Goal: Task Accomplishment & Management: Complete application form

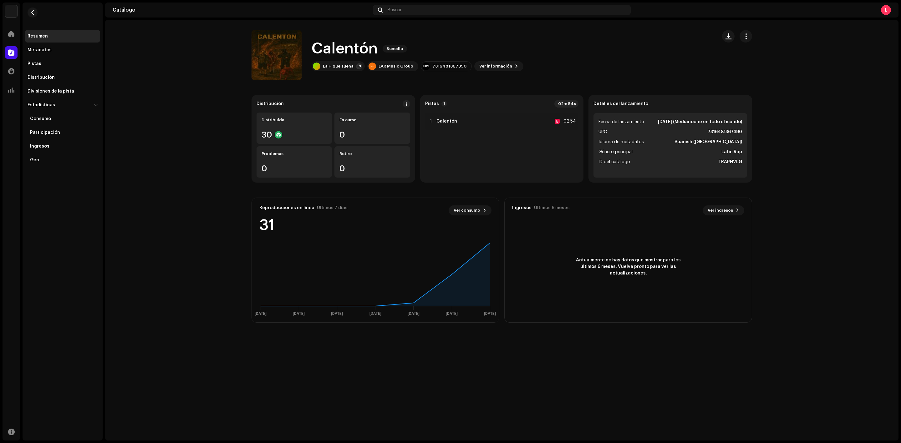
click at [50, 36] on div "Resumen" at bounding box center [63, 36] width 70 height 5
click at [11, 29] on div at bounding box center [11, 34] width 13 height 13
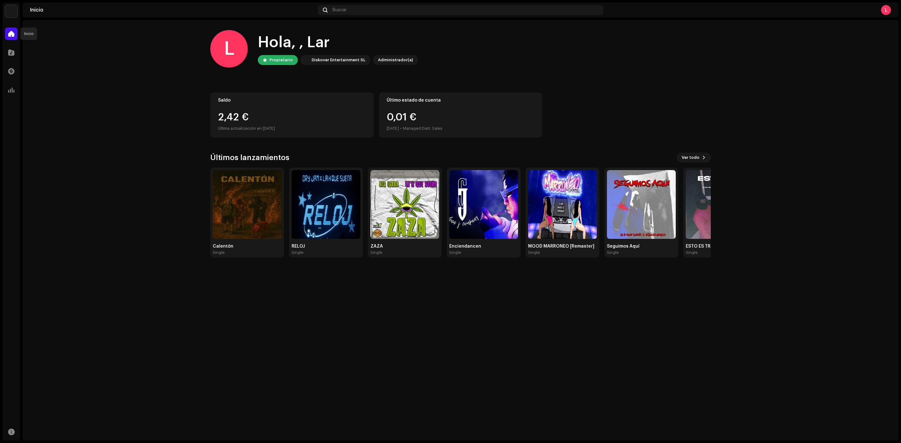
click at [11, 33] on span at bounding box center [11, 33] width 6 height 5
click at [11, 51] on span at bounding box center [11, 52] width 6 height 5
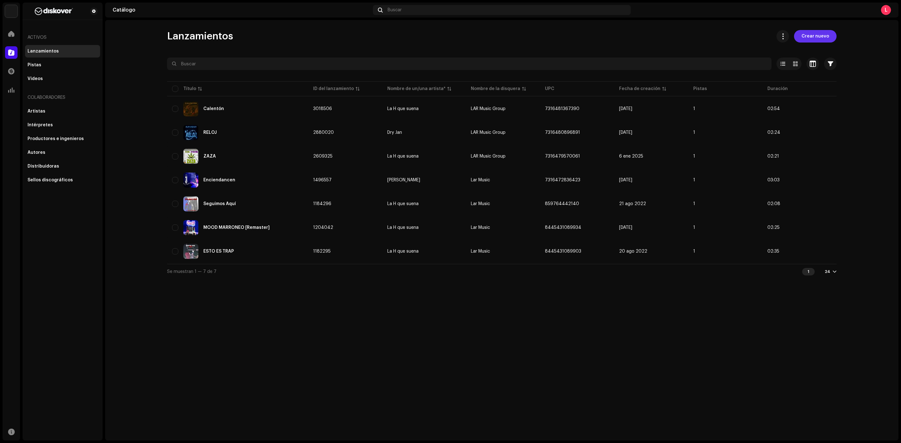
click at [825, 28] on div "Lanzamientos Crear nuevo Seleccionado 0 Opciones Filtros Estado de distribución…" at bounding box center [501, 230] width 793 height 421
click at [825, 32] on span "Crear nuevo" at bounding box center [815, 36] width 28 height 13
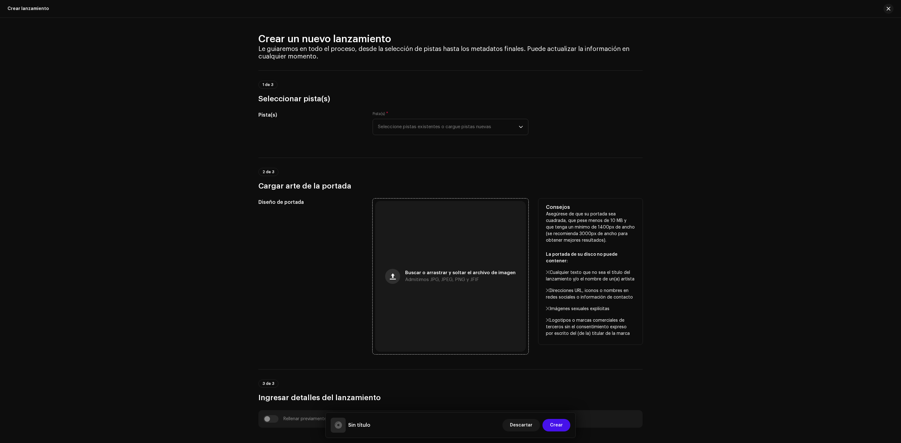
click at [392, 275] on span "button" at bounding box center [393, 276] width 6 height 5
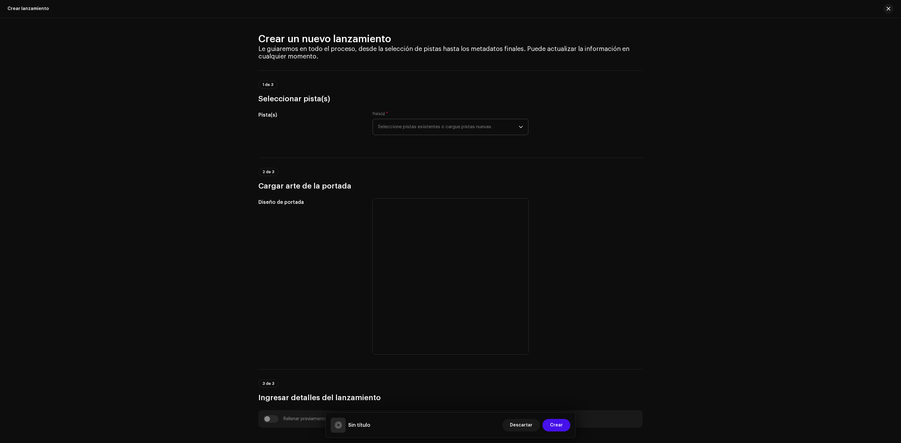
click at [408, 127] on span "Seleccione pistas existentes o cargue pistas nuevas" at bounding box center [448, 127] width 141 height 16
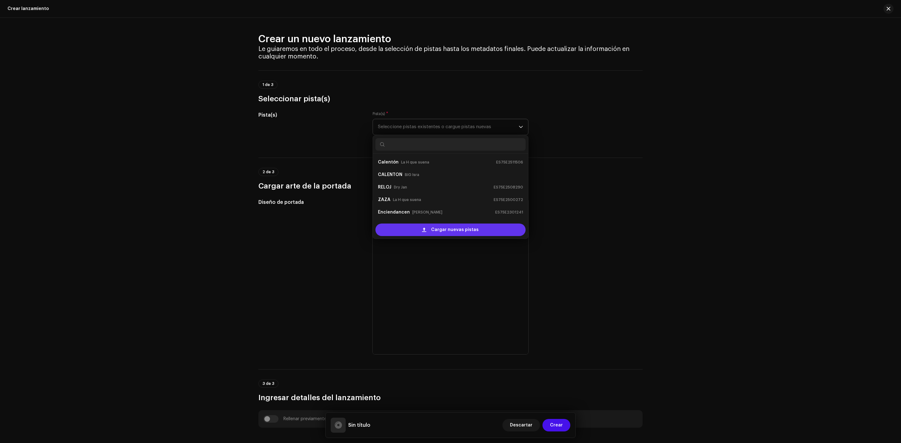
scroll to position [10, 0]
click at [418, 226] on div "Cargar nuevas pistas" at bounding box center [450, 230] width 150 height 13
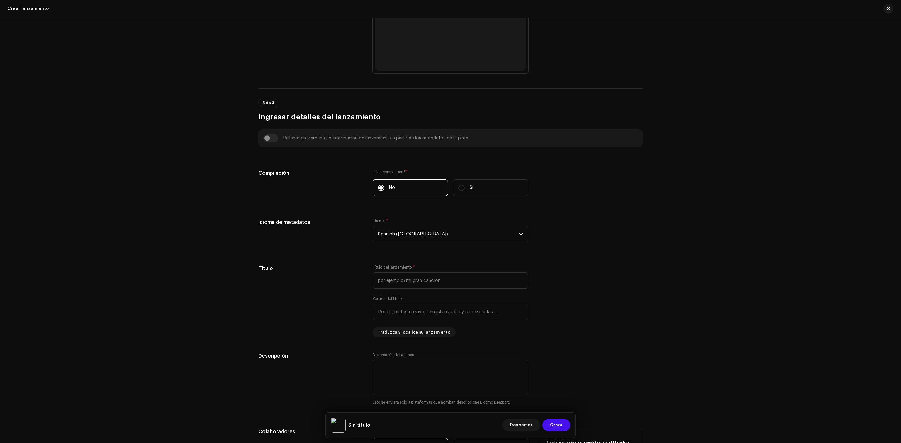
scroll to position [313, 0]
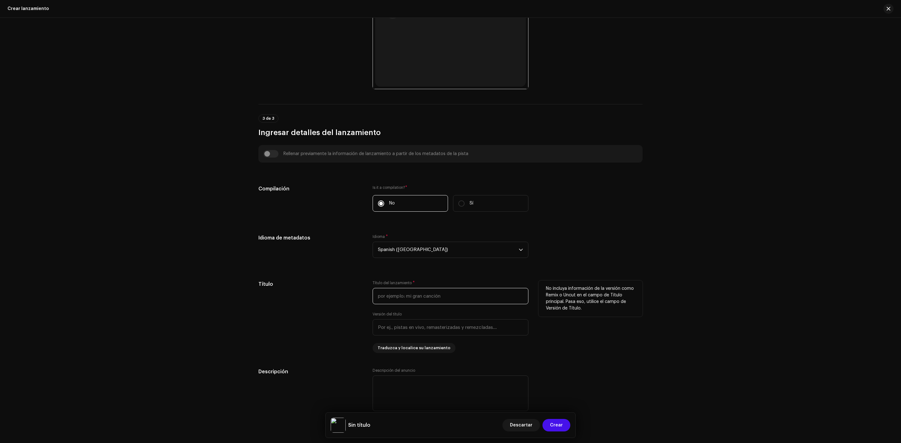
click at [400, 301] on input "text" at bounding box center [450, 296] width 156 height 16
click at [464, 347] on input "text" at bounding box center [450, 340] width 156 height 16
drag, startPoint x: 741, startPoint y: 256, endPoint x: 463, endPoint y: 322, distance: 284.9
click at [739, 256] on div "Crear un nuevo lanzamiento Le guiaremos en todo el proceso, desde la selección …" at bounding box center [450, 230] width 901 height 425
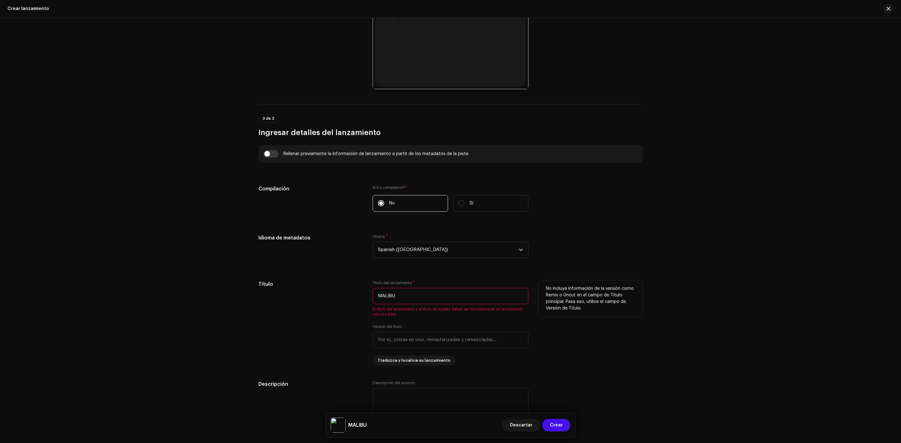
click at [426, 292] on input "MALIBU" at bounding box center [450, 296] width 156 height 16
drag, startPoint x: 68, startPoint y: 281, endPoint x: 203, endPoint y: 280, distance: 135.1
click at [70, 281] on div "Crear un nuevo lanzamiento Le guiaremos en todo el proceso, desde la selección …" at bounding box center [450, 230] width 901 height 425
click at [427, 311] on span "El título del lanzamiento y el título de la pista deben ser los mismos en un la…" at bounding box center [450, 312] width 156 height 10
click at [565, 329] on div "No incluya información de la versión como Remix o Uncut en el campo de Título p…" at bounding box center [590, 323] width 104 height 85
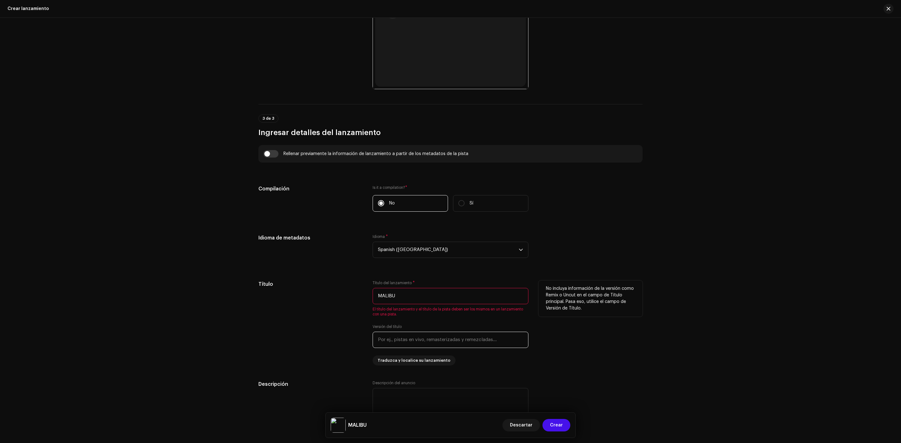
click at [376, 344] on input "text" at bounding box center [450, 340] width 156 height 16
click at [384, 344] on input "text" at bounding box center [450, 340] width 156 height 16
click at [471, 293] on input "MALIBU" at bounding box center [450, 296] width 156 height 16
click at [865, 443] on div "Crear un nuevo lanzamiento Le guiaremos en todo el proceso, desde la selección …" at bounding box center [450, 230] width 901 height 425
click at [442, 296] on input "MALIBU-Ghospeñ" at bounding box center [450, 296] width 156 height 16
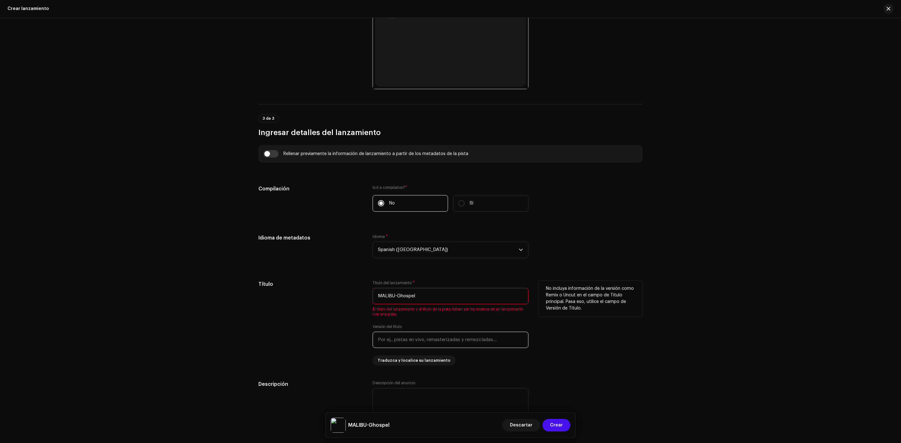
click at [420, 346] on input "text" at bounding box center [450, 340] width 156 height 16
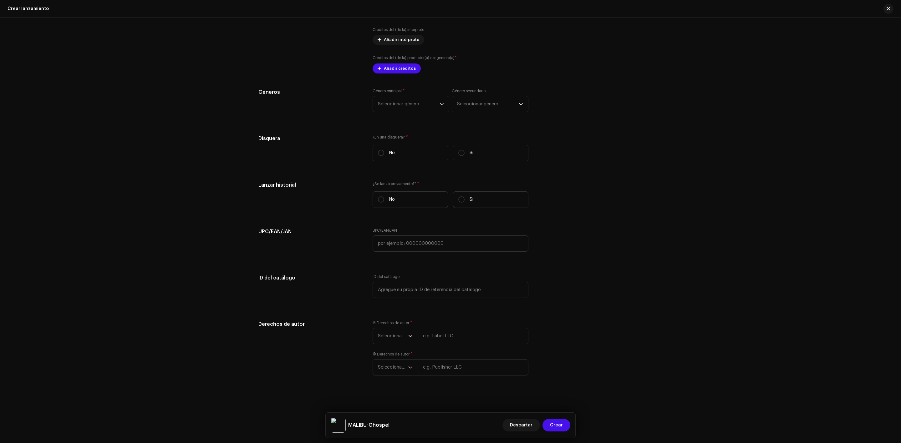
scroll to position [546, 0]
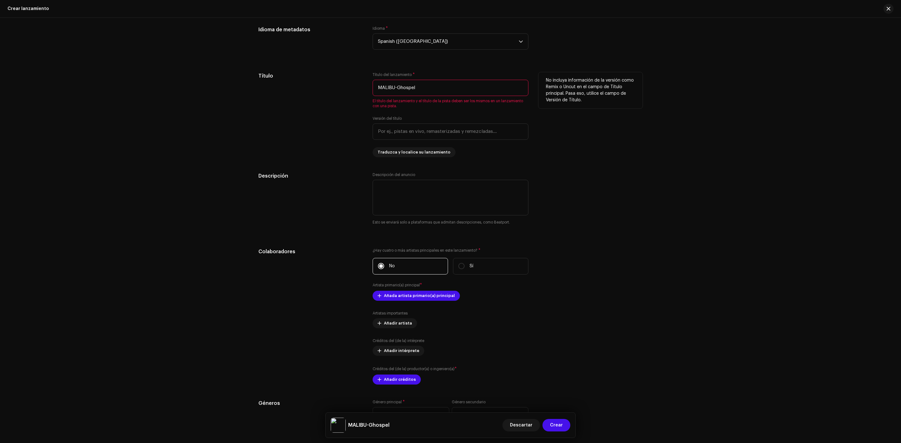
click at [449, 88] on input "MALIBU-Ghospel" at bounding box center [450, 88] width 156 height 16
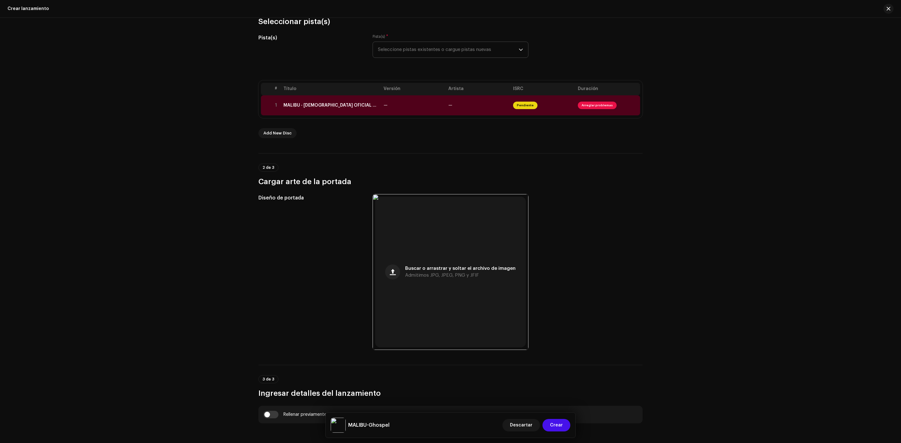
scroll to position [390, 0]
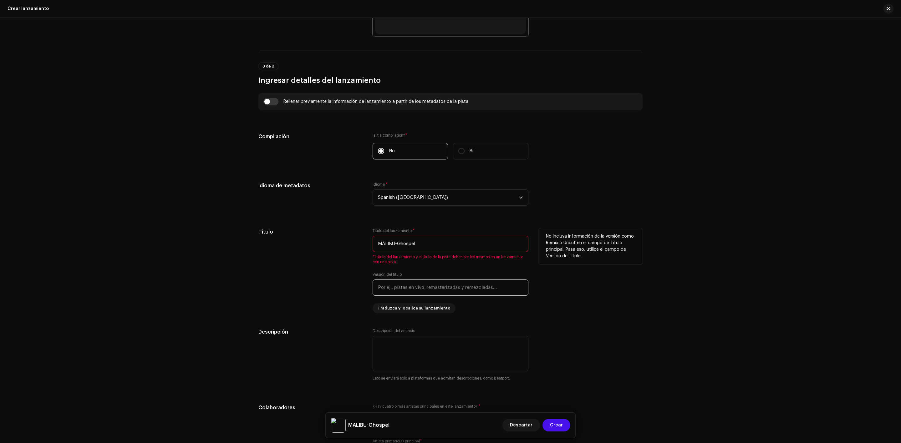
click at [445, 290] on input "text" at bounding box center [450, 288] width 156 height 16
click at [438, 250] on input "MALIBU-Ghospel" at bounding box center [450, 244] width 156 height 16
click at [436, 249] on input "MALIBU-Ghospel" at bounding box center [450, 244] width 156 height 16
type input "MALIBU"
click at [407, 358] on textarea at bounding box center [450, 354] width 156 height 36
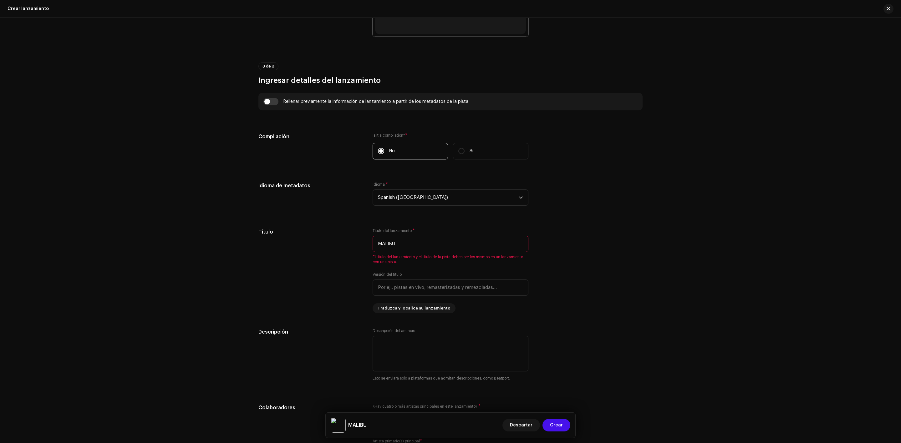
drag, startPoint x: 414, startPoint y: 245, endPoint x: 214, endPoint y: 281, distance: 203.0
click at [175, 251] on div "Crear un nuevo lanzamiento Le guiaremos en todo el proceso, desde la selección …" at bounding box center [450, 230] width 901 height 425
drag, startPoint x: 286, startPoint y: 332, endPoint x: 294, endPoint y: 324, distance: 10.9
click at [286, 332] on h5 "Descripción" at bounding box center [310, 332] width 104 height 8
drag, startPoint x: 406, startPoint y: 240, endPoint x: 350, endPoint y: 242, distance: 55.4
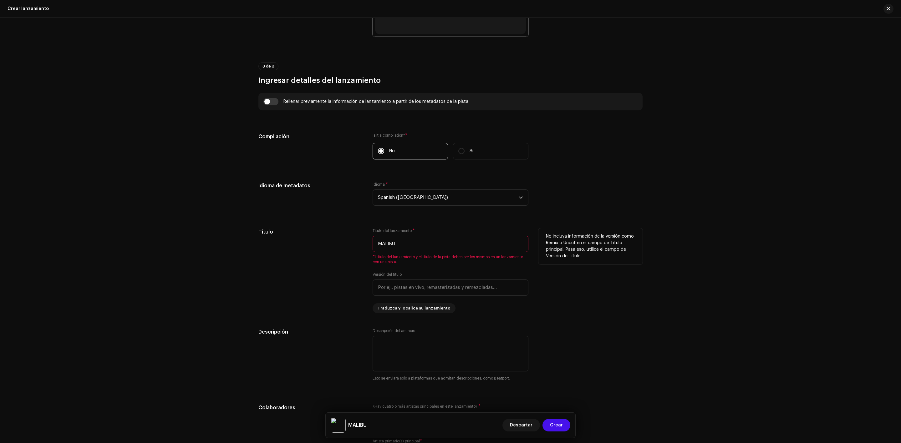
click at [350, 242] on div "Título Título del lanzamiento * MALIBU El título del lanzamiento y el título de…" at bounding box center [450, 270] width 384 height 85
type input "m"
type input "MALIBU"
click at [422, 348] on textarea at bounding box center [450, 354] width 156 height 36
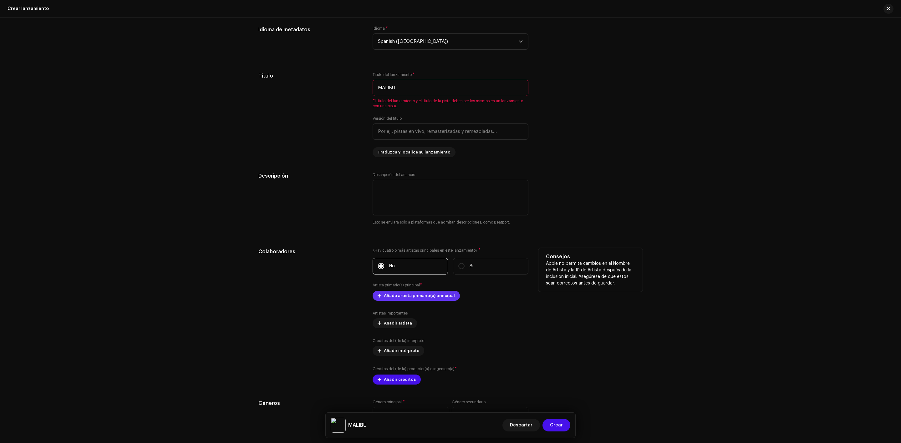
click at [415, 299] on span "Añada artista primario(a) principal" at bounding box center [419, 296] width 71 height 13
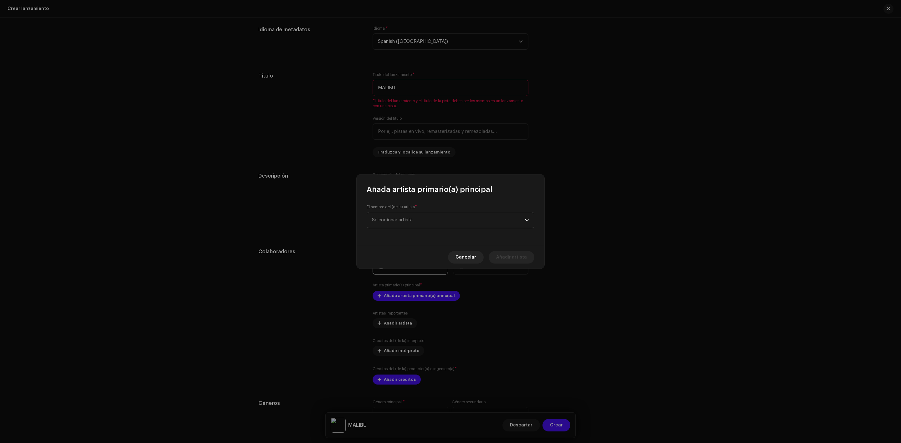
click at [430, 218] on span "Seleccionar artista" at bounding box center [448, 220] width 153 height 16
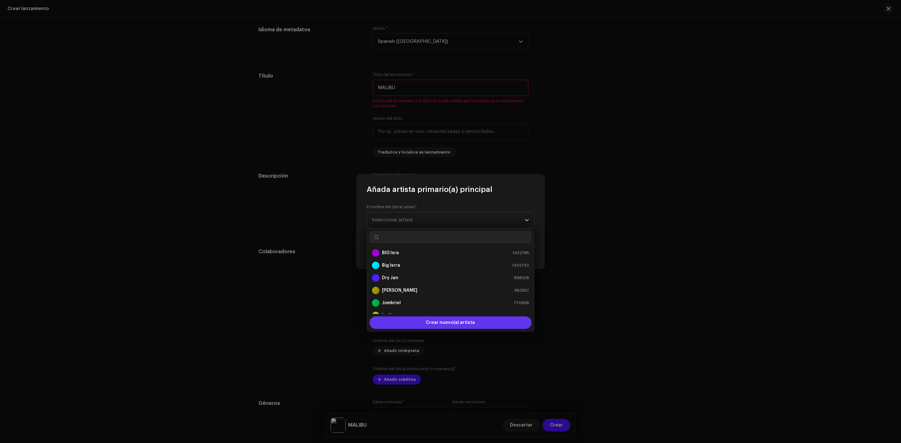
scroll to position [10, 0]
click at [429, 322] on span "Crear nuevo(a) artista" at bounding box center [450, 322] width 49 height 13
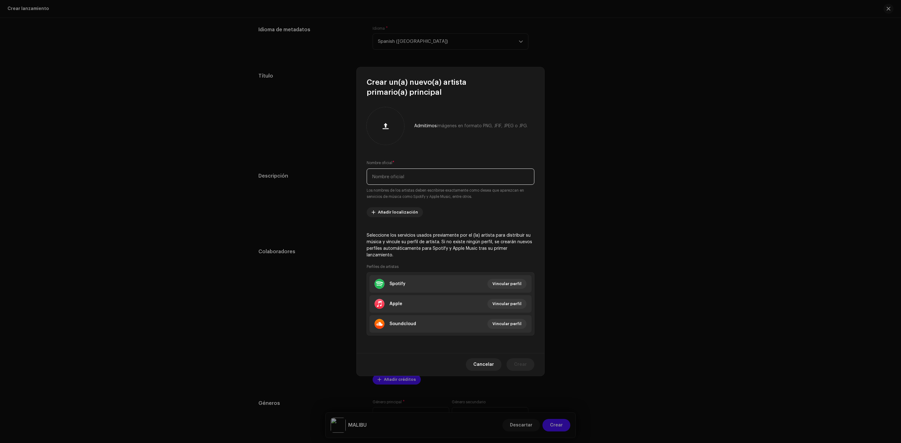
click at [408, 185] on input "text" at bounding box center [451, 177] width 168 height 16
type input "g"
type input "H"
type input "Ghospel"
click at [517, 358] on span "Crear" at bounding box center [520, 364] width 13 height 13
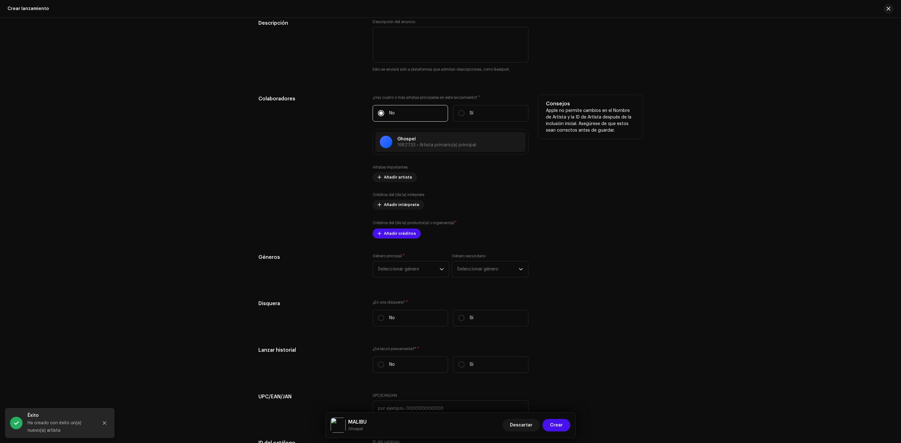
scroll to position [703, 0]
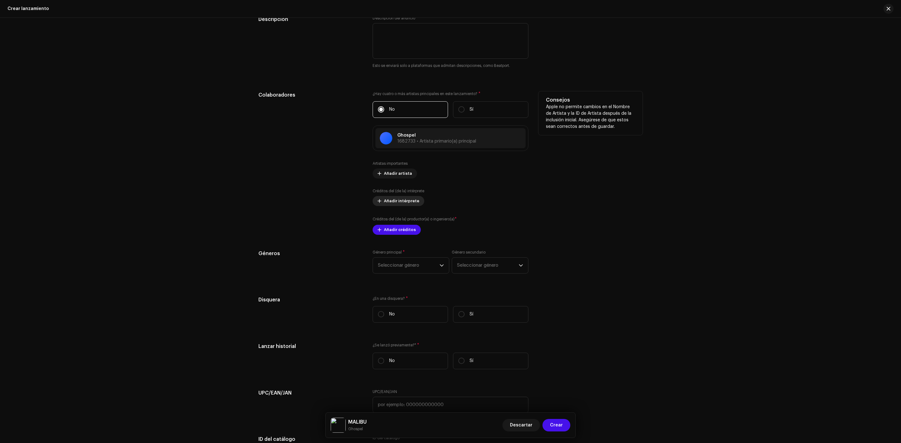
click at [397, 204] on span "Añadir intérprete" at bounding box center [401, 201] width 35 height 13
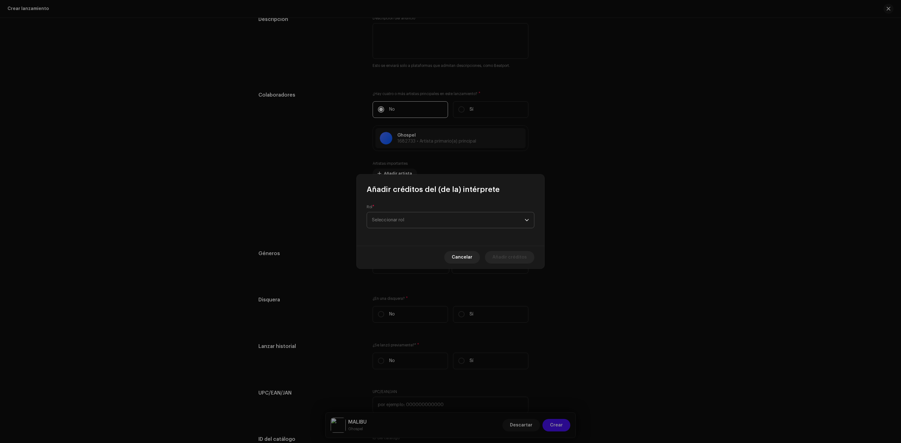
click at [417, 221] on span "Seleccionar rol" at bounding box center [448, 220] width 153 height 16
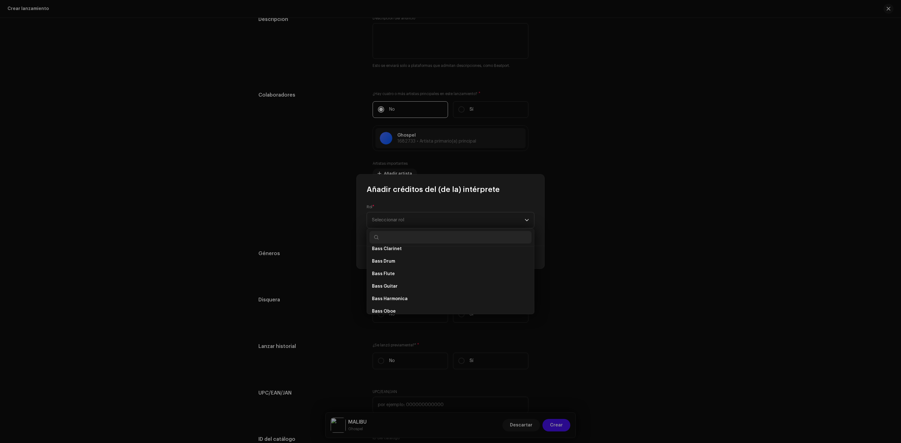
scroll to position [465, 0]
click at [433, 238] on input "text" at bounding box center [450, 237] width 162 height 13
type input "v"
click at [395, 299] on li "Vocals" at bounding box center [450, 302] width 162 height 13
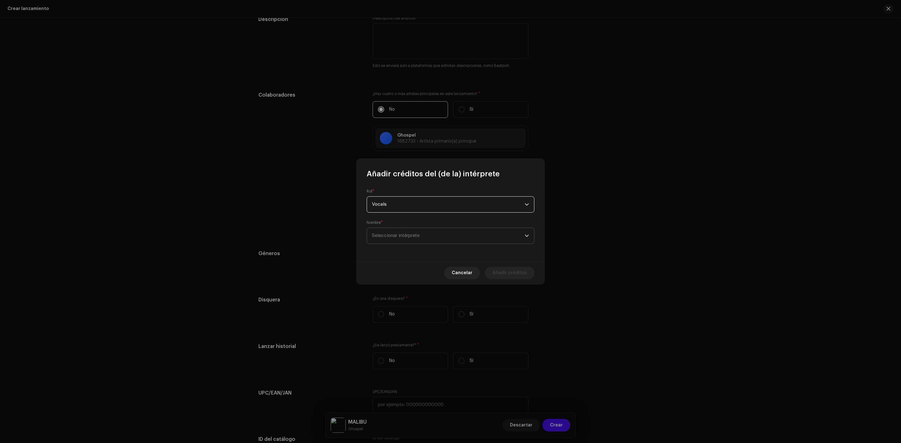
click at [394, 226] on div "Nombre * Seleccionar intérprete" at bounding box center [451, 232] width 168 height 24
click at [394, 229] on span "Seleccionar intérprete" at bounding box center [448, 236] width 153 height 16
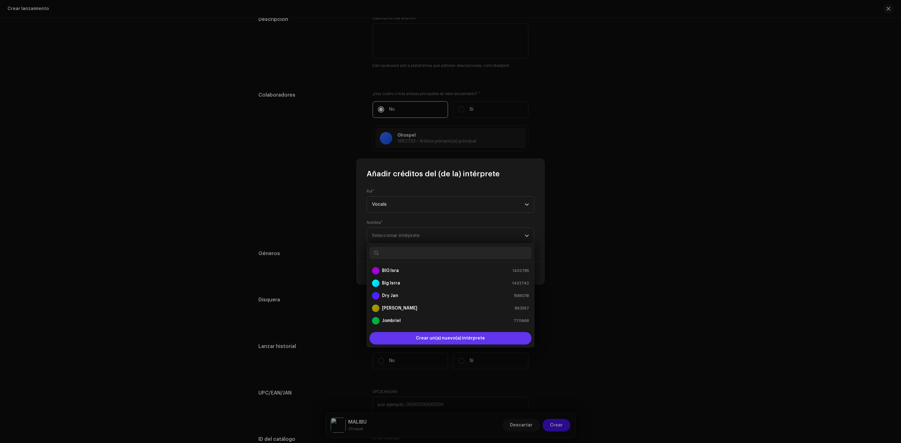
click at [448, 342] on span "Crear un(a) nuevo(a) intérprete" at bounding box center [450, 338] width 69 height 13
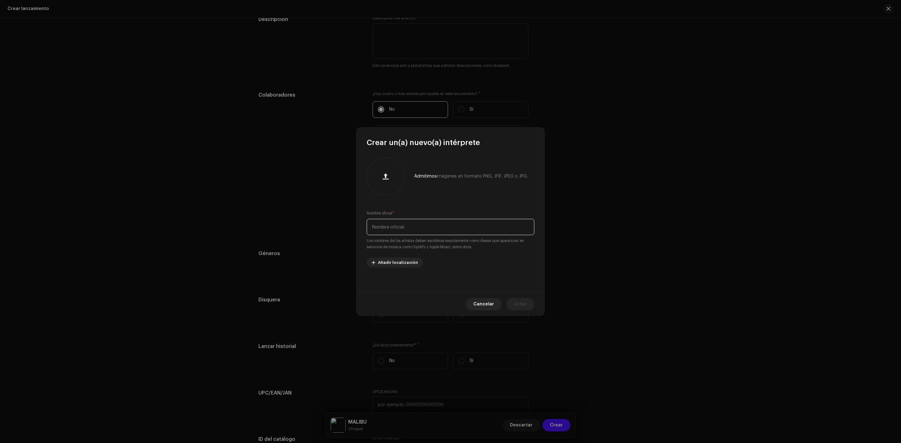
click at [398, 234] on input "text" at bounding box center [451, 227] width 168 height 16
type input "G"
type input "Ghospel"
click at [526, 309] on span "Crear" at bounding box center [520, 304] width 13 height 13
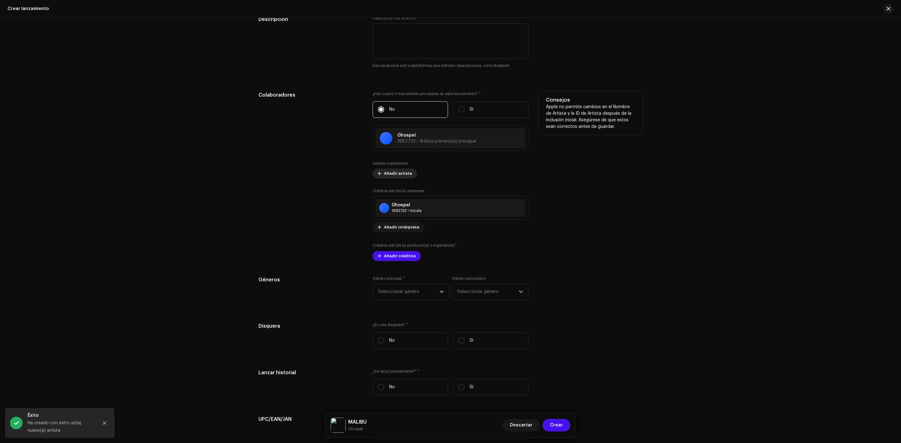
click at [403, 175] on span "Añadir artista" at bounding box center [398, 173] width 28 height 13
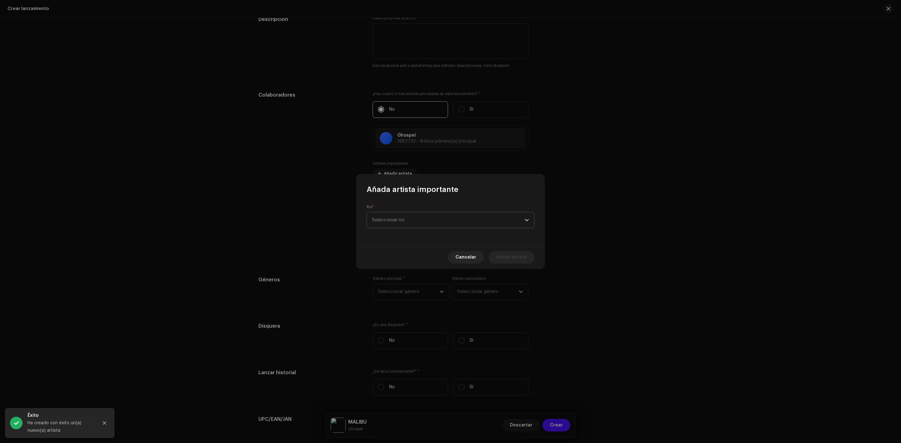
click at [401, 216] on span "Seleccionar rol" at bounding box center [448, 220] width 153 height 16
click at [383, 270] on li "With" at bounding box center [450, 275] width 162 height 13
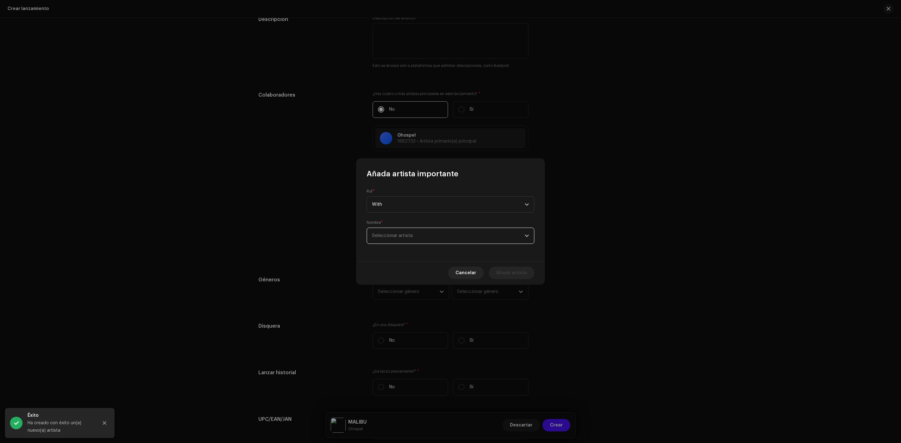
click at [433, 237] on span "Seleccionar artista" at bounding box center [448, 236] width 153 height 16
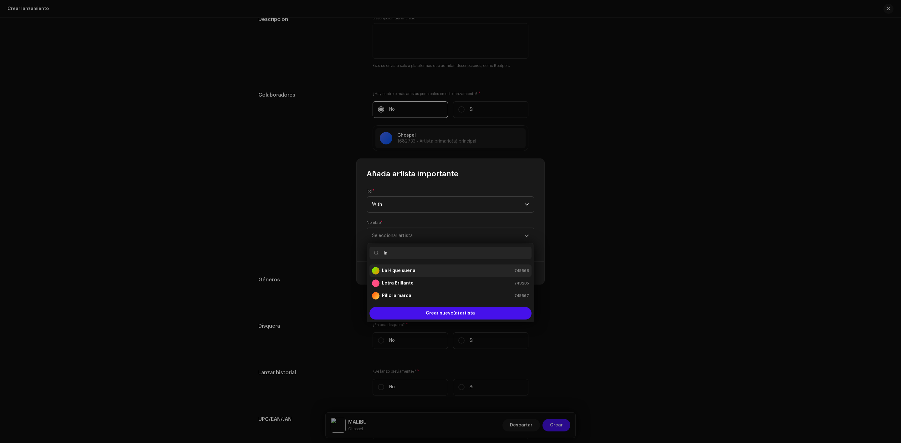
type input "la"
click at [420, 270] on div "La H que suena 745668" at bounding box center [450, 271] width 157 height 8
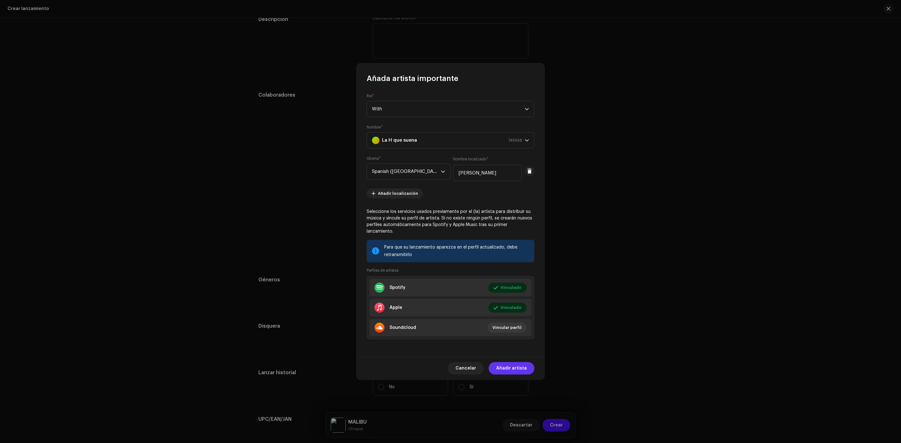
click at [526, 367] on span "Añadir artista" at bounding box center [511, 368] width 31 height 13
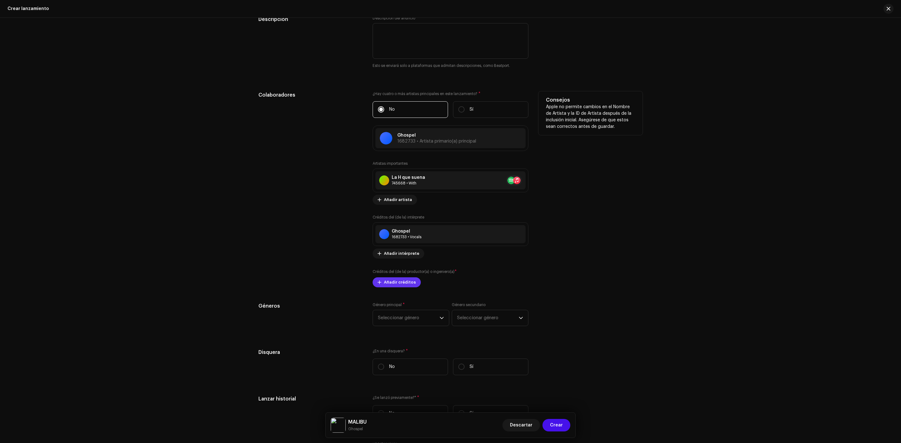
click at [400, 286] on span "Añadir créditos" at bounding box center [400, 282] width 32 height 13
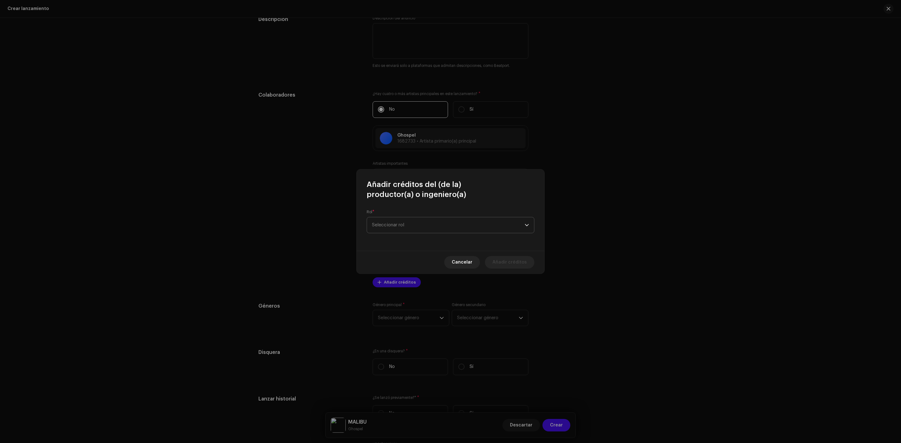
click at [407, 223] on span "Seleccionar rol" at bounding box center [448, 225] width 153 height 16
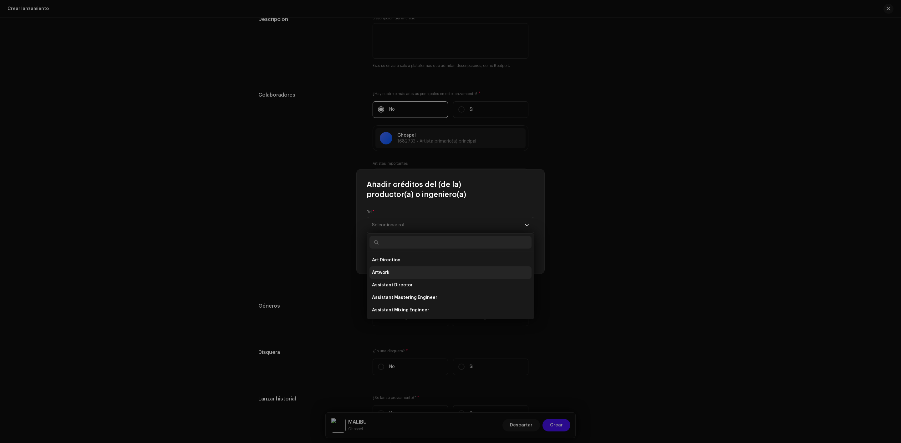
type input "p"
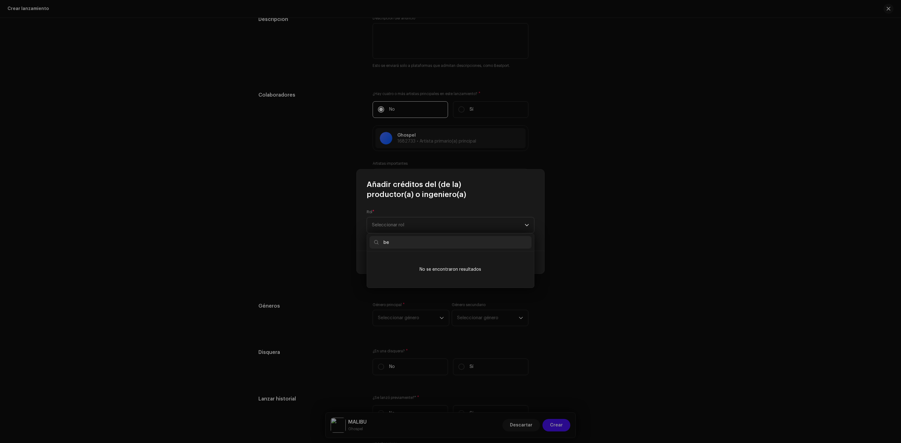
type input "b"
type input "m"
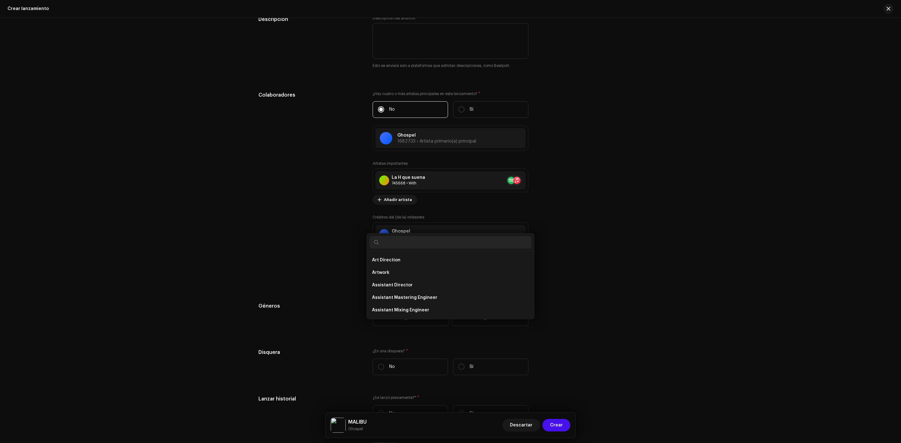
click at [274, 232] on div "Añadir créditos del (de la) productor(a) o ingeniero(a) Rol * Seleccionar rol C…" at bounding box center [450, 221] width 901 height 443
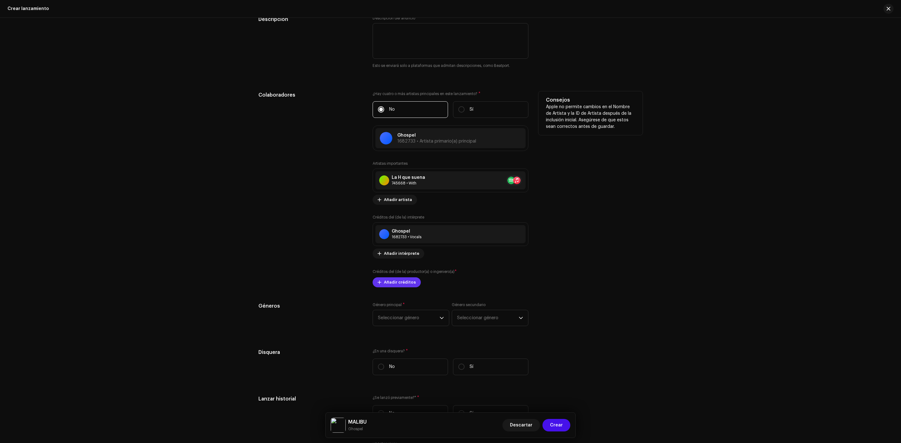
click at [394, 281] on span "Añadir créditos" at bounding box center [400, 282] width 32 height 13
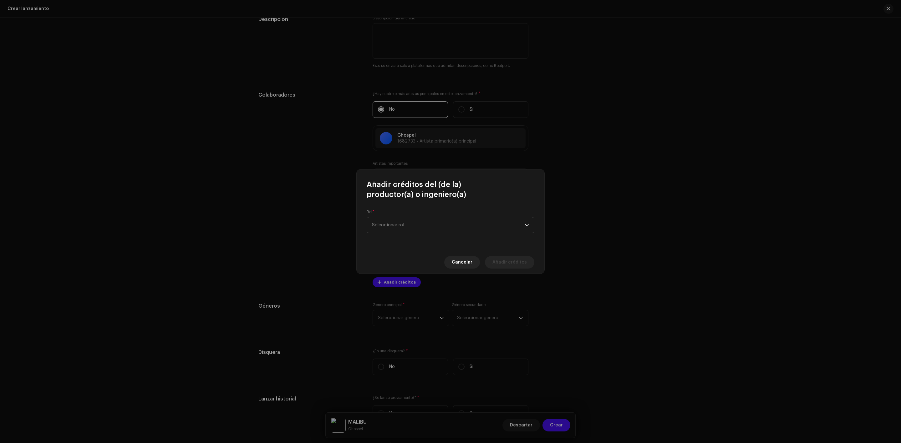
click at [434, 220] on span "Seleccionar rol" at bounding box center [448, 225] width 153 height 16
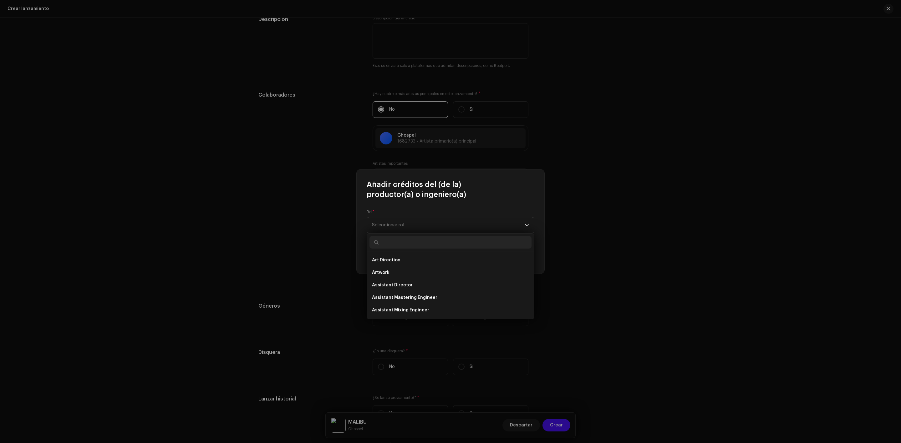
click at [434, 221] on span "Seleccionar rol" at bounding box center [448, 225] width 153 height 16
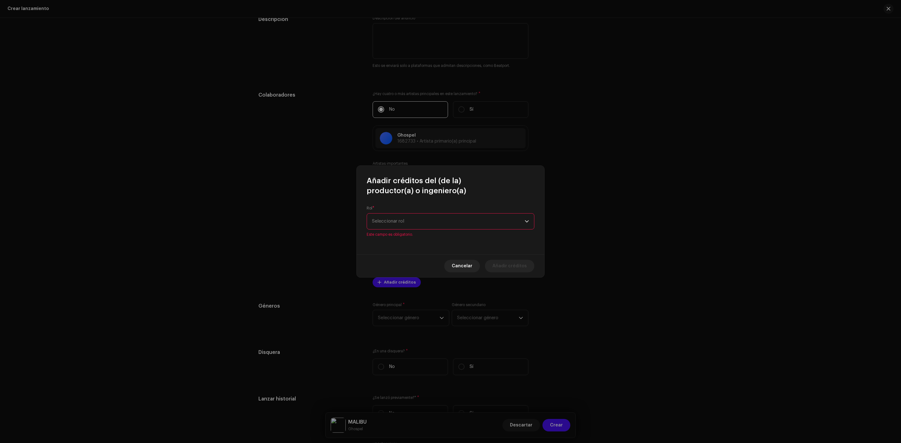
click at [434, 221] on span "Seleccionar rol" at bounding box center [448, 222] width 153 height 16
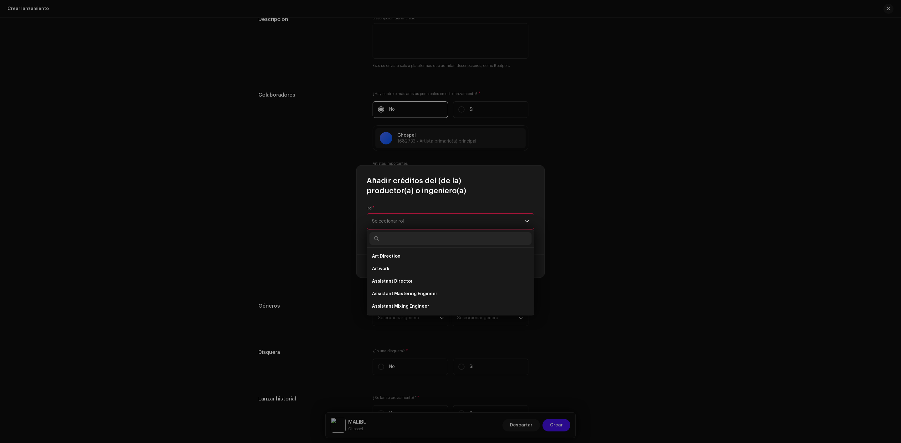
drag, startPoint x: 530, startPoint y: 251, endPoint x: 530, endPoint y: 257, distance: 5.9
click at [530, 257] on ul "Art Direction Artwork Assistant Director Assistant Mastering Engineer Assistant…" at bounding box center [450, 419] width 167 height 343
click at [385, 287] on span "Producer" at bounding box center [382, 286] width 21 height 6
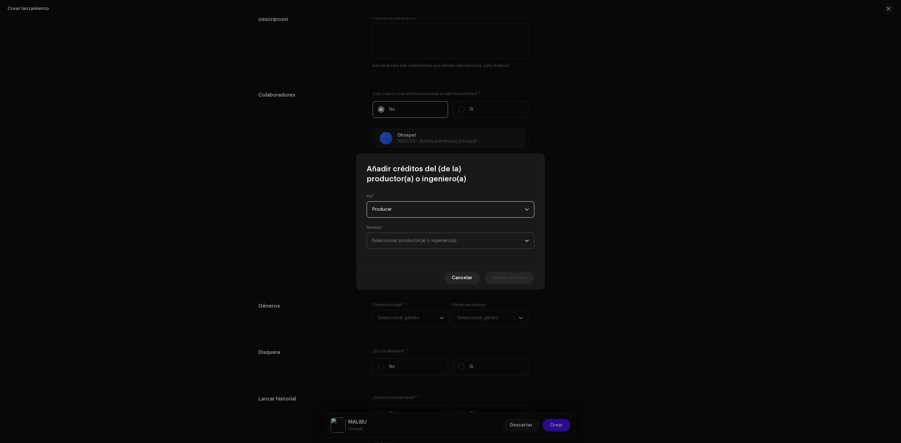
click at [440, 235] on span "Seleccionar productor(a) o ingeniero(a)" at bounding box center [448, 241] width 153 height 16
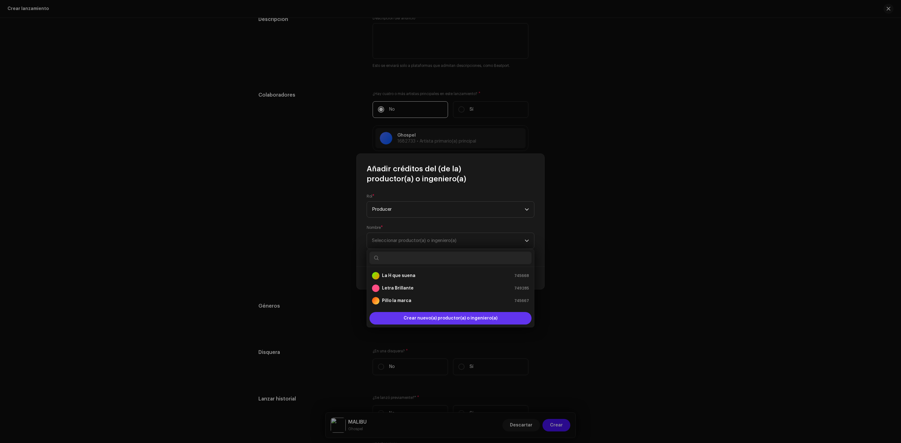
click at [446, 317] on span "Crear nuevo(a) productor(a) o ingeniero(a)" at bounding box center [450, 318] width 94 height 13
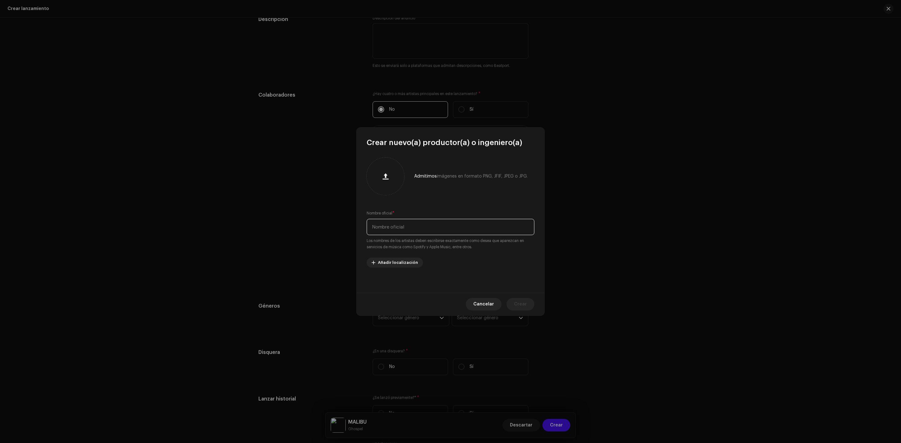
click at [405, 229] on input "text" at bounding box center [451, 227] width 168 height 16
type input "Urbina"
click at [526, 305] on span "Crear" at bounding box center [520, 304] width 13 height 13
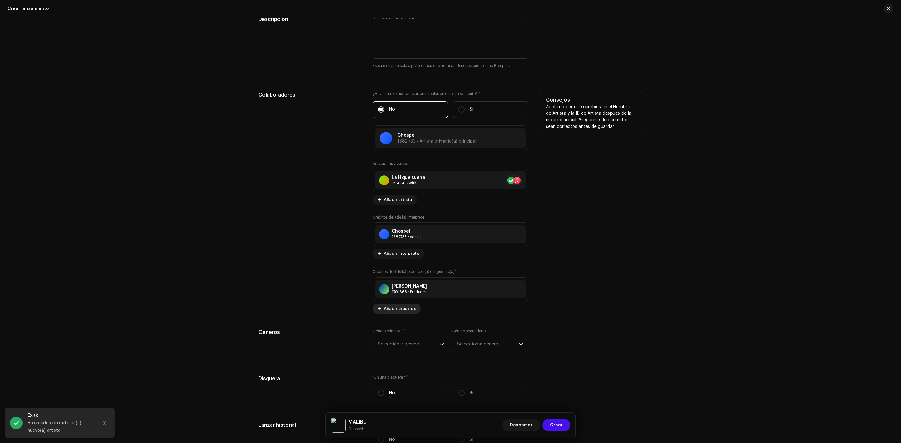
click at [403, 311] on span "Añadir créditos" at bounding box center [400, 308] width 32 height 13
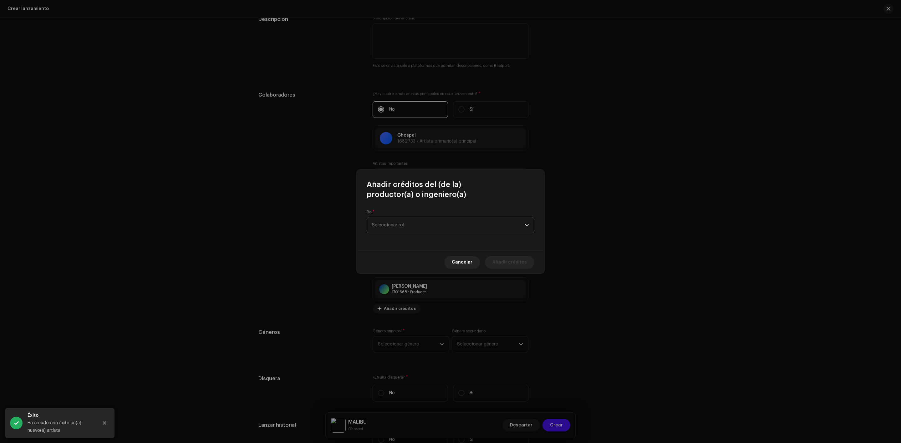
click at [394, 219] on span "Seleccionar rol" at bounding box center [448, 225] width 153 height 16
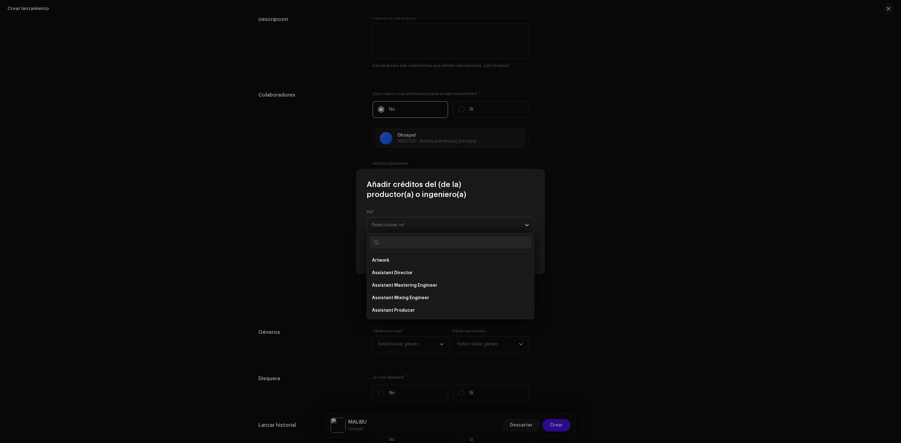
scroll to position [0, 0]
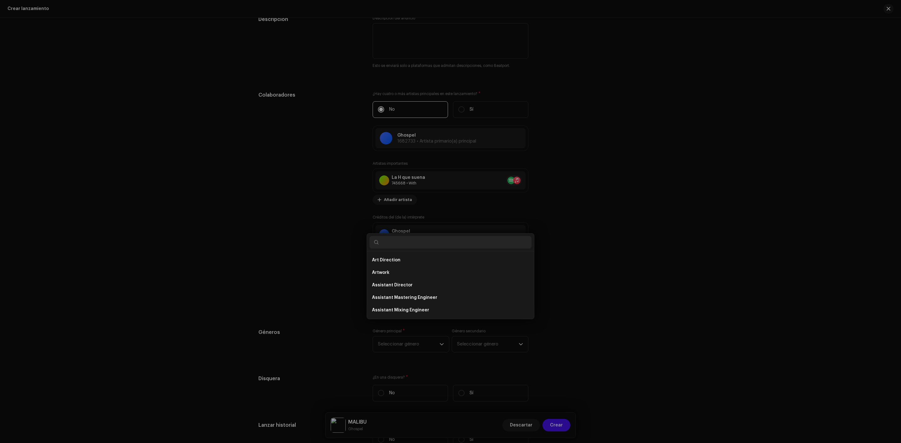
click at [585, 231] on div "Añadir créditos del (de la) productor(a) o ingeniero(a) Rol * Seleccionar rol C…" at bounding box center [450, 221] width 901 height 443
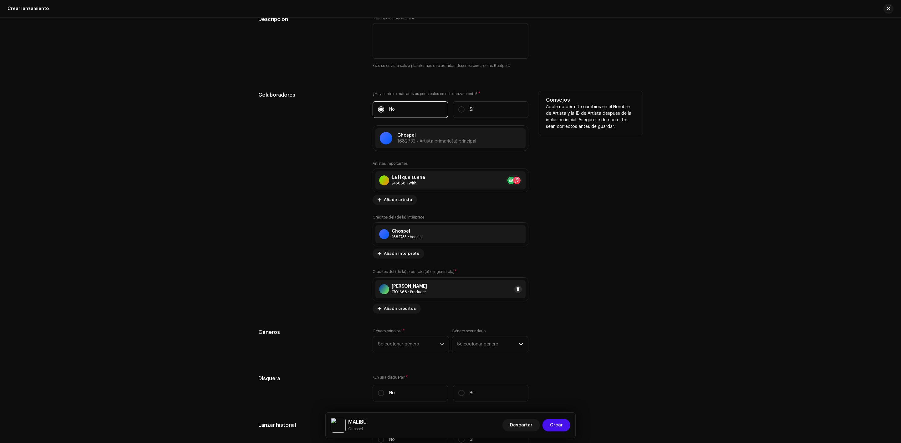
click at [520, 290] on div "Urbina 1701668 • Producer" at bounding box center [450, 289] width 150 height 18
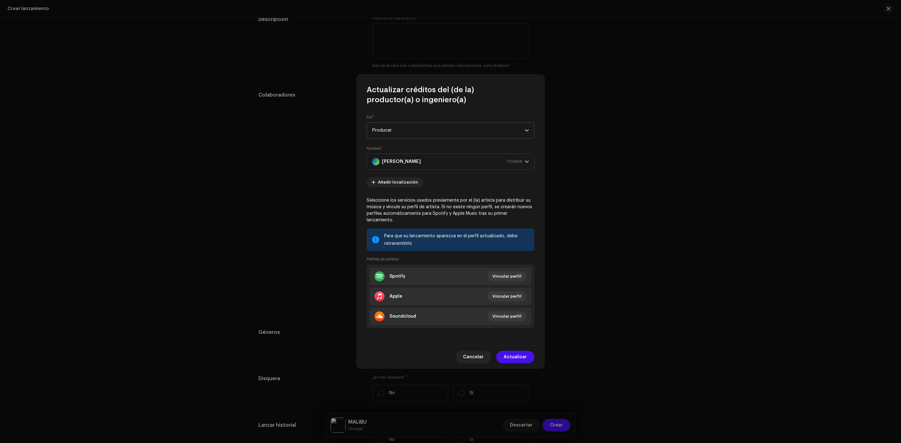
click at [425, 125] on p-select "Producer" at bounding box center [451, 130] width 168 height 16
drag, startPoint x: 529, startPoint y: 162, endPoint x: 529, endPoint y: 166, distance: 3.8
click at [529, 166] on ul "Art Direction Artwork Assistant Director Assistant Mastering Engineer Assistant…" at bounding box center [450, 331] width 167 height 343
click at [378, 203] on li "Co-Producer" at bounding box center [450, 206] width 162 height 13
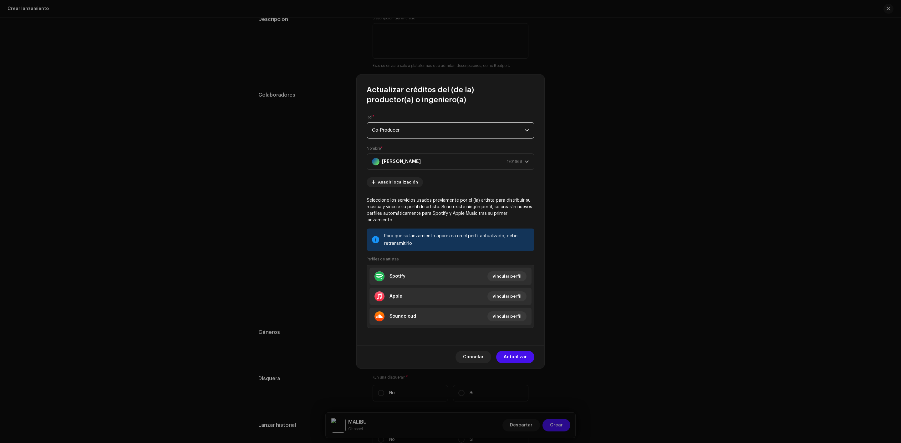
scroll to position [197, 0]
click at [516, 351] on span "Actualizar" at bounding box center [515, 357] width 23 height 13
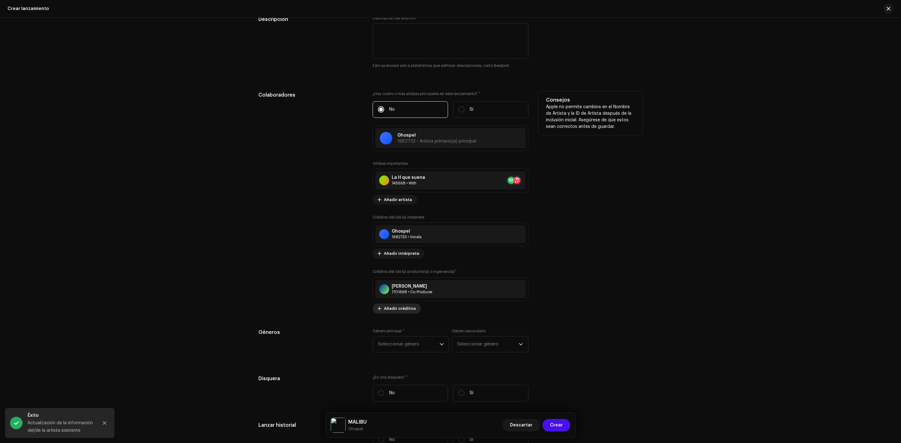
click at [392, 308] on span "Añadir créditos" at bounding box center [400, 308] width 32 height 13
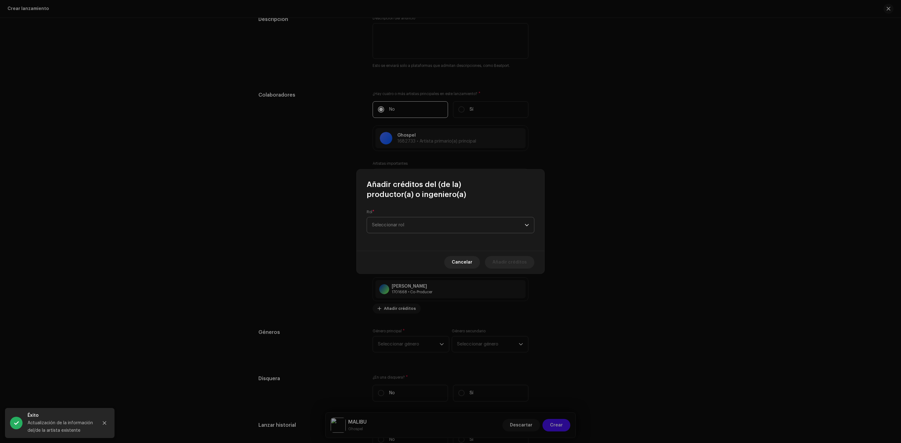
click at [418, 228] on span "Seleccionar rol" at bounding box center [448, 225] width 153 height 16
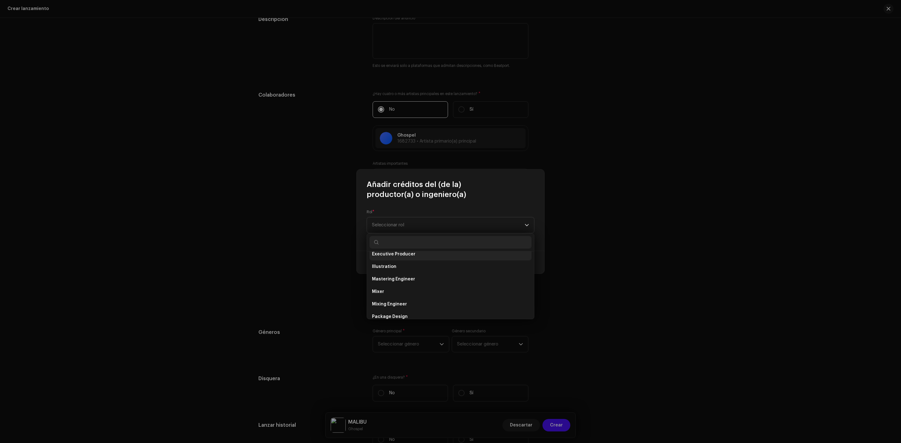
scroll to position [152, 0]
click at [413, 256] on li "Executive Producer" at bounding box center [450, 258] width 162 height 13
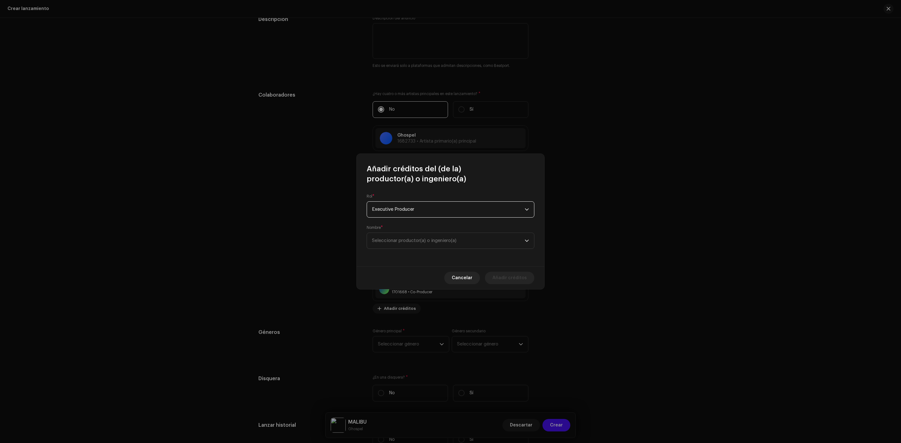
click at [397, 207] on span "Executive Producer" at bounding box center [448, 210] width 153 height 16
click at [374, 286] on li "Producer" at bounding box center [450, 291] width 162 height 13
click at [409, 241] on span "Seleccionar productor(a) o ingeniero(a)" at bounding box center [414, 240] width 84 height 5
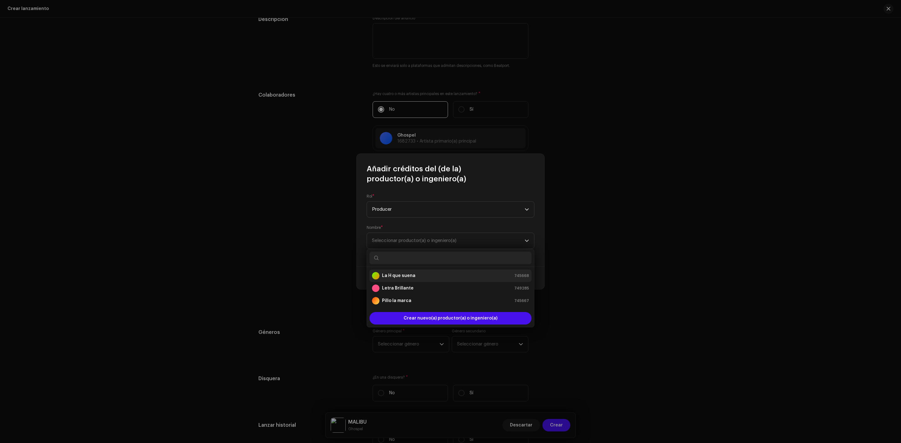
click at [408, 274] on strong "La H que suena" at bounding box center [398, 276] width 33 height 6
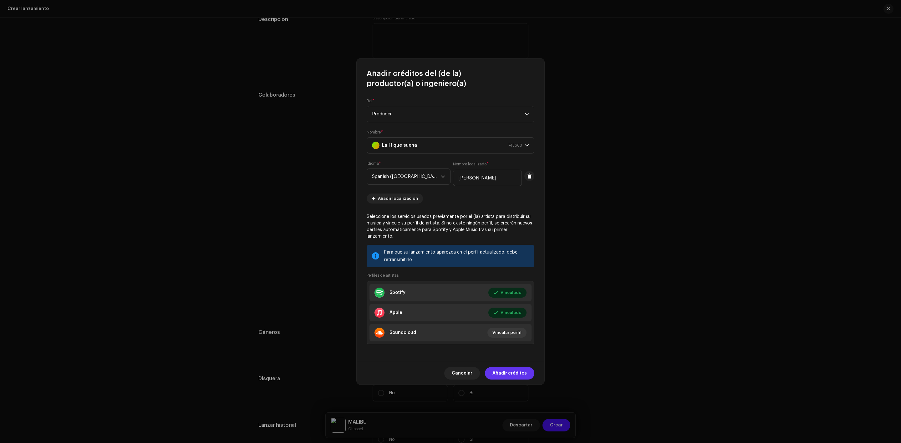
click at [495, 367] on span "Añadir créditos" at bounding box center [509, 373] width 34 height 13
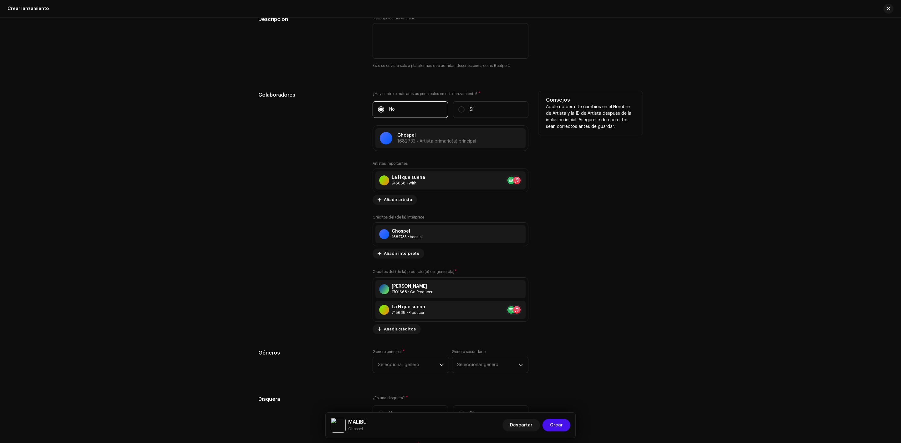
scroll to position [859, 0]
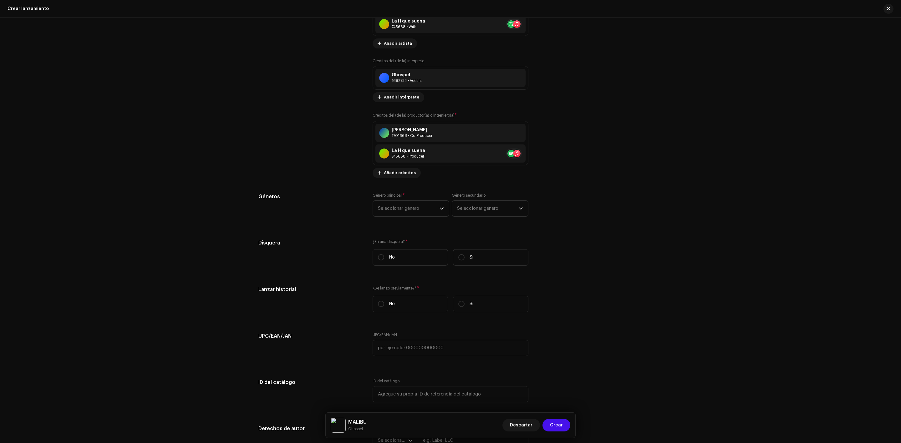
click at [414, 201] on div "Género principal * Seleccionar género" at bounding box center [410, 205] width 77 height 24
click at [427, 207] on span "Seleccionar género" at bounding box center [409, 209] width 62 height 16
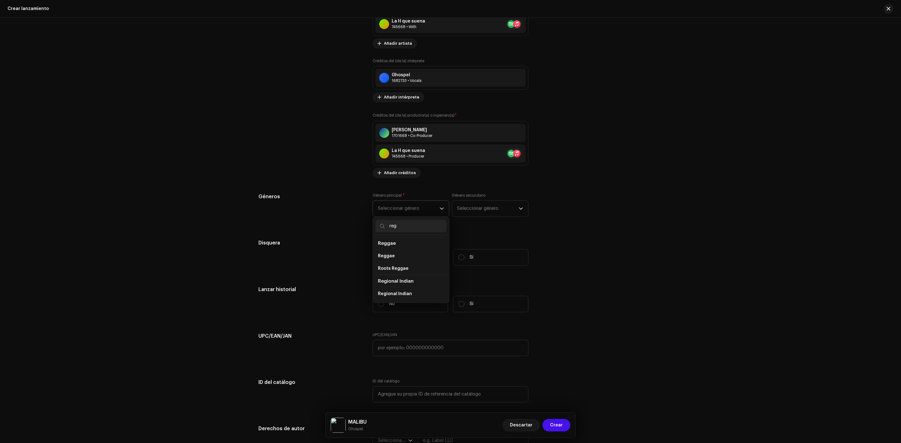
scroll to position [66, 0]
type input "reg"
click at [416, 239] on li "Reggaeton / Latin Urban" at bounding box center [410, 241] width 71 height 13
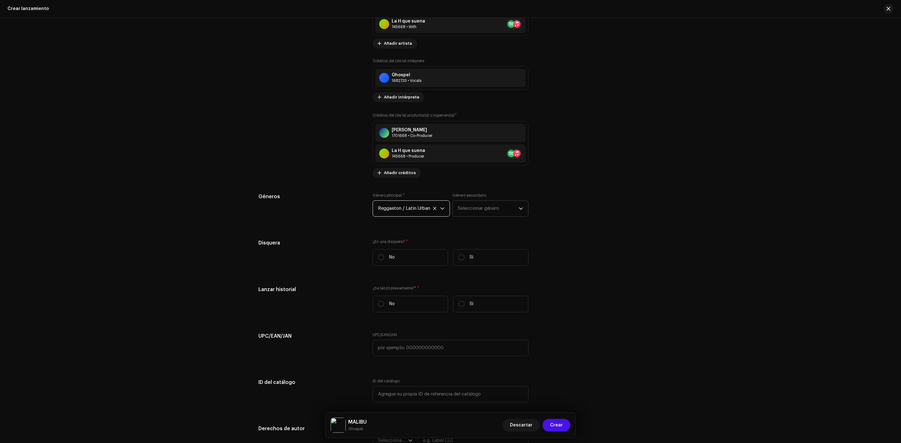
click at [483, 211] on span "Seleccionar género" at bounding box center [488, 209] width 61 height 16
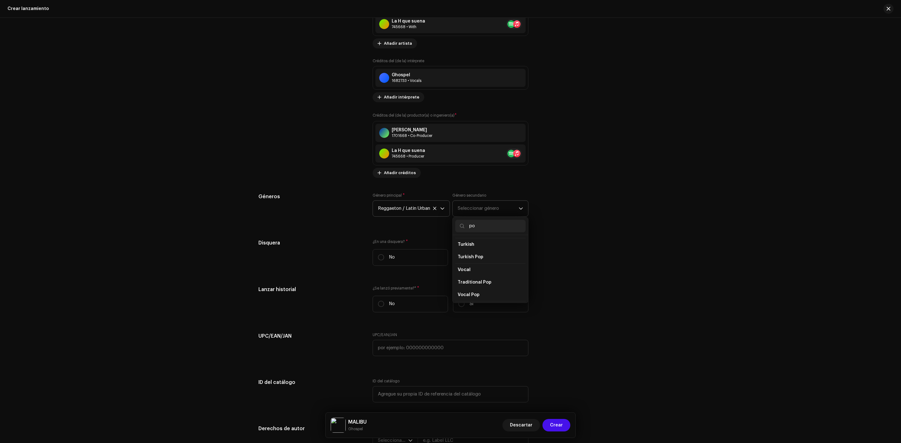
scroll to position [782, 0]
type input "pop"
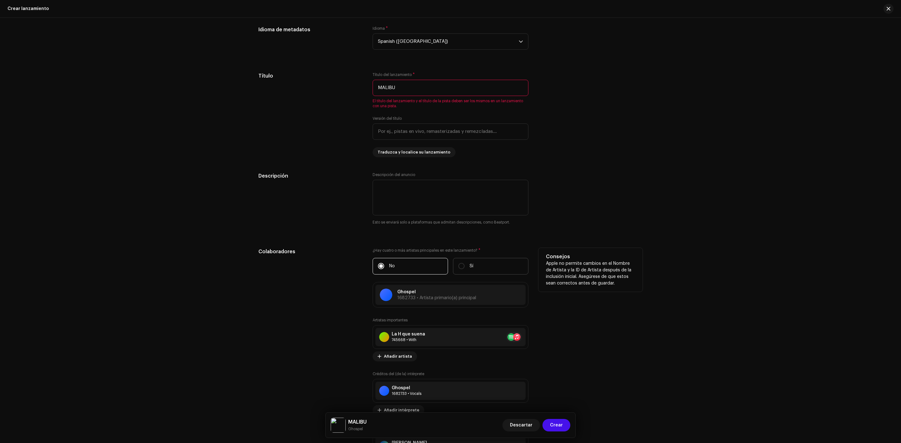
scroll to position [859, 0]
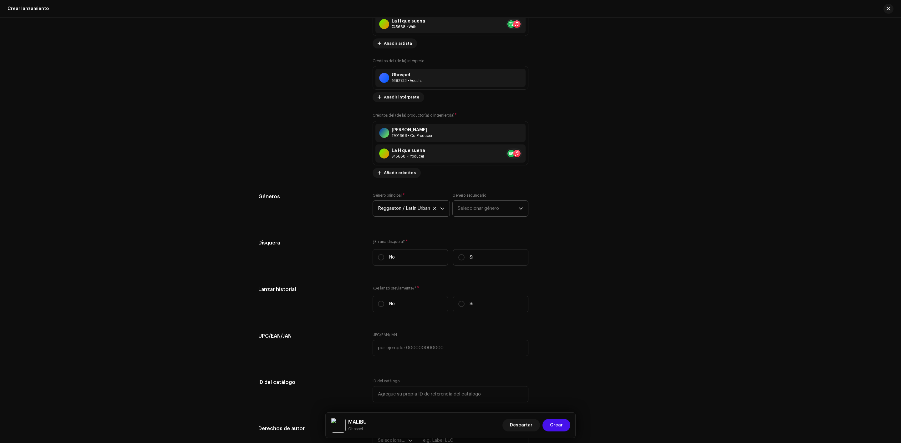
click at [491, 206] on span "Seleccionar género" at bounding box center [488, 209] width 61 height 16
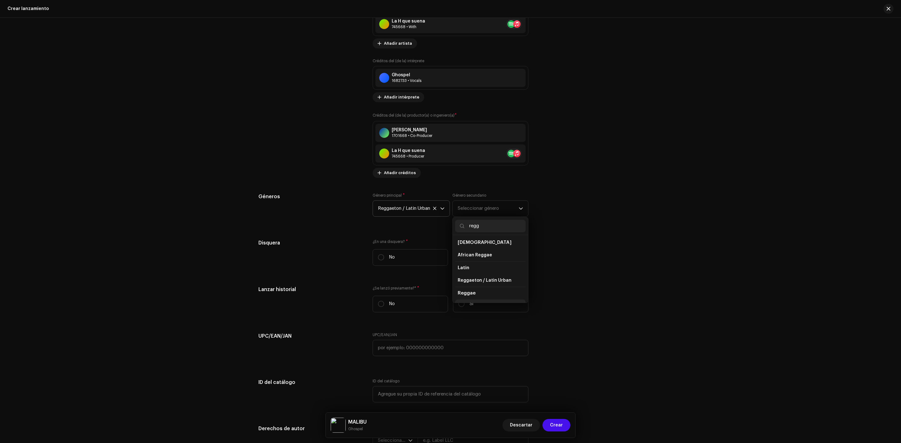
scroll to position [26, 0]
type input "regg"
click at [492, 258] on span "Reggaeton / Latin Urban" at bounding box center [485, 256] width 54 height 6
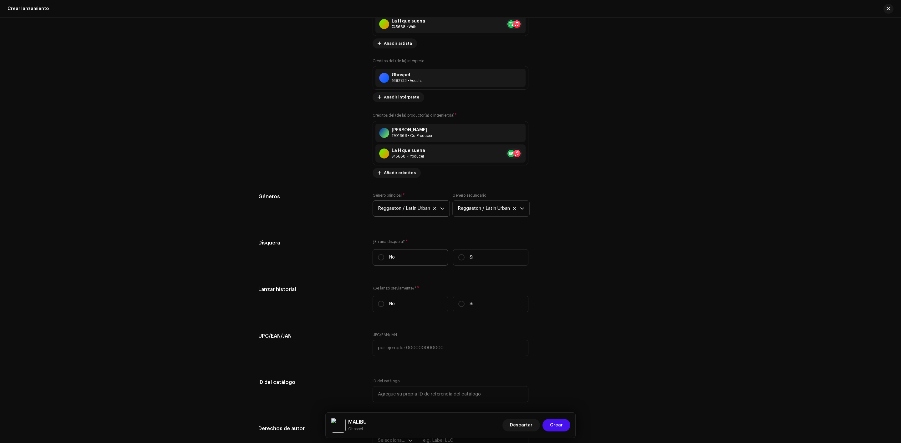
click at [405, 263] on label "No" at bounding box center [409, 257] width 75 height 17
click at [384, 261] on input "No" at bounding box center [381, 257] width 6 height 6
radio input "true"
click at [490, 264] on label "Sí" at bounding box center [490, 257] width 75 height 17
click at [464, 261] on input "Sí" at bounding box center [461, 257] width 6 height 6
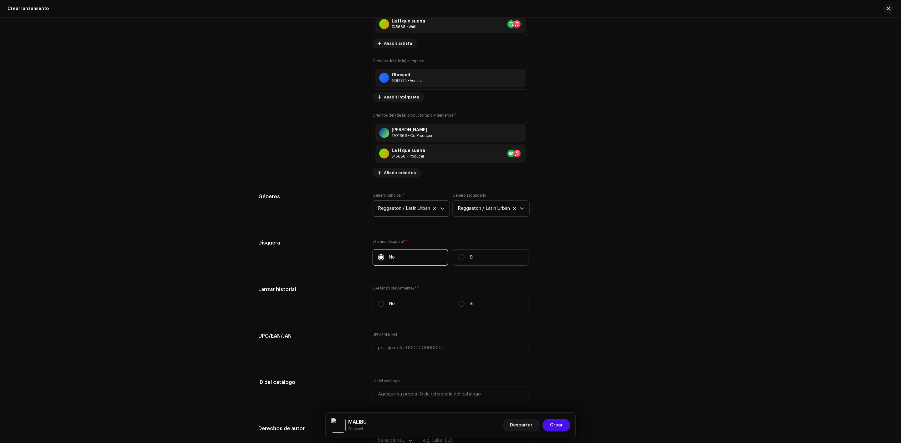
radio input "true"
click at [396, 250] on div "¿En una disquera? * No Sí Disquera * Seleccionar disquera" at bounding box center [450, 271] width 156 height 65
click at [396, 261] on label "No" at bounding box center [409, 257] width 75 height 17
click at [384, 261] on input "No" at bounding box center [381, 257] width 6 height 6
radio input "true"
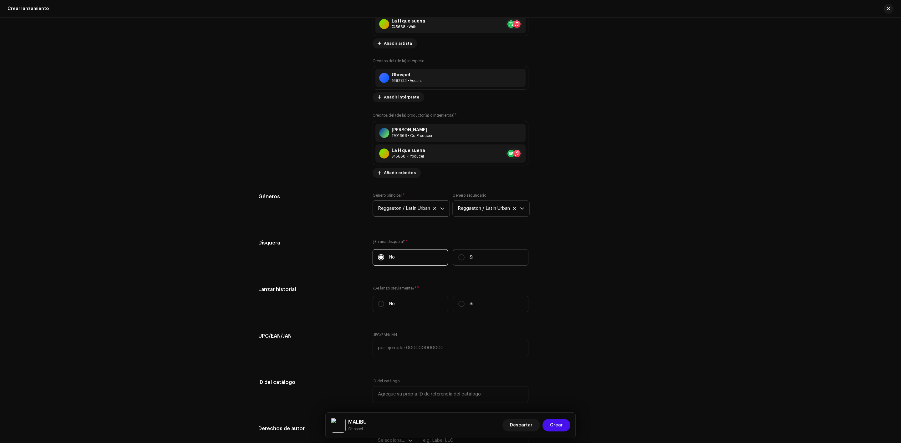
click at [486, 266] on label "Sí" at bounding box center [490, 257] width 75 height 17
click at [464, 261] on input "Sí" at bounding box center [461, 257] width 6 height 6
radio input "true"
drag, startPoint x: 404, startPoint y: 299, endPoint x: 407, endPoint y: 293, distance: 6.9
click at [405, 297] on span "Seleccionar disquera" at bounding box center [448, 289] width 141 height 16
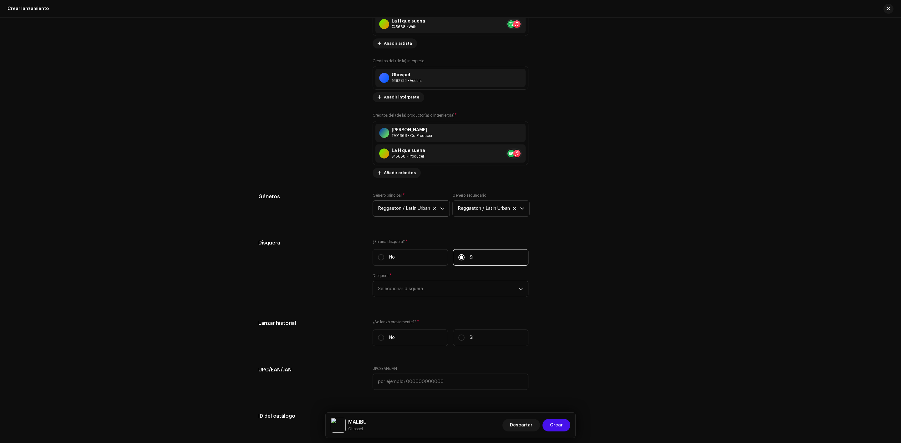
click at [407, 293] on span "Seleccionar disquera" at bounding box center [448, 289] width 141 height 16
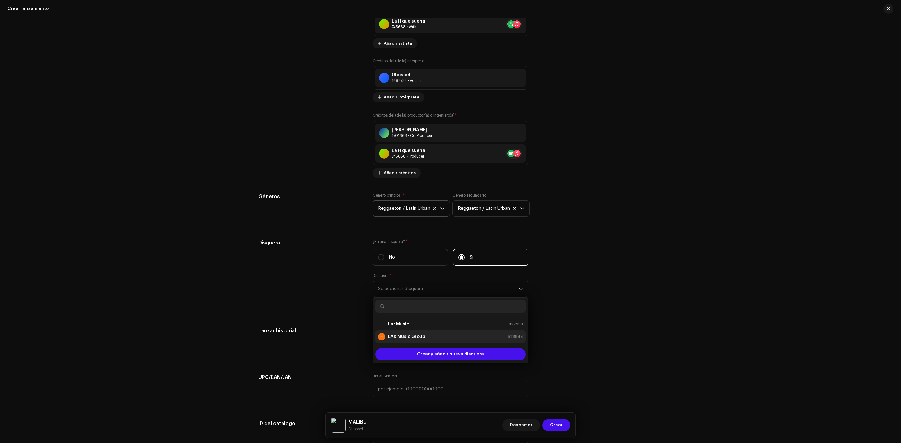
click at [412, 340] on strong "LAR Music Group" at bounding box center [406, 337] width 37 height 6
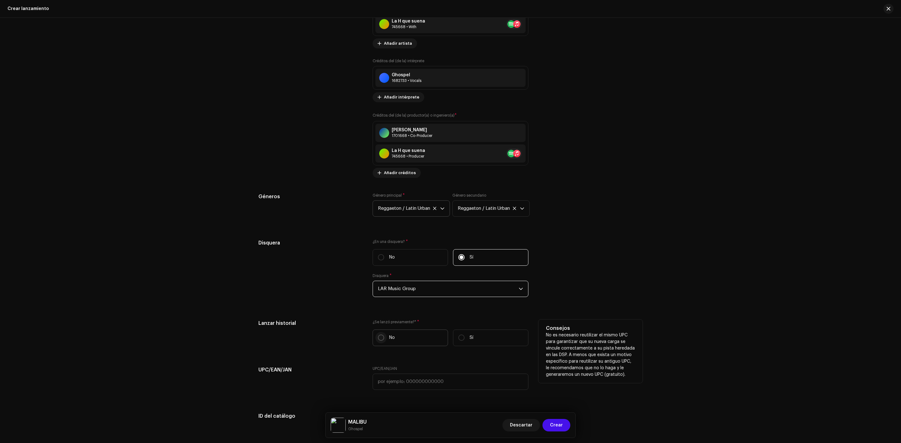
click at [381, 341] on input "No" at bounding box center [381, 338] width 6 height 6
radio input "true"
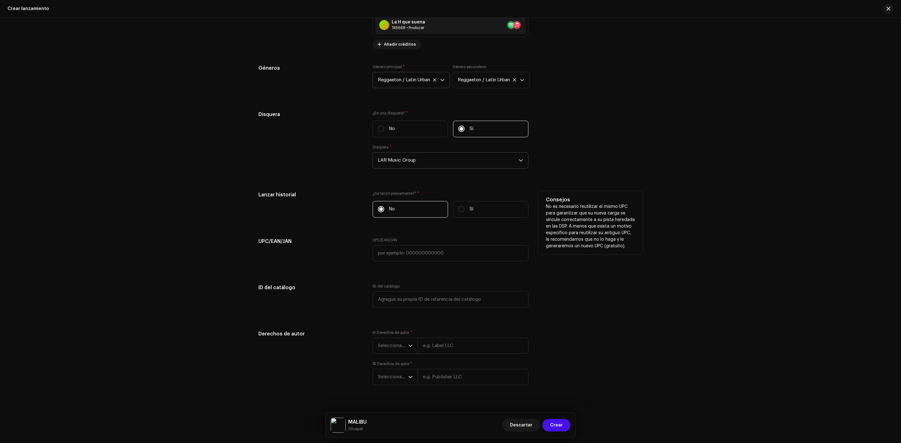
scroll to position [1000, 0]
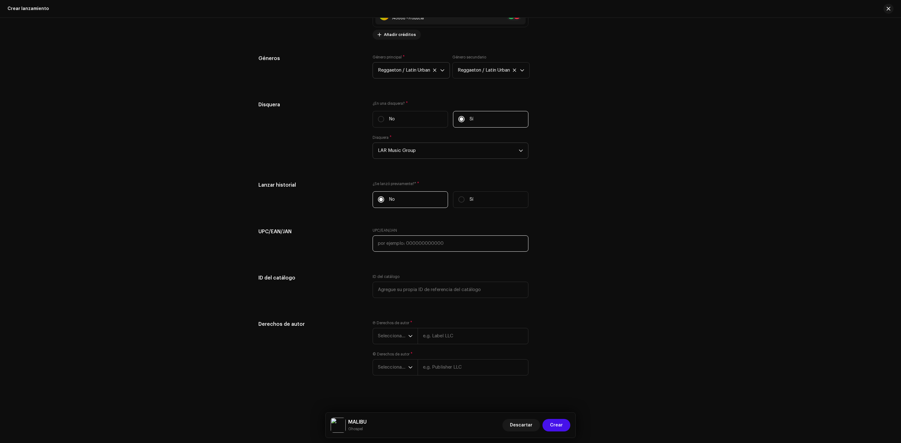
click at [409, 247] on input "text" at bounding box center [450, 243] width 156 height 16
click at [418, 289] on input "text" at bounding box center [450, 290] width 156 height 16
click at [412, 341] on p-select "Seleccionar año" at bounding box center [394, 336] width 45 height 16
click at [396, 381] on li "2025" at bounding box center [397, 381] width 44 height 13
click at [443, 336] on input "text" at bounding box center [473, 333] width 111 height 16
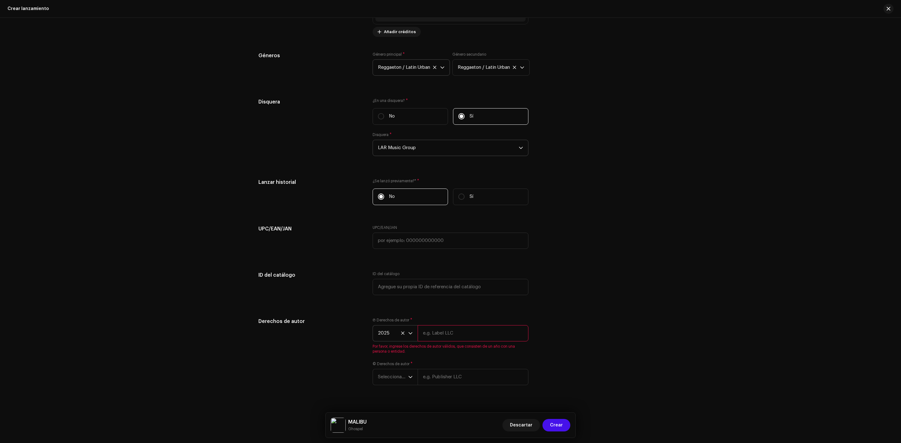
type input "g"
type input "Ghospel"
click at [435, 379] on div "Ⓟ Derechos de autor * 2025 Ghospel © Derechos de autor * Seleccionar año" at bounding box center [450, 352] width 156 height 63
click at [408, 369] on icon "dropdown trigger" at bounding box center [410, 367] width 4 height 4
click at [393, 313] on li "2025" at bounding box center [397, 309] width 44 height 13
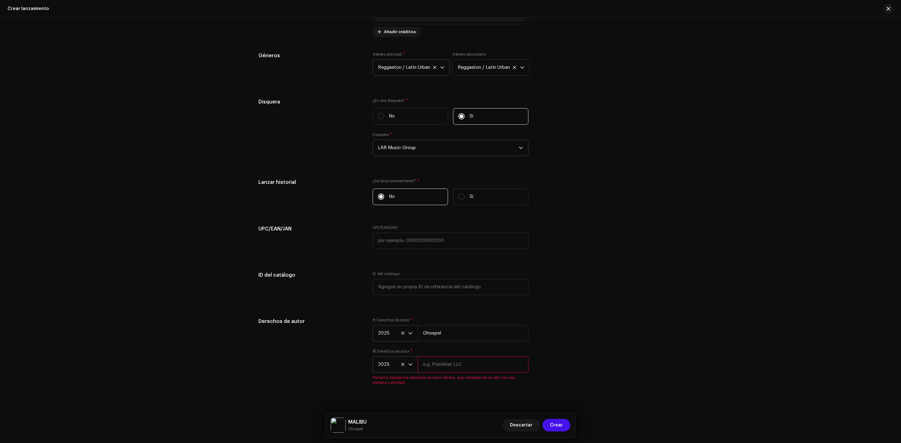
click at [450, 371] on input "text" at bounding box center [473, 365] width 111 height 16
type input "Ghospel"
drag, startPoint x: 716, startPoint y: 353, endPoint x: 703, endPoint y: 339, distance: 19.7
click at [706, 344] on div "Crear un nuevo lanzamiento Le guiaremos en todo el proceso, desde la selección …" at bounding box center [450, 230] width 901 height 425
click at [391, 385] on div "Crear un nuevo lanzamiento Le guiaremos en todo el proceso, desde la selección …" at bounding box center [450, 230] width 901 height 425
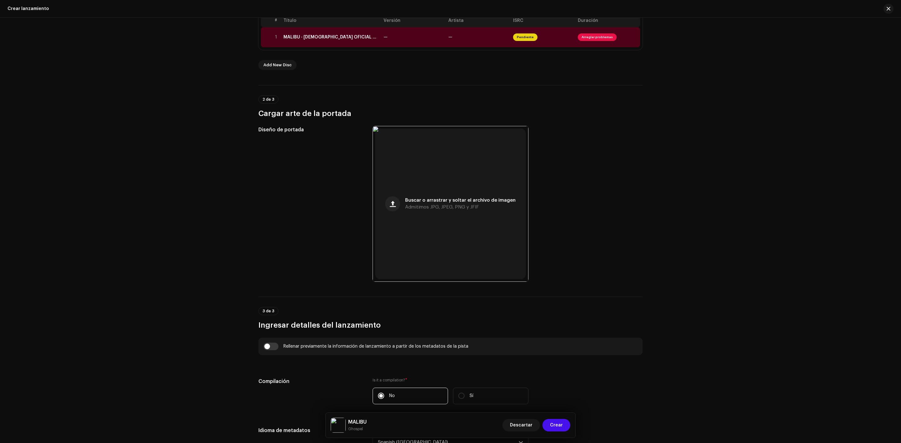
scroll to position [0, 0]
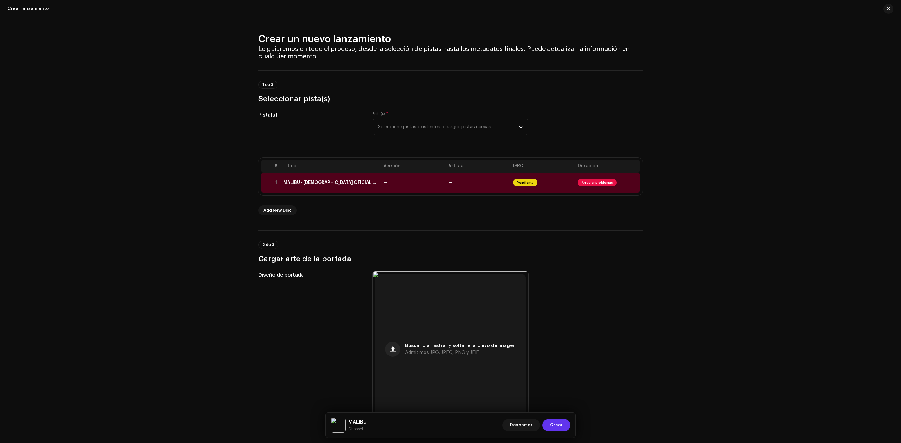
click at [563, 426] on button "Crear" at bounding box center [556, 425] width 28 height 13
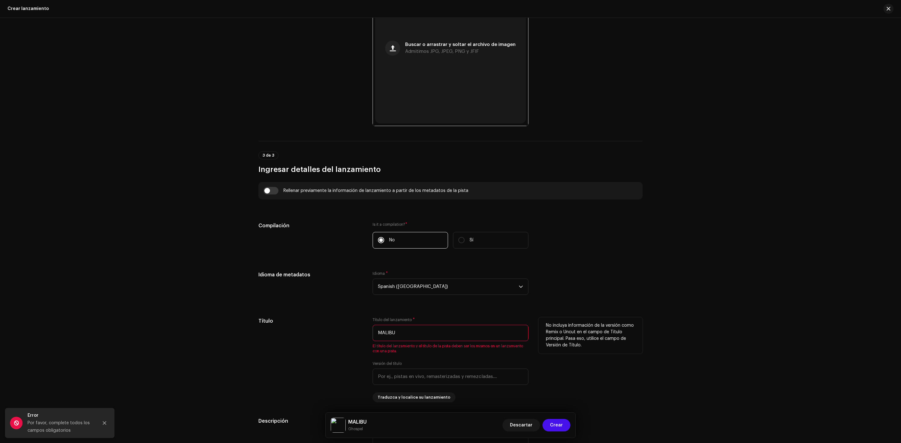
scroll to position [313, 0]
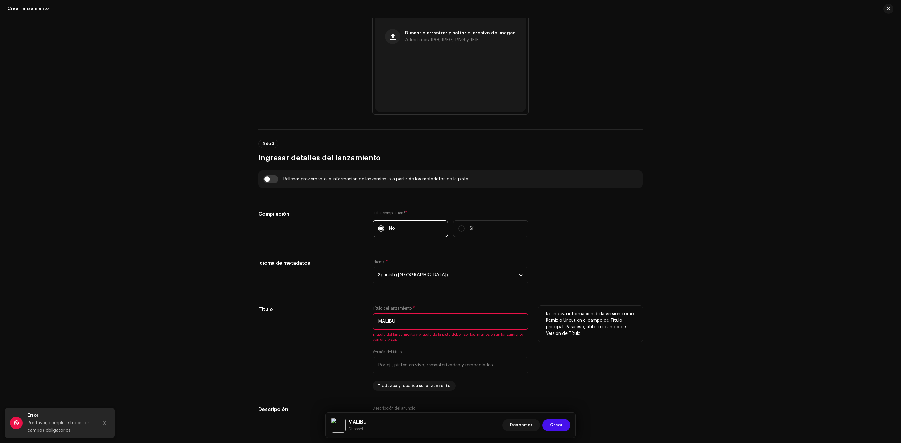
click at [419, 323] on input "MALIBU" at bounding box center [450, 321] width 156 height 16
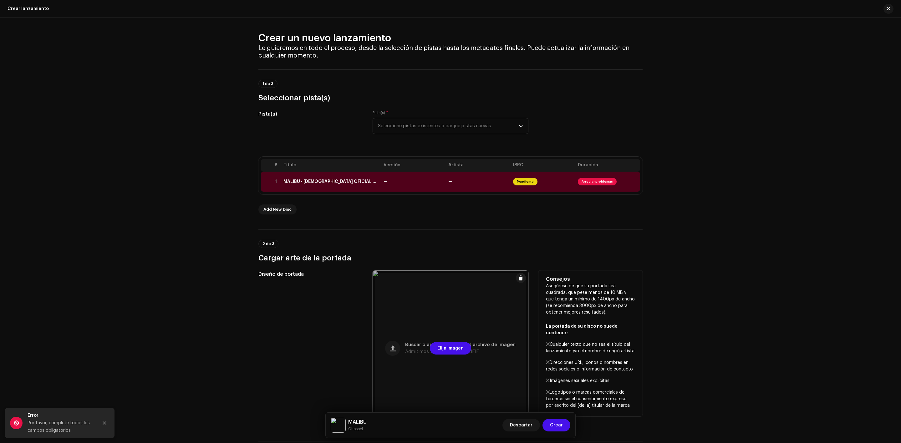
scroll to position [0, 0]
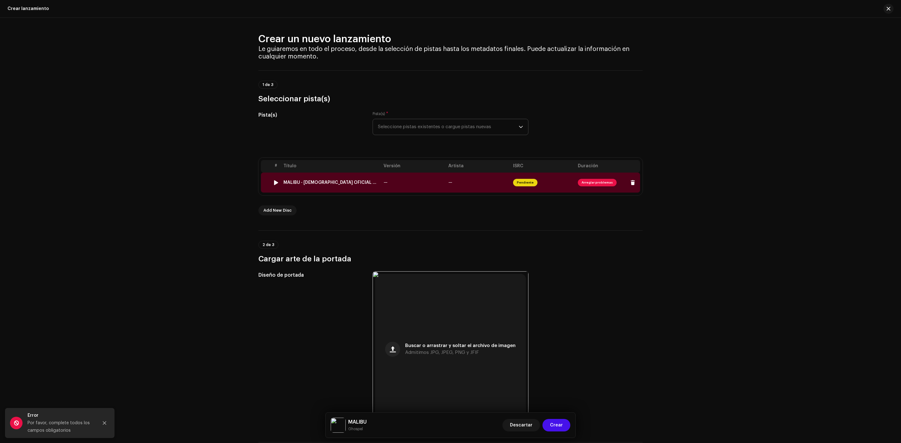
click at [603, 185] on span "Arreglar problemas" at bounding box center [597, 183] width 39 height 8
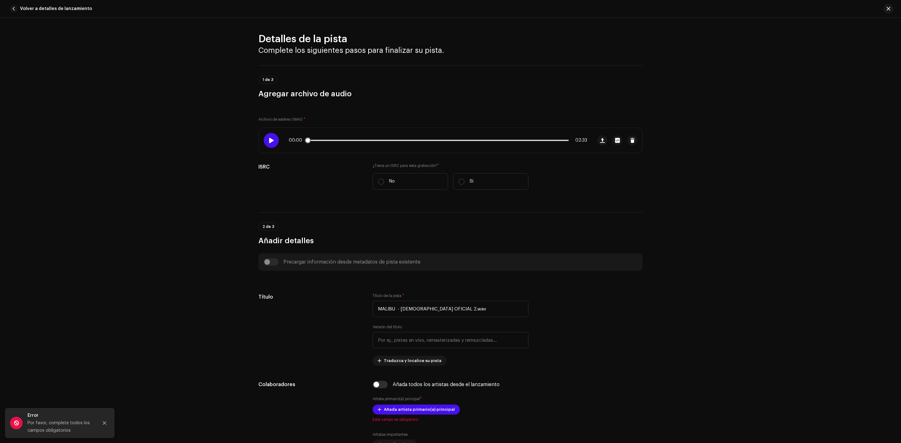
click at [268, 138] on span at bounding box center [270, 140] width 5 height 5
drag, startPoint x: 465, startPoint y: 308, endPoint x: 469, endPoint y: 310, distance: 4.3
click at [466, 308] on input "MALIBU - GOSPEL OFICIAL 2.wav" at bounding box center [450, 309] width 156 height 16
drag, startPoint x: 467, startPoint y: 311, endPoint x: 397, endPoint y: 312, distance: 69.8
click at [397, 312] on input "MALIBU - GOSPEL OFICIAL 2.wav" at bounding box center [450, 309] width 156 height 16
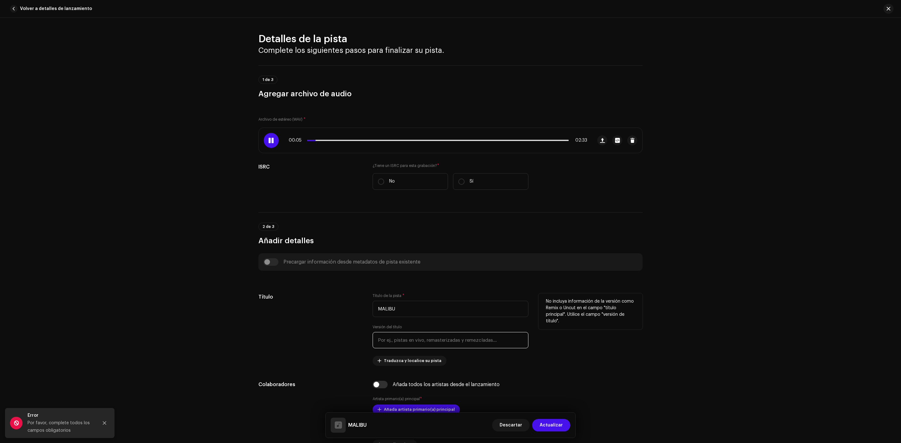
type input "MALIBU"
click at [478, 335] on input "text" at bounding box center [450, 340] width 156 height 16
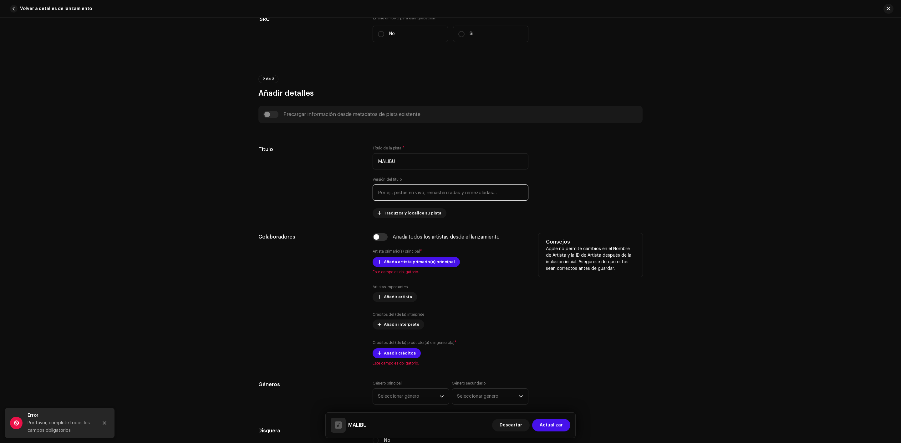
scroll to position [156, 0]
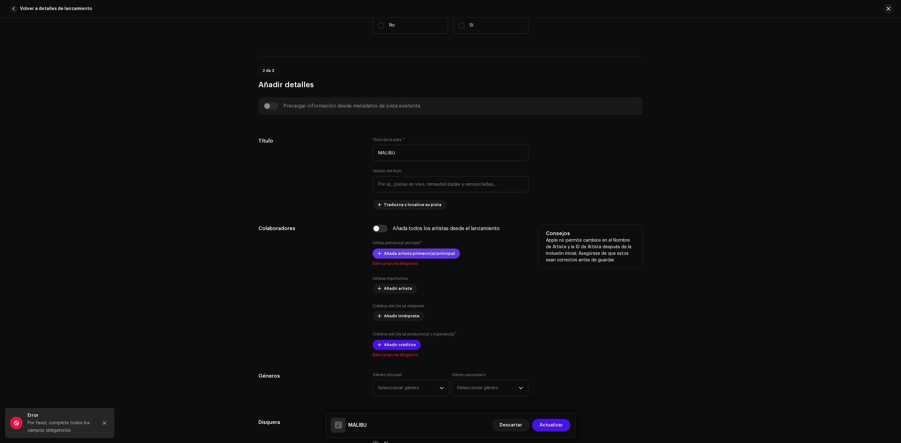
click at [426, 250] on span "Añada artista primario(a) principal" at bounding box center [419, 253] width 71 height 13
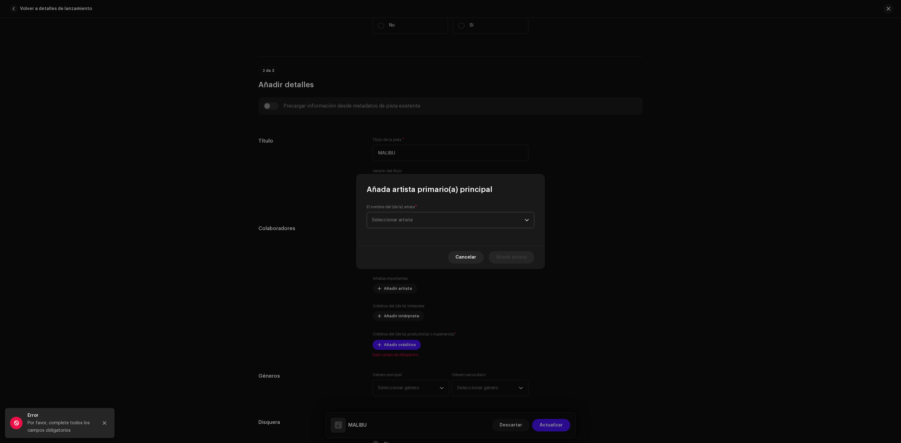
click at [413, 219] on span "Seleccionar artista" at bounding box center [392, 220] width 41 height 5
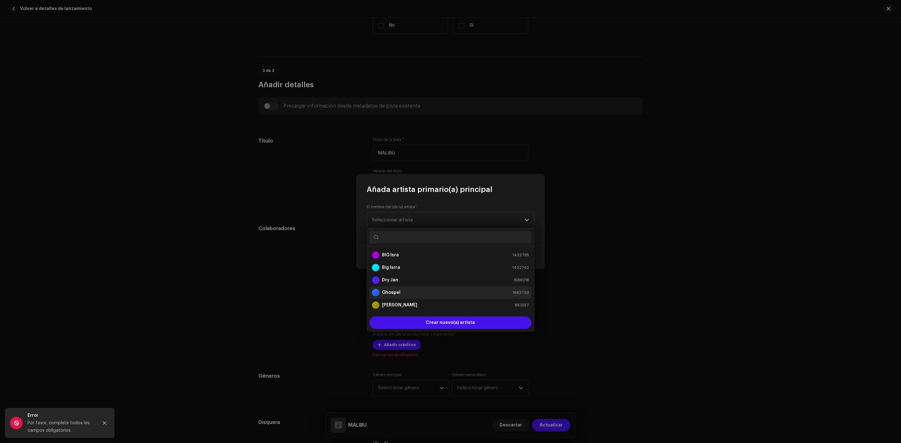
click at [395, 291] on strong "Ghospel" at bounding box center [391, 293] width 18 height 6
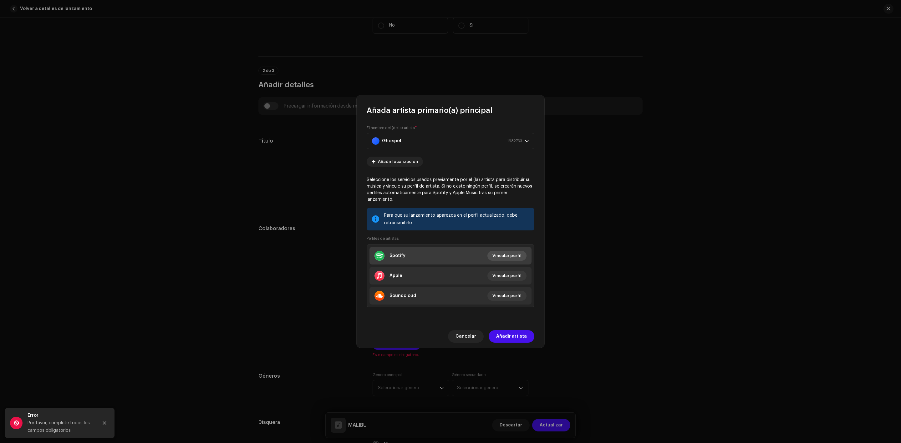
click at [509, 250] on span "Vincular perfil" at bounding box center [506, 256] width 29 height 13
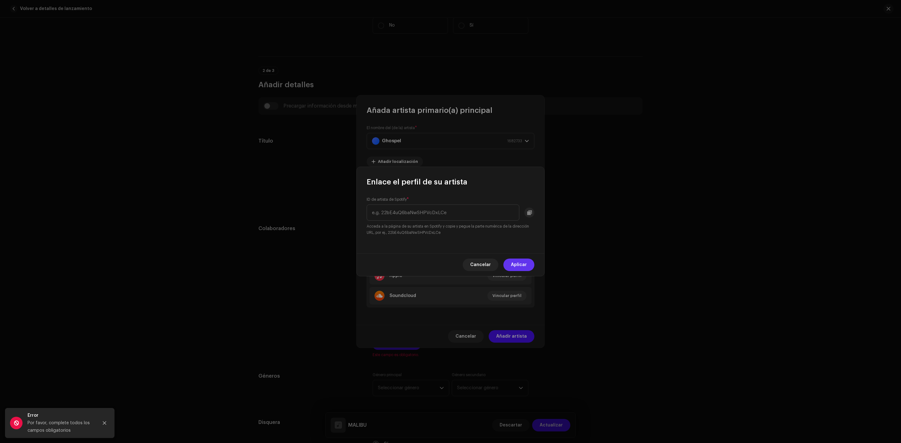
click at [515, 264] on span "Aplicar" at bounding box center [519, 265] width 16 height 13
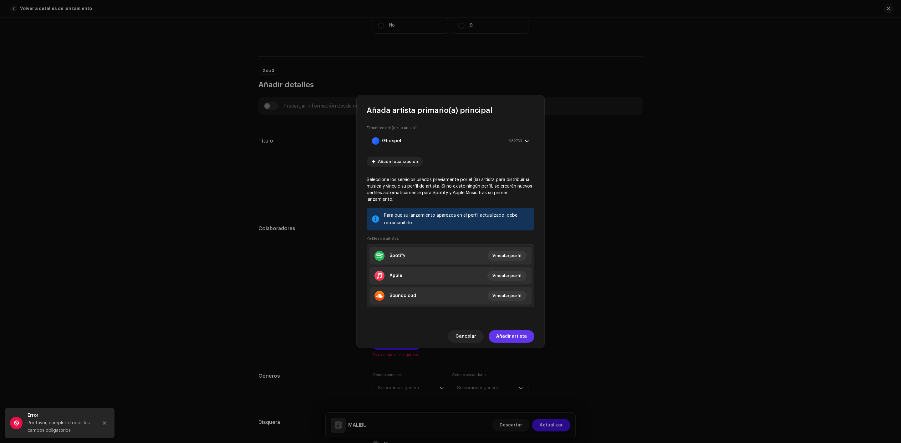
click at [508, 331] on span "Añadir artista" at bounding box center [511, 336] width 31 height 13
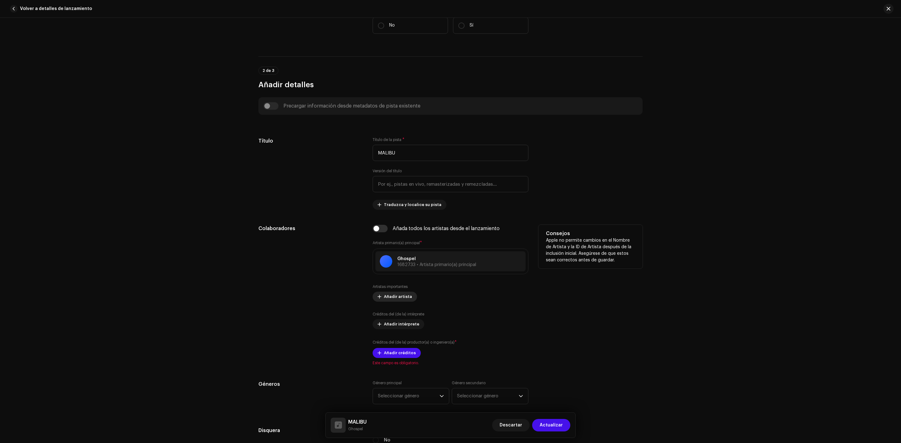
click at [397, 297] on span "Añadir artista" at bounding box center [398, 297] width 28 height 13
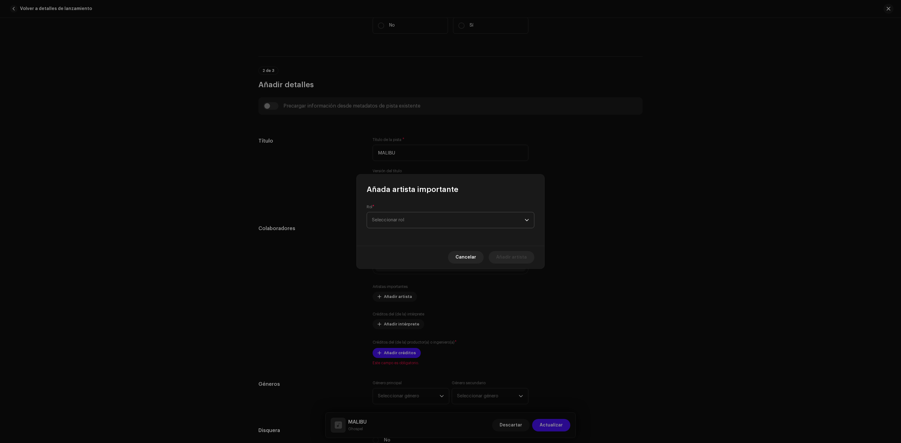
click at [416, 225] on span "Seleccionar rol" at bounding box center [448, 220] width 153 height 16
click at [387, 271] on li "With" at bounding box center [450, 275] width 162 height 13
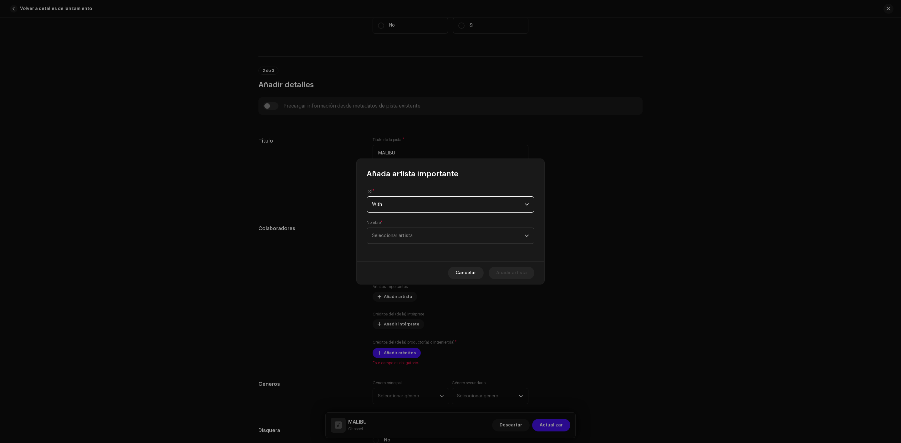
click at [404, 239] on span "Seleccionar artista" at bounding box center [448, 236] width 153 height 16
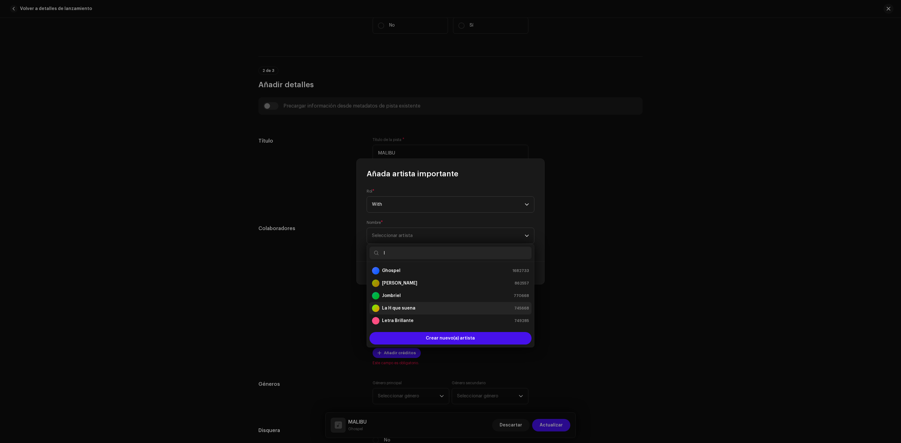
type input "l"
click at [403, 305] on div "La H que suena" at bounding box center [393, 309] width 43 height 8
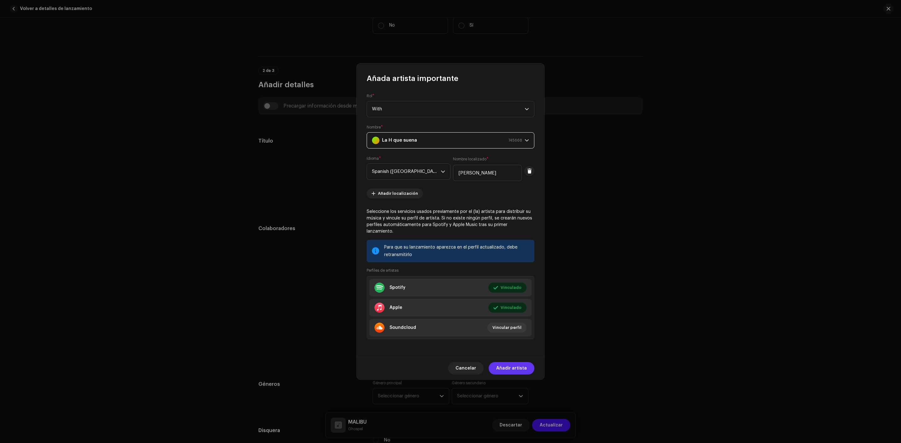
click at [520, 369] on span "Añadir artista" at bounding box center [511, 368] width 31 height 13
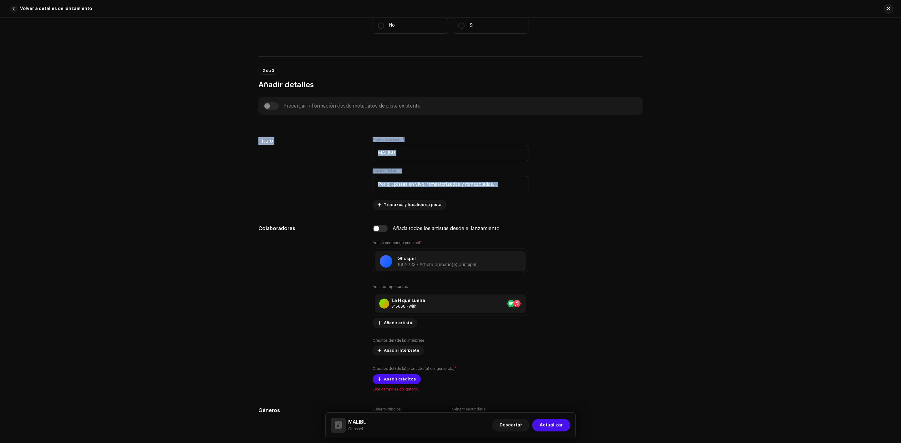
drag, startPoint x: 891, startPoint y: 92, endPoint x: 892, endPoint y: 70, distance: 21.6
click at [890, 100] on div "Detalles de la pista Complete los siguientes pasos para finalizar su pista. 1 d…" at bounding box center [450, 230] width 901 height 425
click at [718, 290] on div "Detalles de la pista Complete los siguientes pasos para finalizar su pista. 1 d…" at bounding box center [450, 230] width 901 height 425
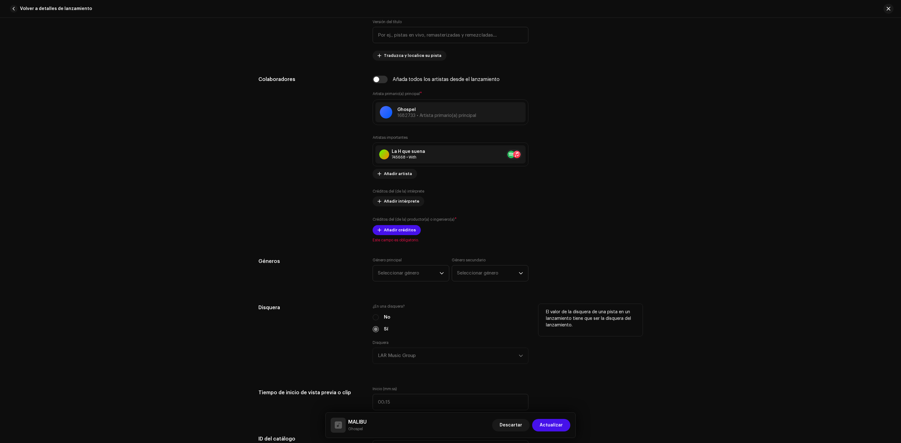
scroll to position [313, 0]
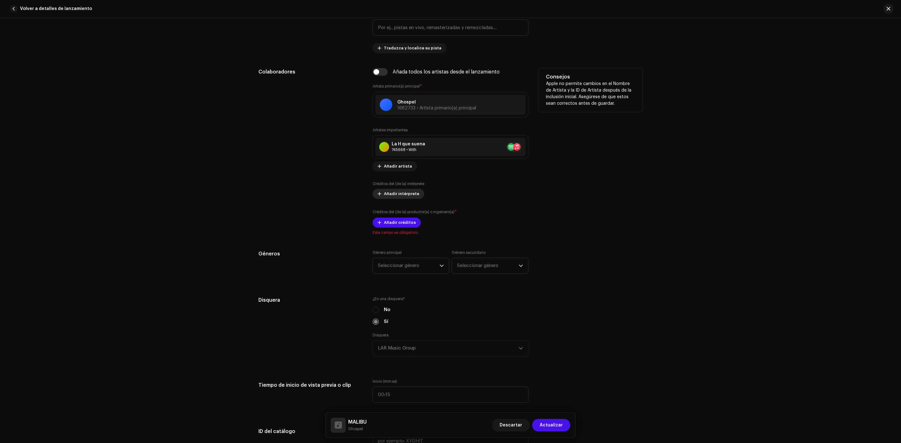
click at [404, 194] on span "Añadir intérprete" at bounding box center [401, 194] width 35 height 13
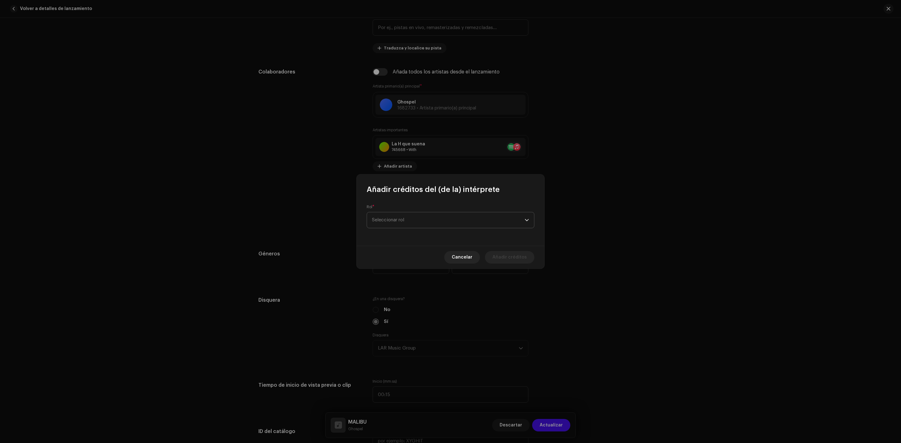
click at [415, 213] on span "Seleccionar rol" at bounding box center [448, 220] width 153 height 16
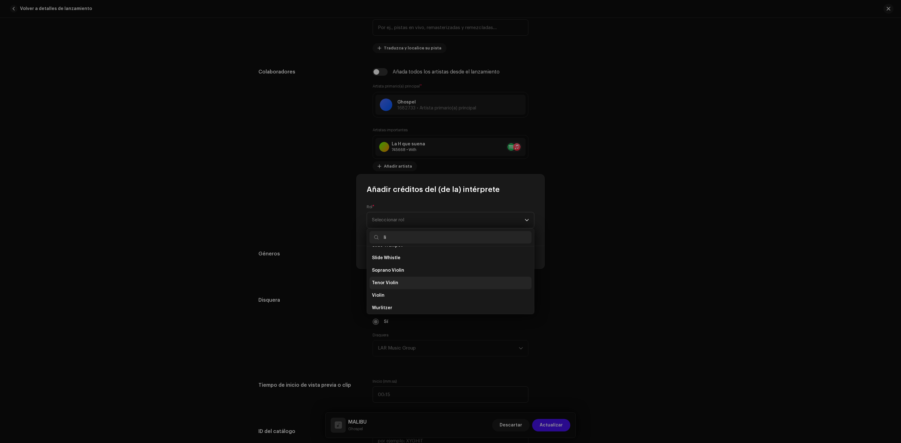
scroll to position [162, 0]
type input "l"
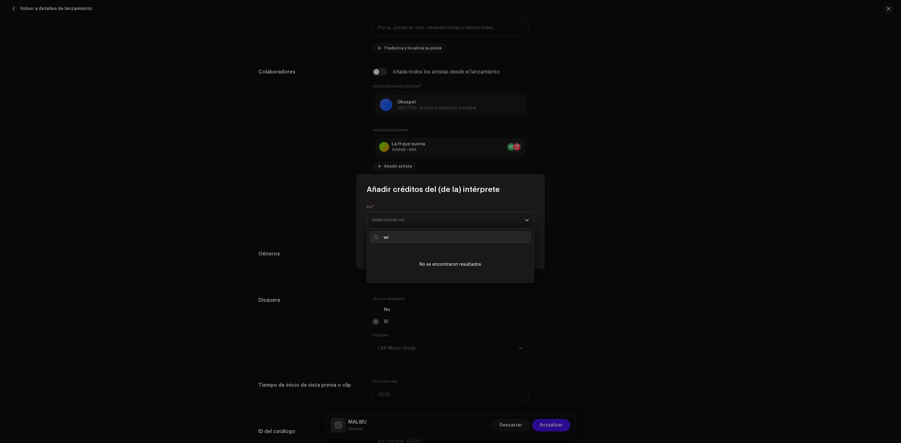
type input "w"
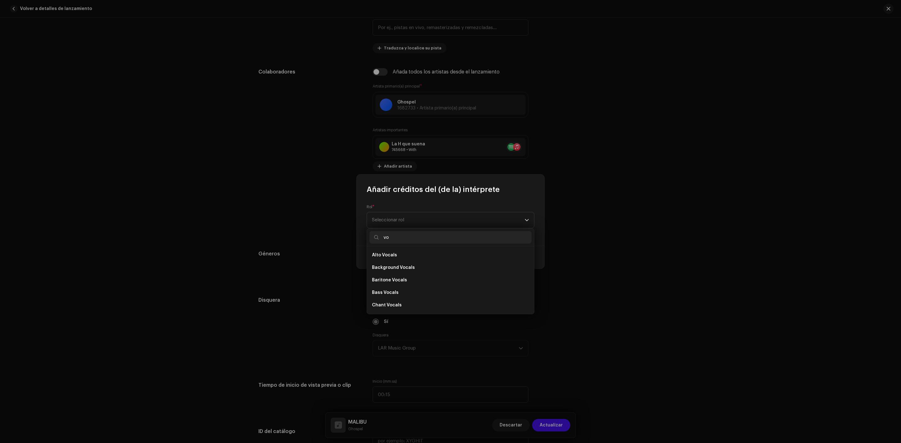
type input "v"
type input "c"
type input "bas"
click at [466, 262] on li "Bass" at bounding box center [450, 267] width 162 height 13
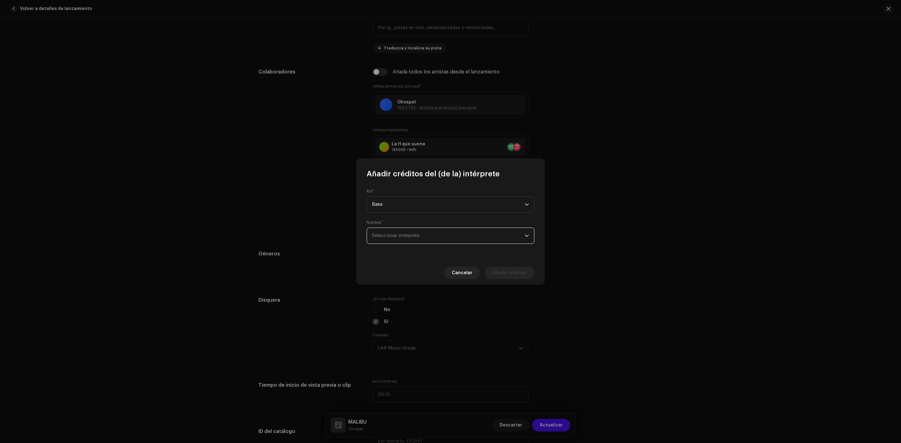
click at [458, 233] on span "Seleccionar intérprete" at bounding box center [448, 236] width 153 height 16
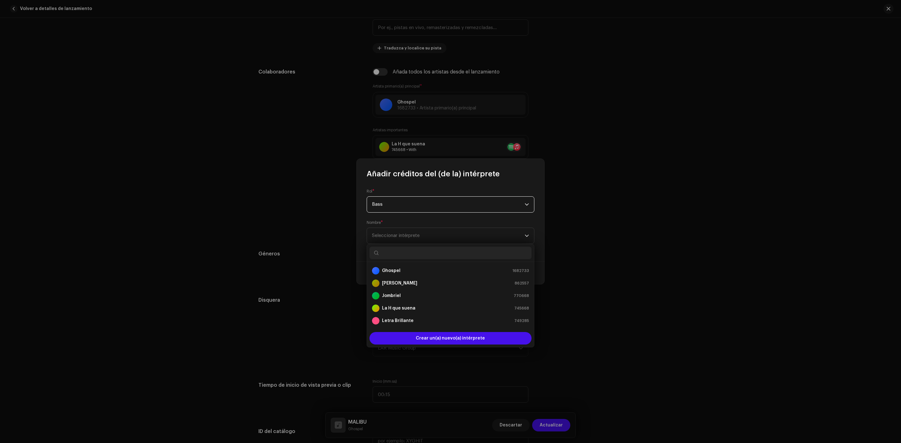
click at [414, 202] on span "Bass" at bounding box center [448, 205] width 153 height 16
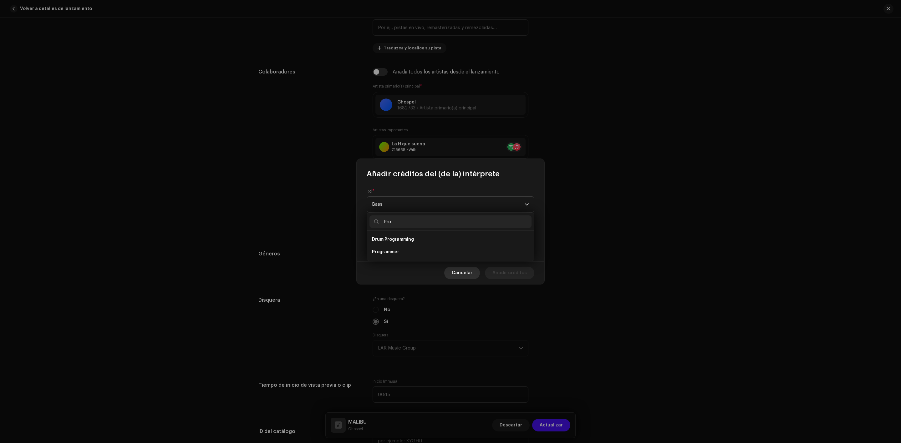
type input "Pro"
click at [471, 272] on span "Cancelar" at bounding box center [462, 273] width 21 height 13
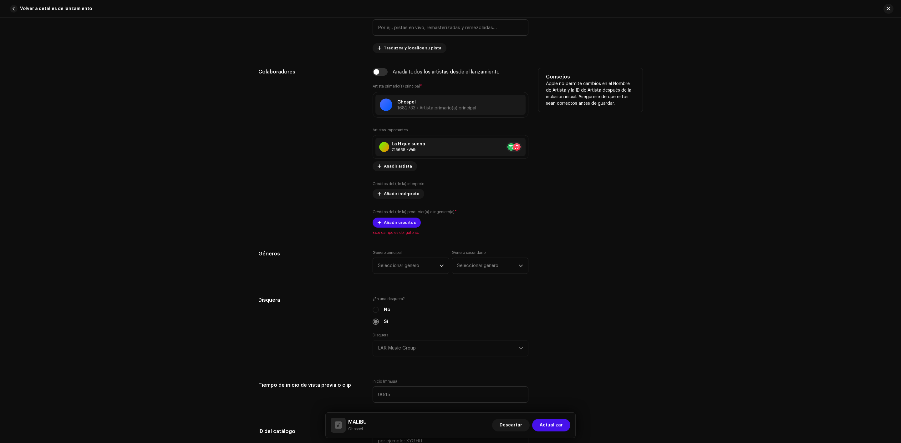
click at [405, 186] on label "Créditos del (de la) intérprete" at bounding box center [398, 183] width 52 height 5
click at [404, 193] on span "Añadir intérprete" at bounding box center [401, 194] width 35 height 13
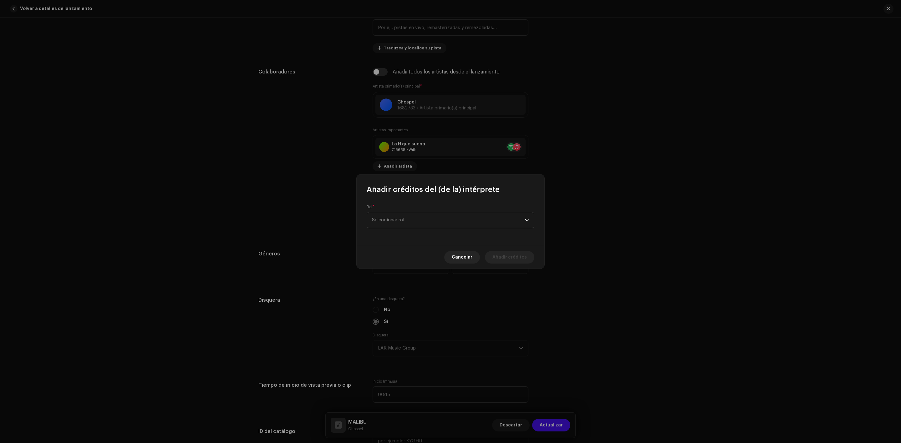
click at [427, 219] on span "Seleccionar rol" at bounding box center [448, 220] width 153 height 16
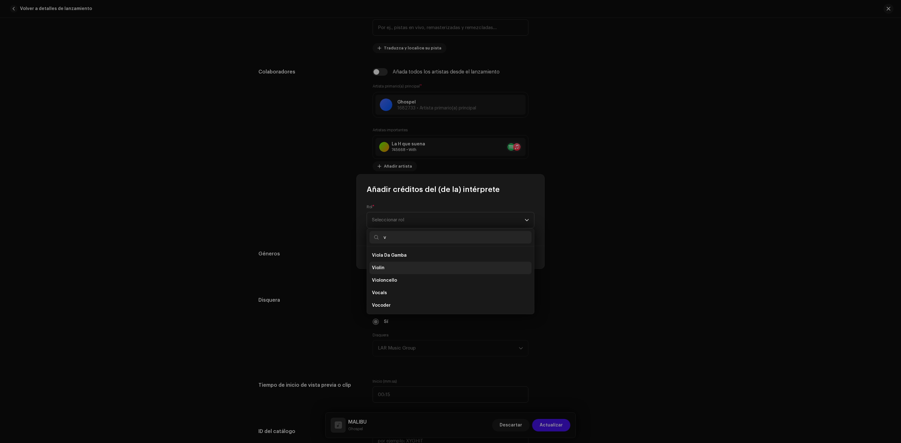
scroll to position [428, 0]
type input "v"
click at [394, 301] on li "Vocals" at bounding box center [450, 302] width 162 height 13
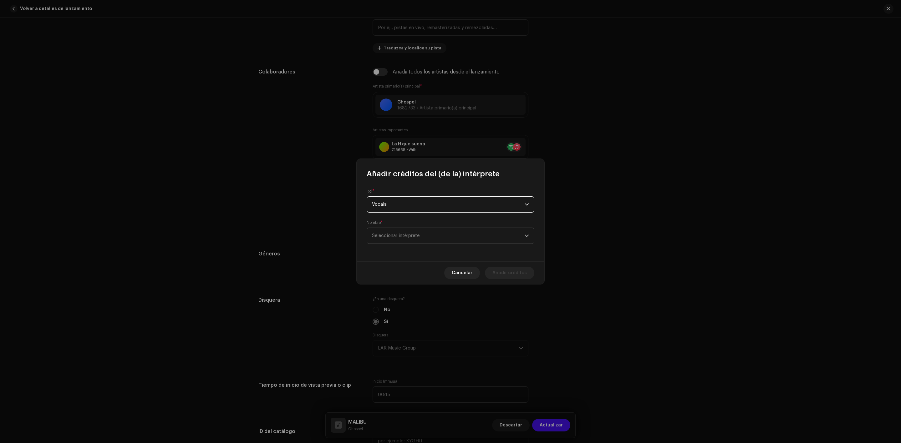
click at [398, 240] on span "Seleccionar intérprete" at bounding box center [448, 236] width 153 height 16
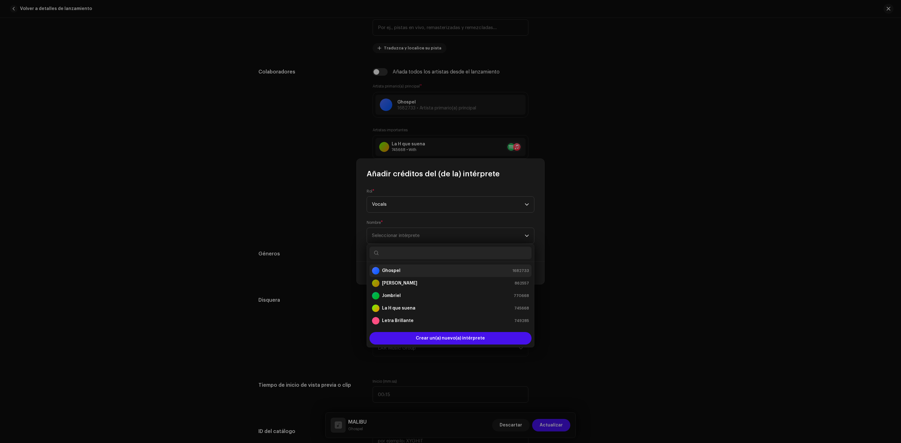
click at [393, 272] on strong "Ghospel" at bounding box center [391, 271] width 18 height 6
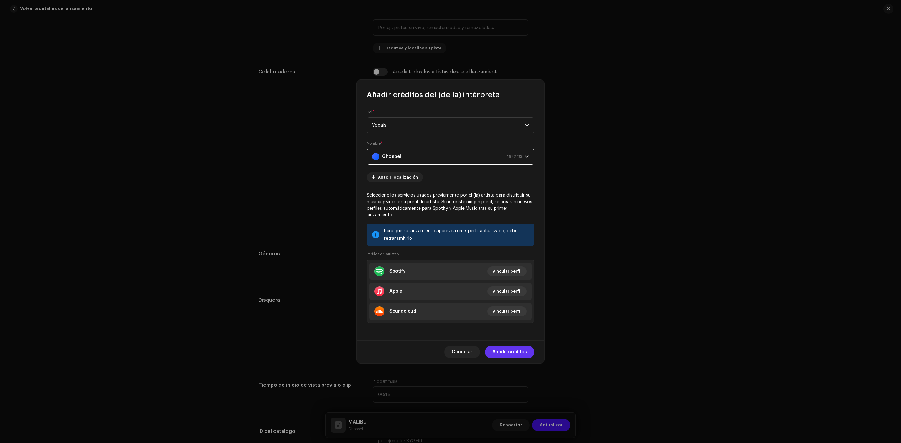
click at [512, 352] on span "Añadir créditos" at bounding box center [509, 352] width 34 height 13
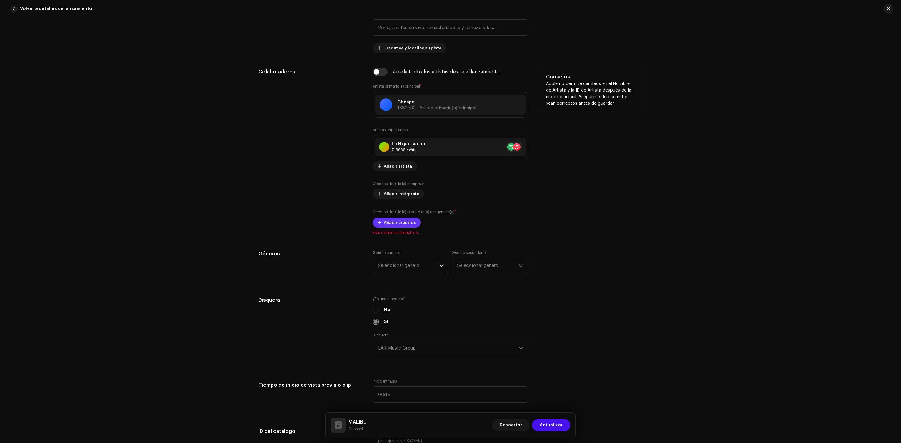
click at [403, 222] on div "Artistas importantes La H que suena 745668 • With No selected item Añadir artis…" at bounding box center [450, 178] width 156 height 100
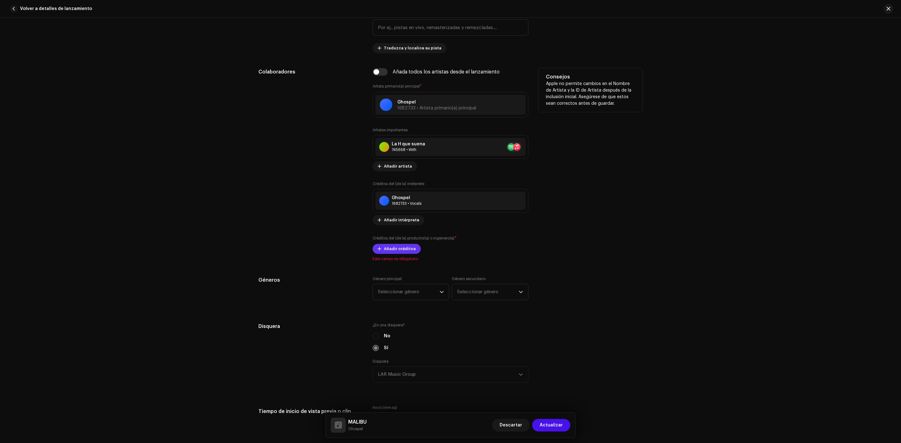
click at [400, 254] on span "Añadir créditos" at bounding box center [400, 249] width 32 height 13
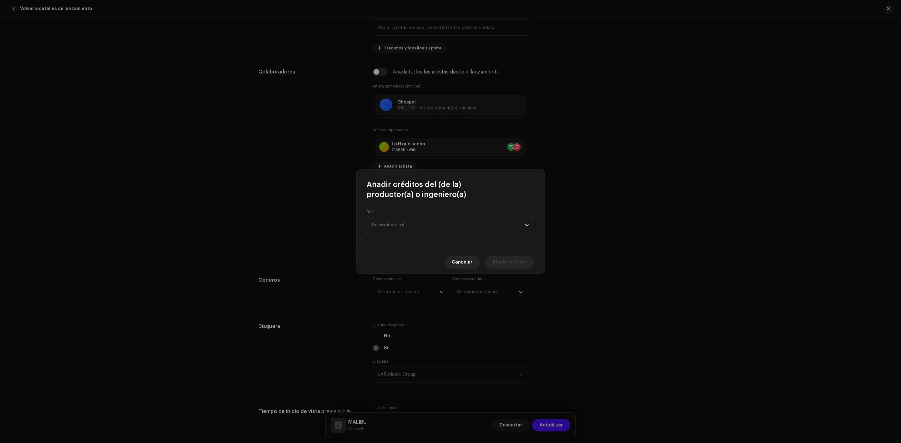
click at [411, 225] on span "Seleccionar rol" at bounding box center [448, 225] width 153 height 16
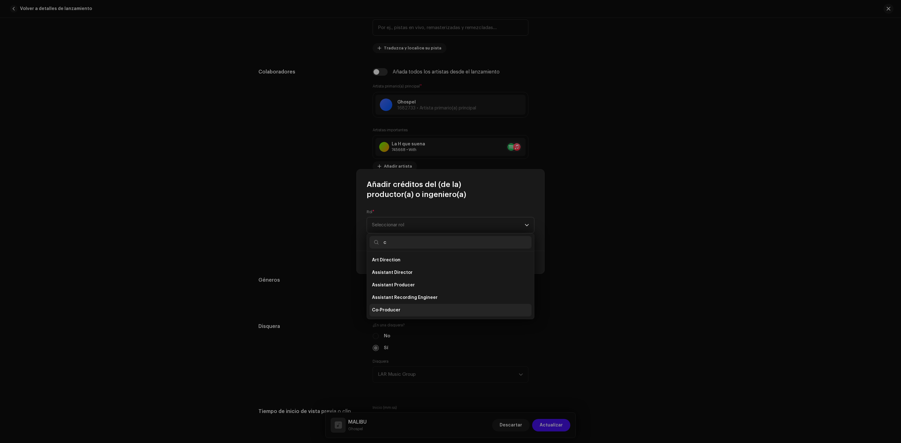
type input "c"
click at [394, 311] on span "Co-Producer" at bounding box center [386, 310] width 28 height 6
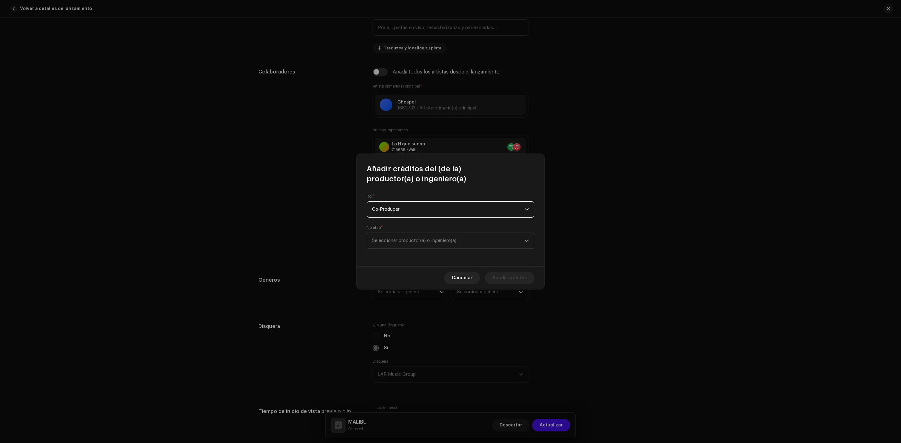
click at [398, 246] on span "Seleccionar productor(a) o ingeniero(a)" at bounding box center [448, 241] width 153 height 16
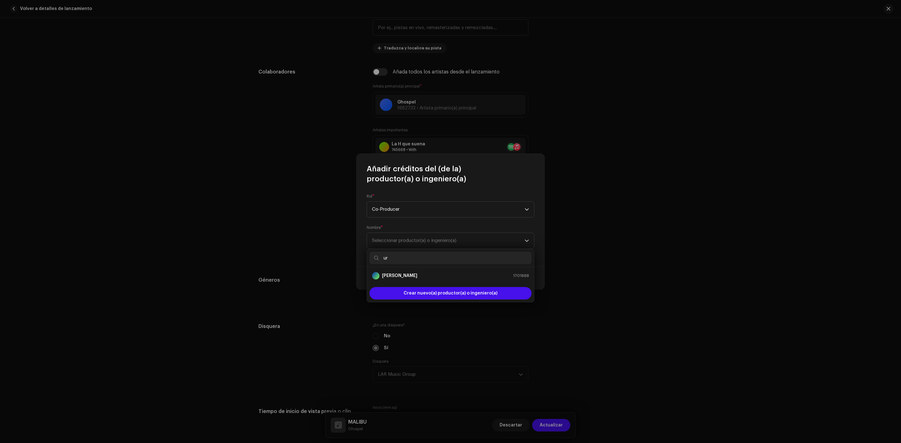
type input "ur"
click at [414, 272] on div "Urbina 1701668" at bounding box center [450, 276] width 157 height 8
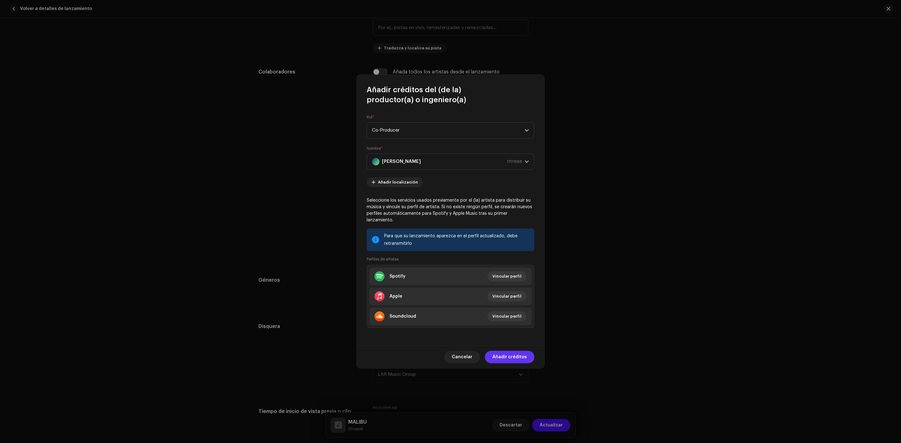
click at [505, 357] on span "Añadir créditos" at bounding box center [509, 357] width 34 height 13
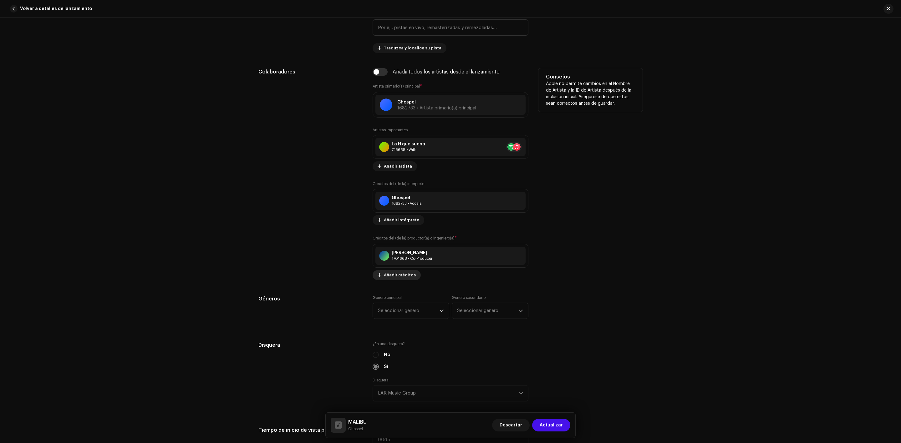
click at [396, 279] on span "Añadir créditos" at bounding box center [400, 275] width 32 height 13
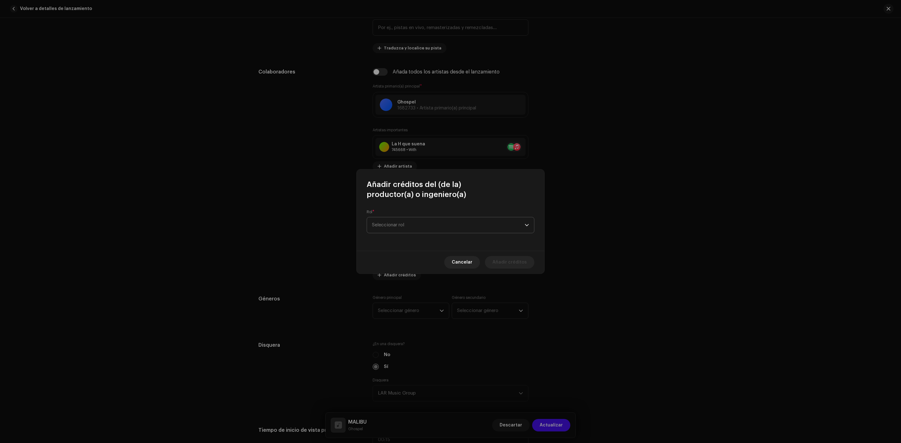
click at [409, 225] on span "Seleccionar rol" at bounding box center [448, 225] width 153 height 16
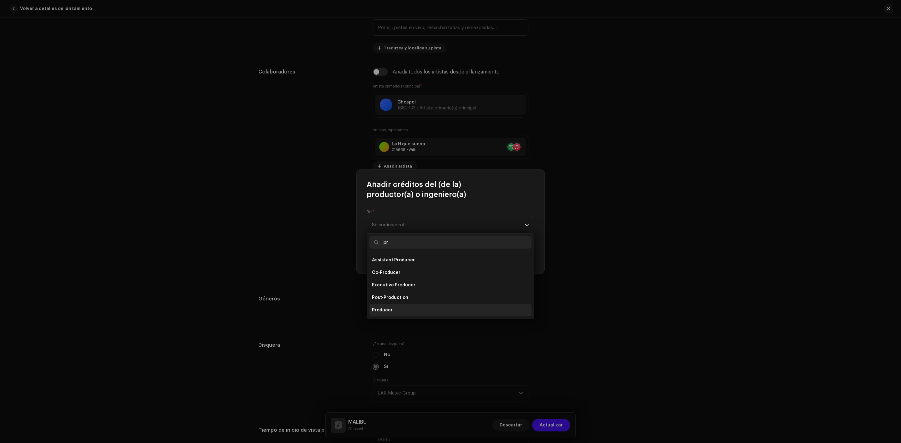
type input "pr"
click at [399, 306] on li "Producer" at bounding box center [450, 310] width 162 height 13
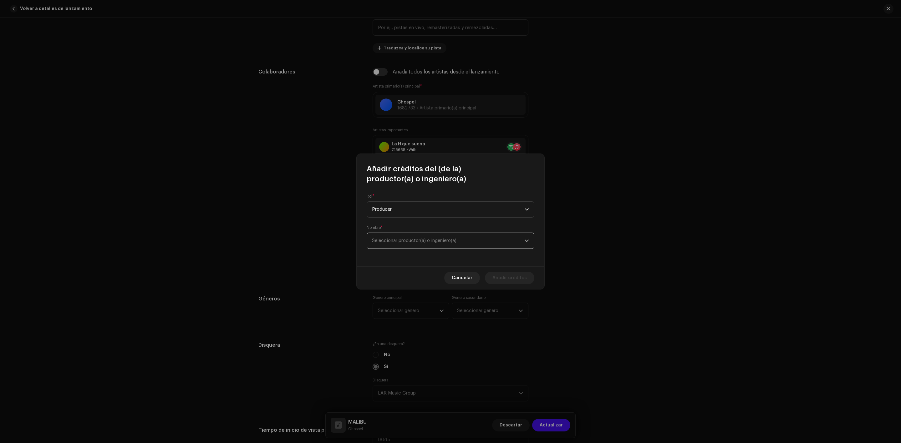
click at [410, 243] on span "Seleccionar productor(a) o ingeniero(a)" at bounding box center [448, 241] width 153 height 16
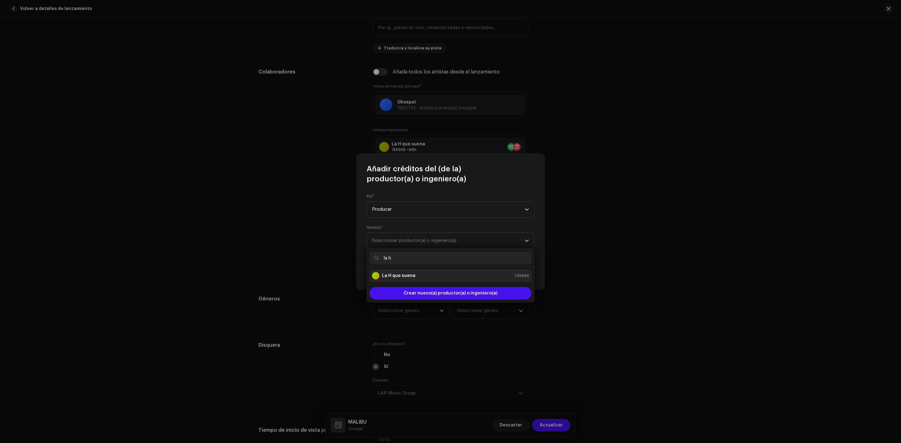
type input "la h"
click at [411, 271] on li "La H que suena 745668" at bounding box center [450, 276] width 162 height 13
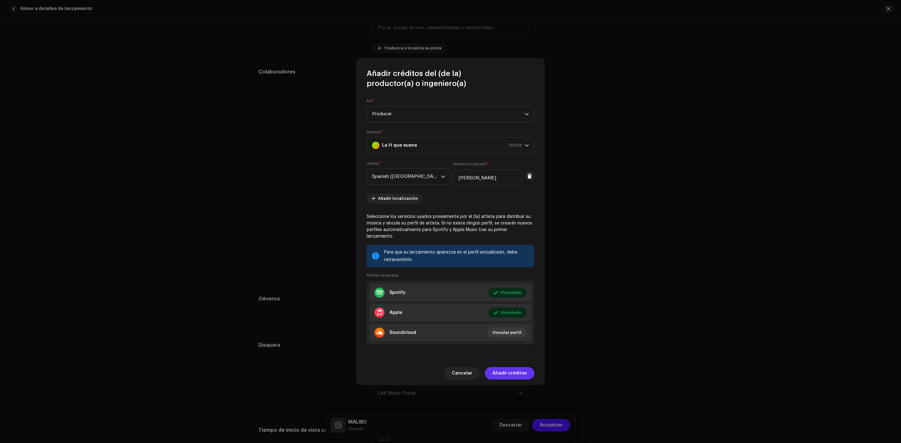
click at [519, 367] on span "Añadir créditos" at bounding box center [509, 373] width 34 height 13
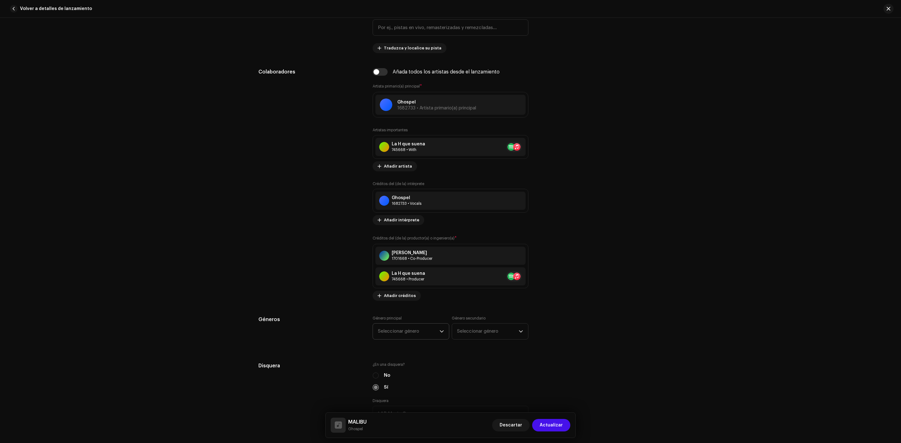
click at [392, 327] on span "Seleccionar género" at bounding box center [409, 332] width 62 height 16
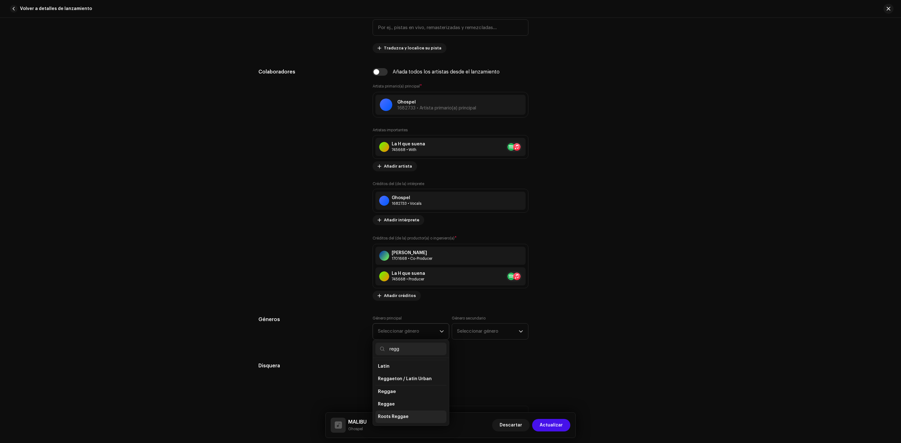
scroll to position [26, 0]
type input "regg"
click at [413, 381] on span "Reggaeton / Latin Urban" at bounding box center [405, 379] width 54 height 6
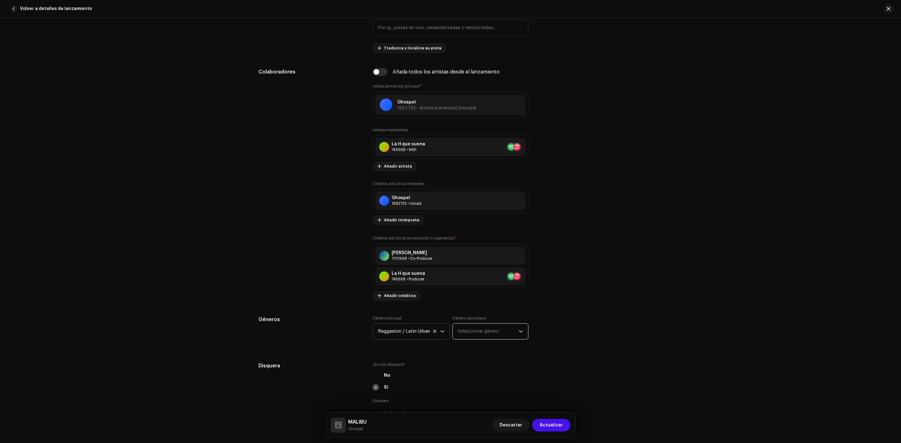
click at [479, 335] on span "Seleccionar género" at bounding box center [488, 332] width 61 height 16
type input "urb"
click at [492, 408] on span "Reggaeton / Latin Urban" at bounding box center [485, 405] width 54 height 6
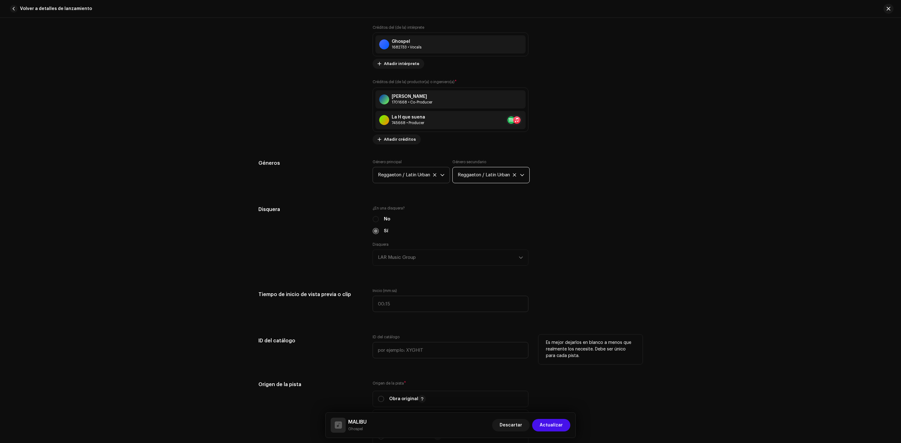
scroll to position [625, 0]
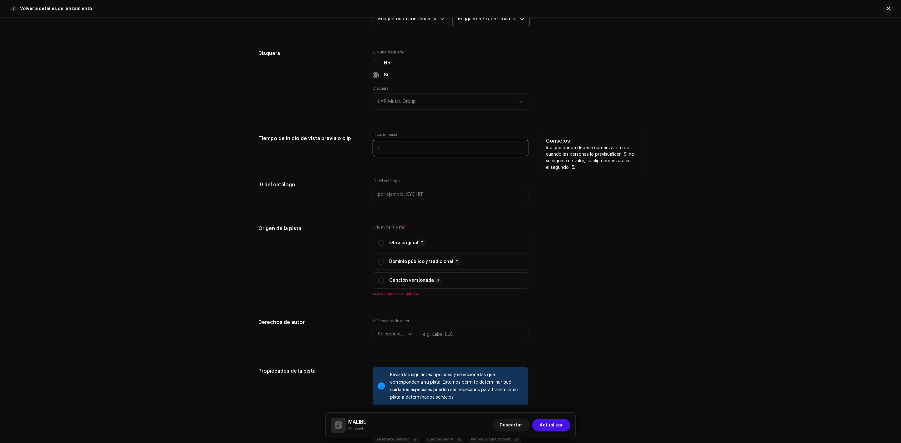
click at [398, 151] on input ":" at bounding box center [450, 148] width 156 height 16
click at [390, 149] on input ":" at bounding box center [450, 148] width 156 height 16
click at [378, 155] on input ":" at bounding box center [450, 148] width 156 height 16
type input "0:20"
click at [383, 239] on span "Obra original" at bounding box center [450, 243] width 145 height 16
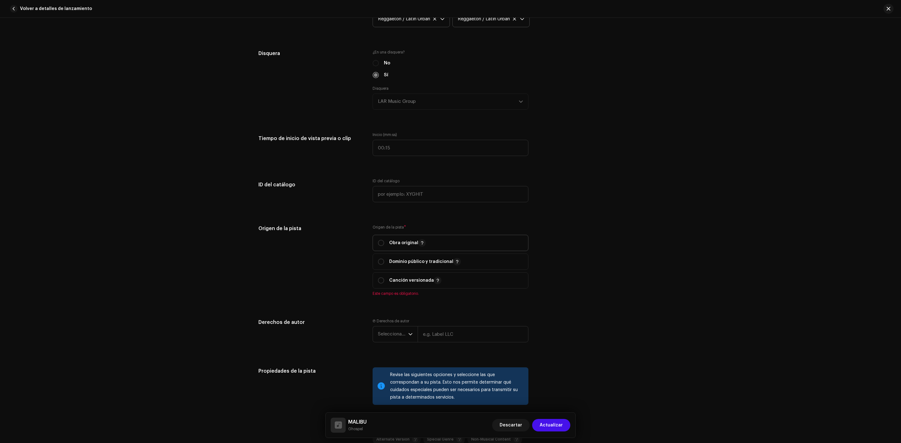
radio input "true"
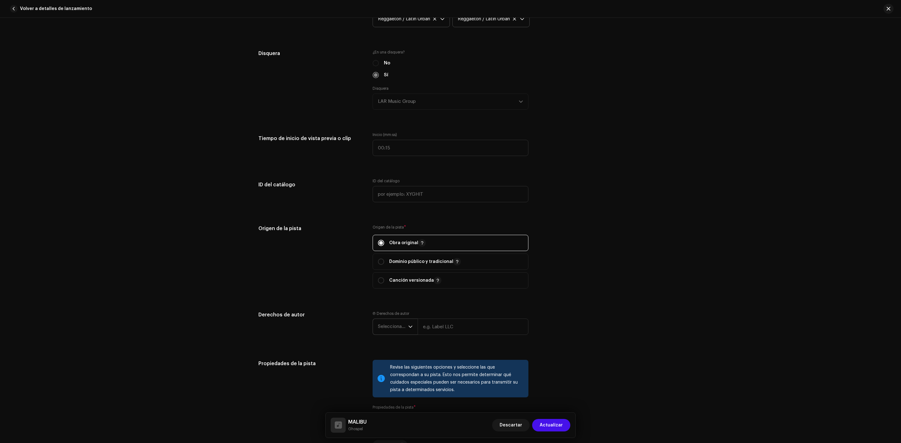
click at [411, 333] on div "dropdown trigger" at bounding box center [410, 327] width 4 height 16
click at [394, 373] on li "2025" at bounding box center [397, 374] width 44 height 13
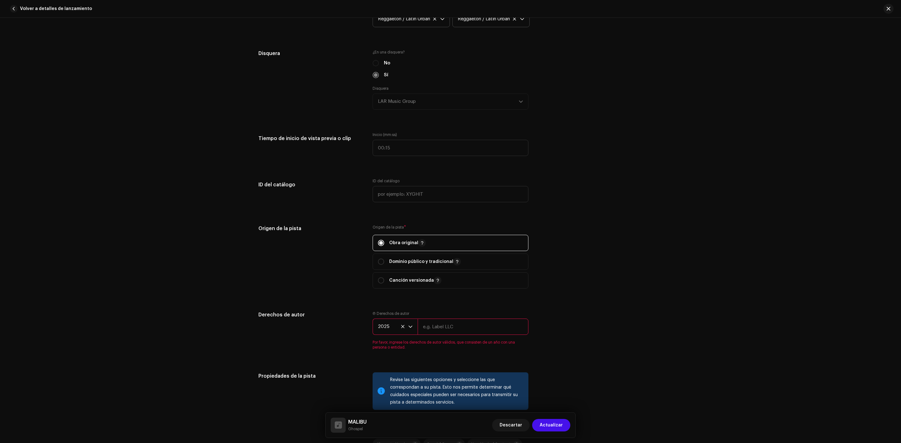
click at [456, 329] on input "text" at bounding box center [473, 327] width 111 height 16
type input "Ghospel"
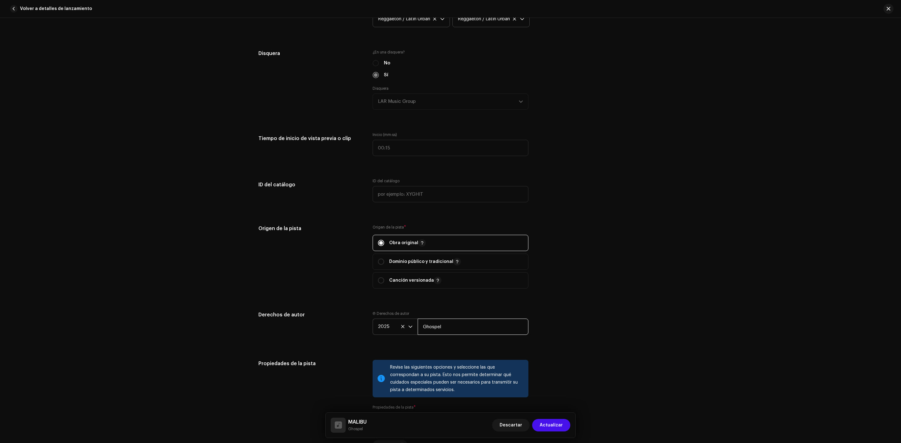
scroll to position [782, 0]
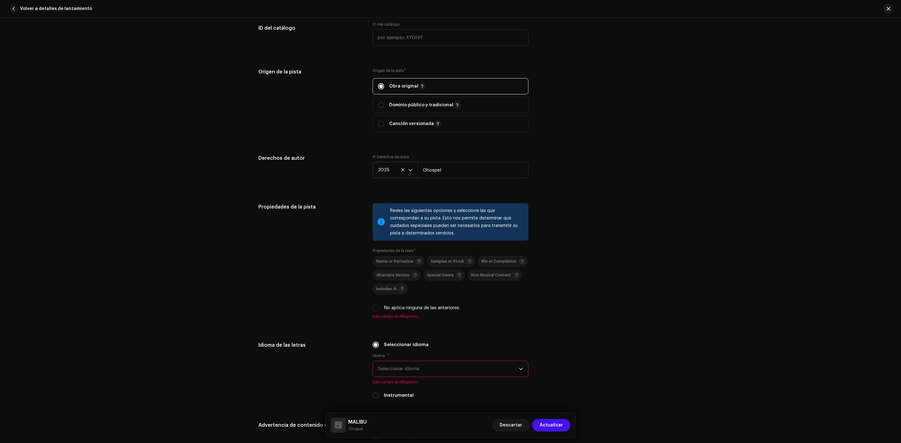
click at [384, 311] on label "No aplica ninguna de las anteriores" at bounding box center [421, 308] width 75 height 7
click at [379, 311] on input "No aplica ninguna de las anteriores" at bounding box center [375, 308] width 6 height 6
checkbox input "true"
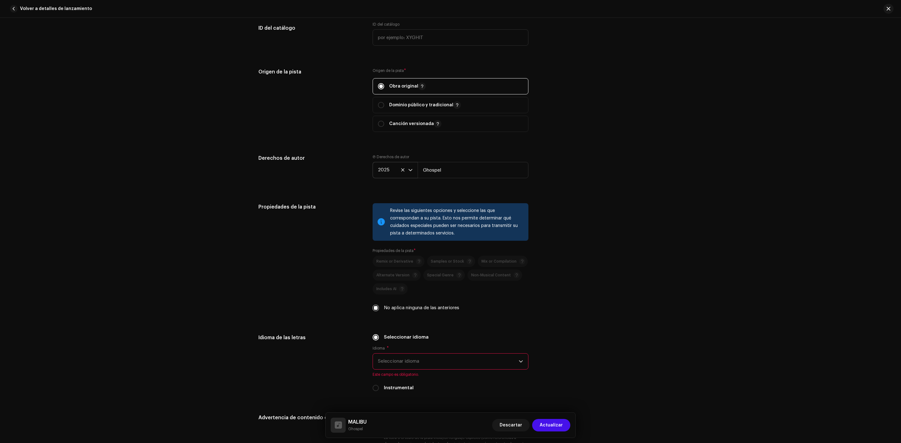
click at [433, 368] on span "Seleccionar idioma" at bounding box center [448, 362] width 141 height 16
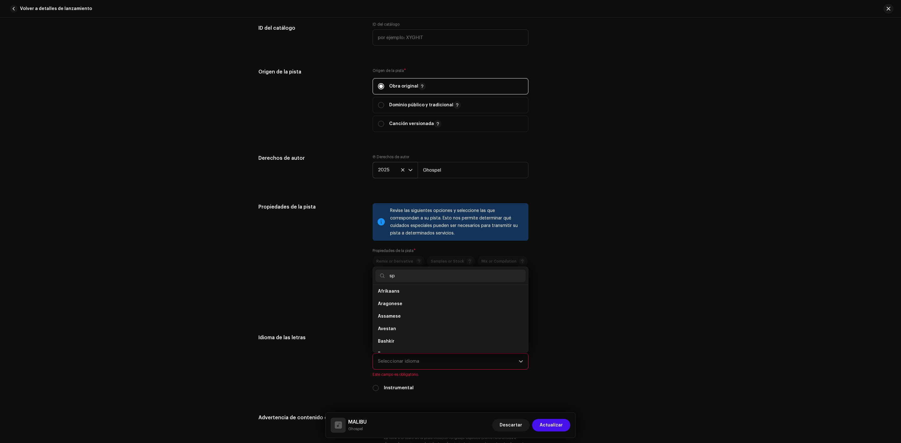
scroll to position [0, 0]
type input "sp"
click at [405, 316] on li "Spanish ([GEOGRAPHIC_DATA])" at bounding box center [450, 318] width 150 height 13
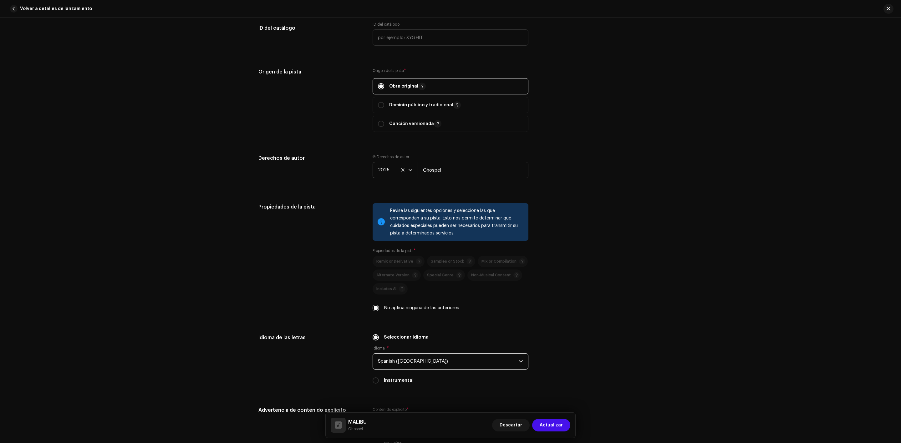
scroll to position [938, 0]
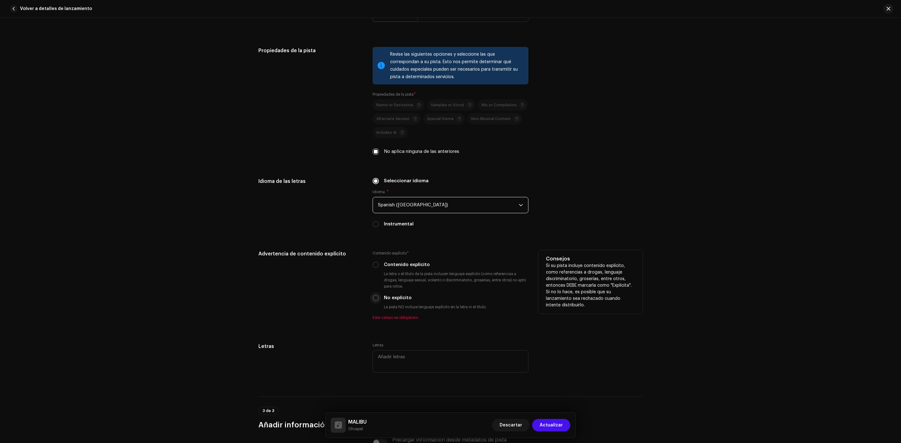
click at [374, 301] on input "No explícito" at bounding box center [375, 298] width 6 height 6
radio input "true"
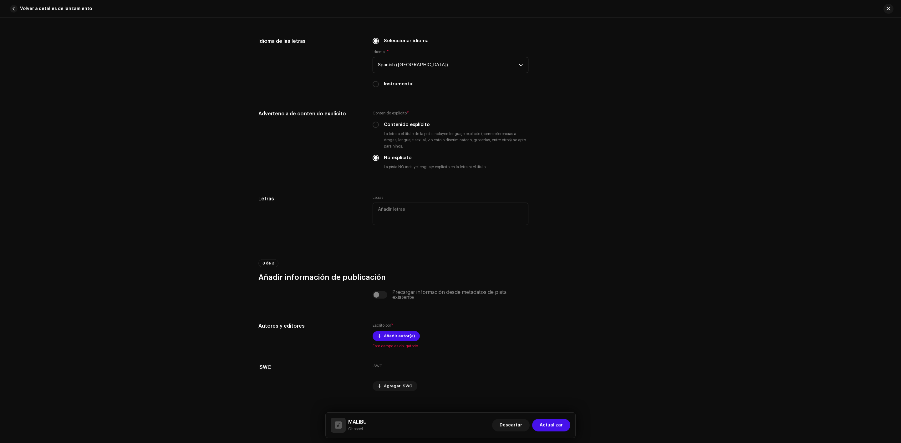
scroll to position [1089, 0]
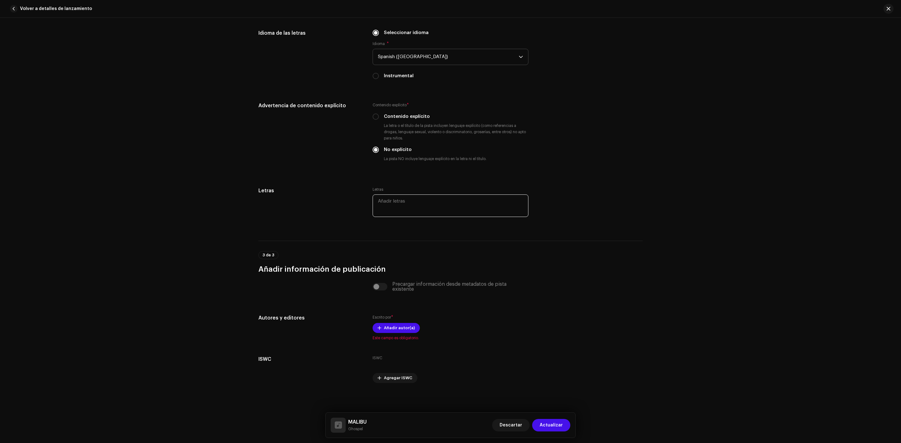
click at [407, 205] on textarea at bounding box center [450, 206] width 156 height 23
paste textarea "Ella está buscando un lío No sé lo que quiere conmigo Que bien que mueve el omb…"
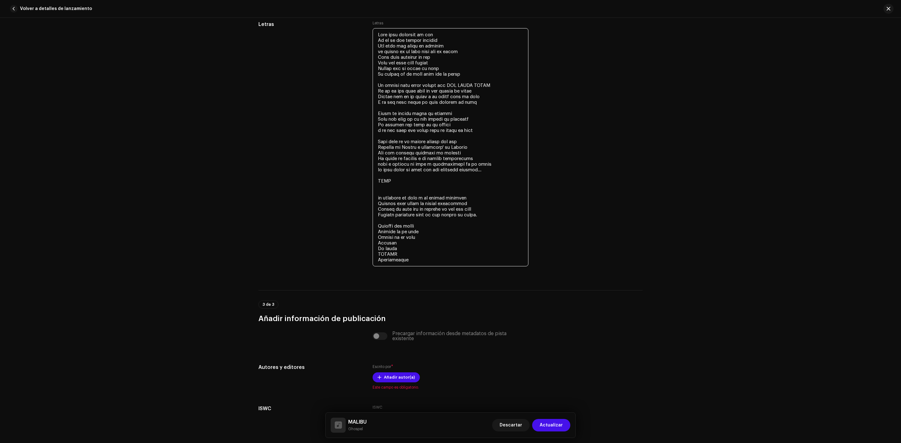
scroll to position [1304, 0]
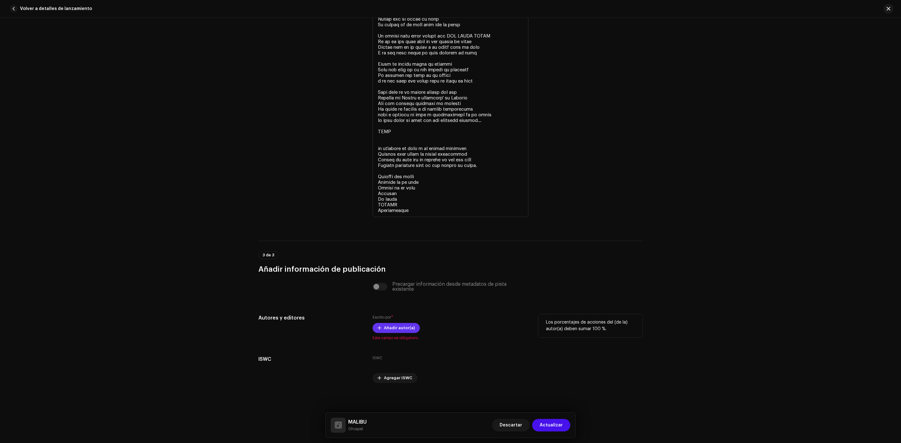
type textarea "Ella está buscando un lío No sé lo que quiere conmigo Que bien que mueve el omb…"
drag, startPoint x: 392, startPoint y: 325, endPoint x: 396, endPoint y: 325, distance: 3.8
click at [396, 325] on span "Añadir autor(a)" at bounding box center [399, 328] width 31 height 13
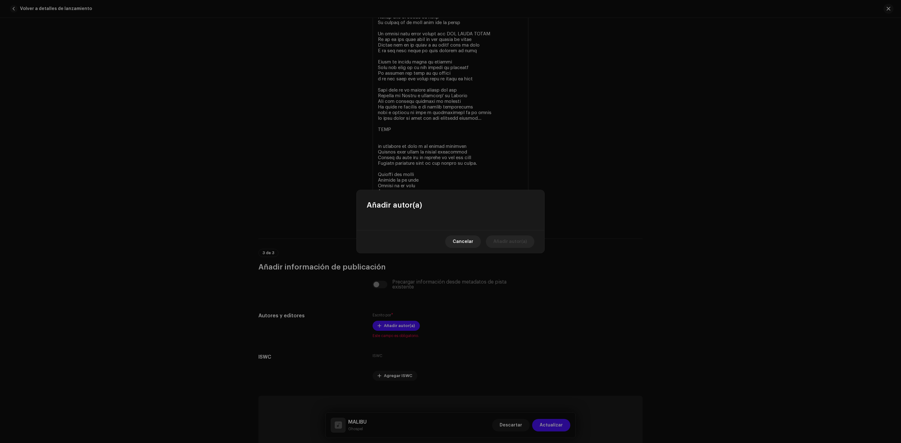
click at [418, 210] on div "Añadir autor(a) Cancelar Añadir autor(a)" at bounding box center [451, 221] width 188 height 63
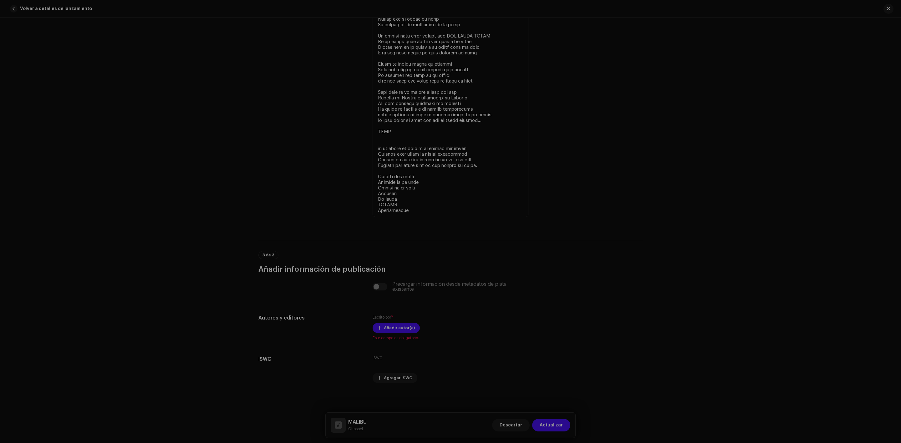
click at [438, 352] on div "Añadir autor(a) Nombre del Autor ( DEBE ser el nombre de una persona y no de un…" at bounding box center [450, 221] width 901 height 443
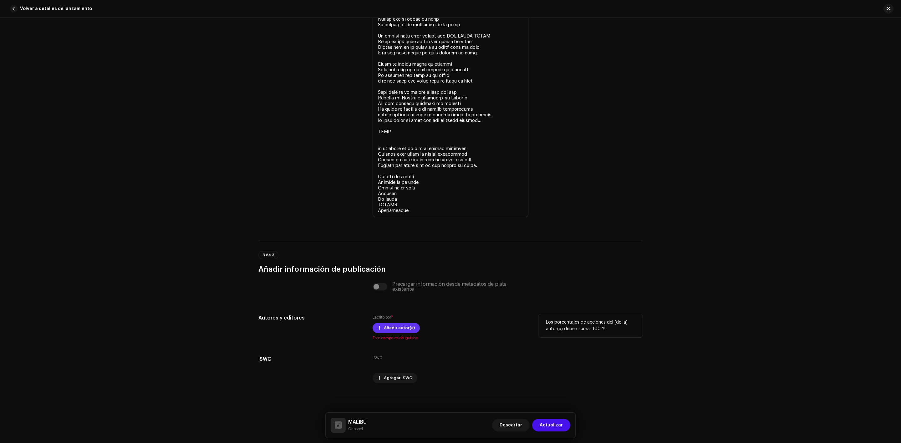
click at [384, 328] on span "Añadir autor(a)" at bounding box center [399, 328] width 31 height 13
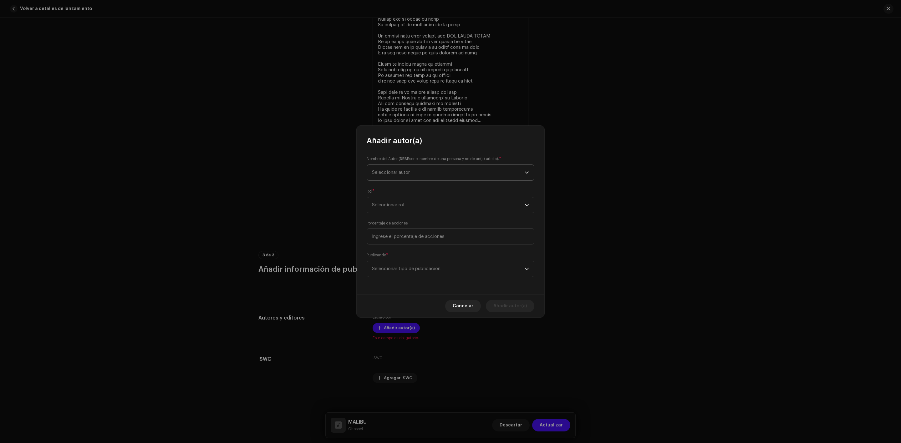
click at [402, 176] on span "Seleccionar autor" at bounding box center [448, 173] width 153 height 16
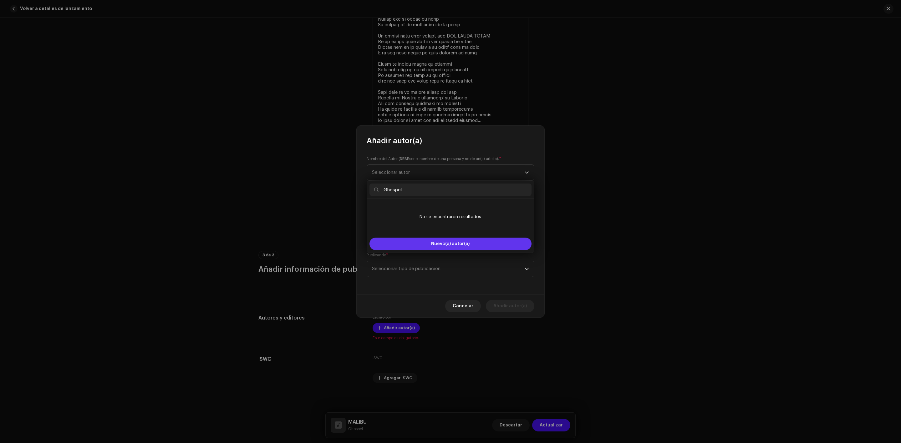
type input "Ghospel"
click at [458, 244] on span "Nuevo(a) autor(a)" at bounding box center [450, 244] width 38 height 4
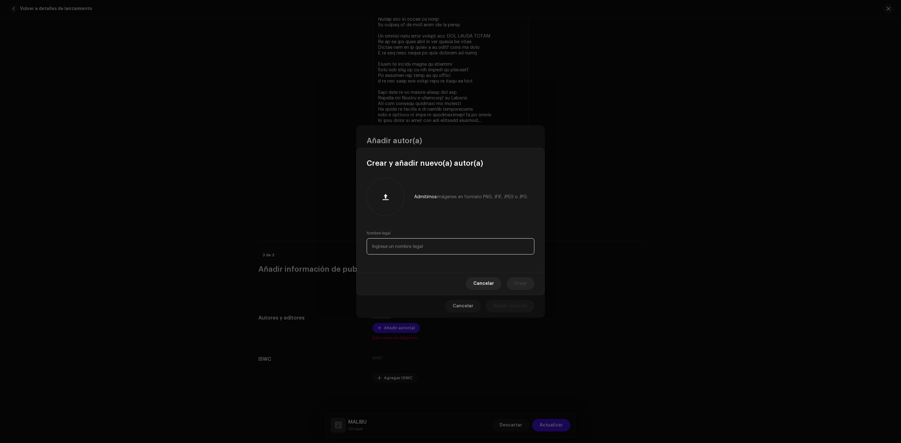
click at [407, 249] on input "text" at bounding box center [451, 246] width 168 height 16
type input "G"
type input "Cristopher Mazamba"
click at [522, 288] on span "Crear" at bounding box center [520, 283] width 13 height 13
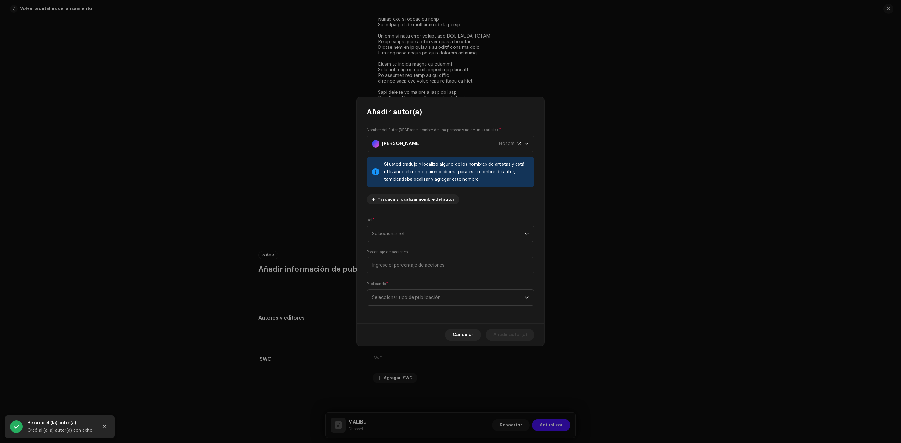
click at [428, 234] on span "Seleccionar rol" at bounding box center [448, 234] width 153 height 16
click at [425, 288] on li "Composer & Lyricist" at bounding box center [450, 288] width 162 height 13
click at [494, 269] on input at bounding box center [451, 265] width 168 height 16
type input "100,00"
click at [455, 292] on span "Seleccionar tipo de publicación" at bounding box center [448, 298] width 153 height 16
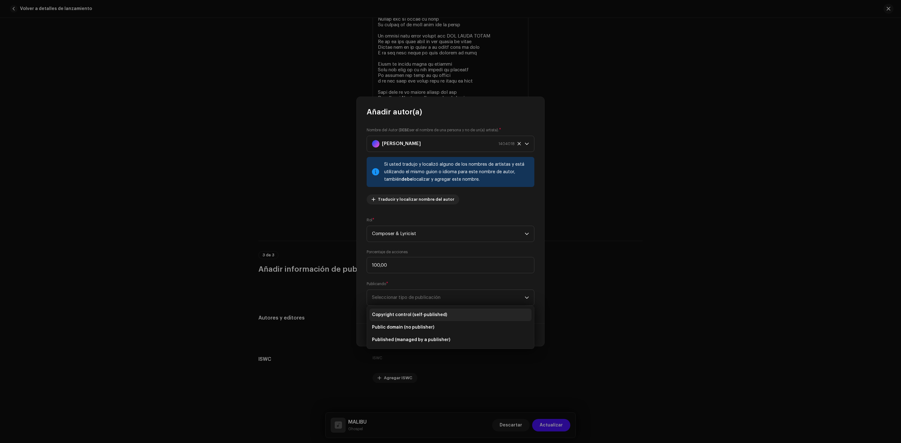
click at [429, 315] on span "Copyright control (self-published)" at bounding box center [409, 315] width 75 height 6
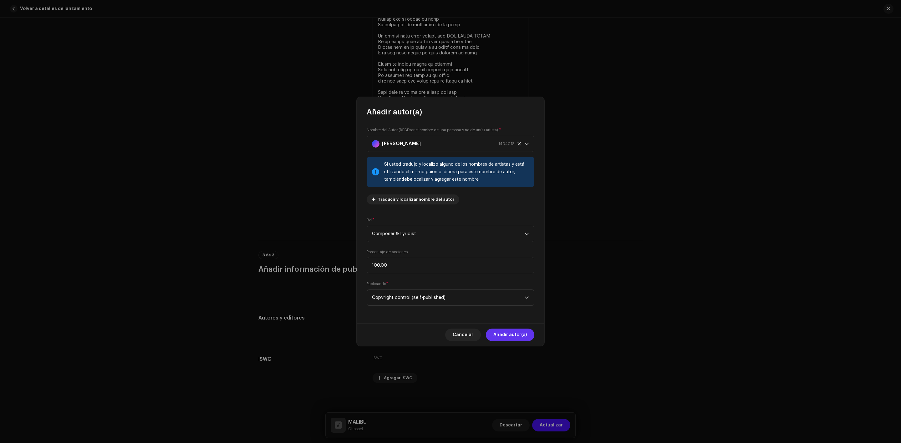
click at [512, 334] on span "Añadir autor(a)" at bounding box center [509, 335] width 33 height 13
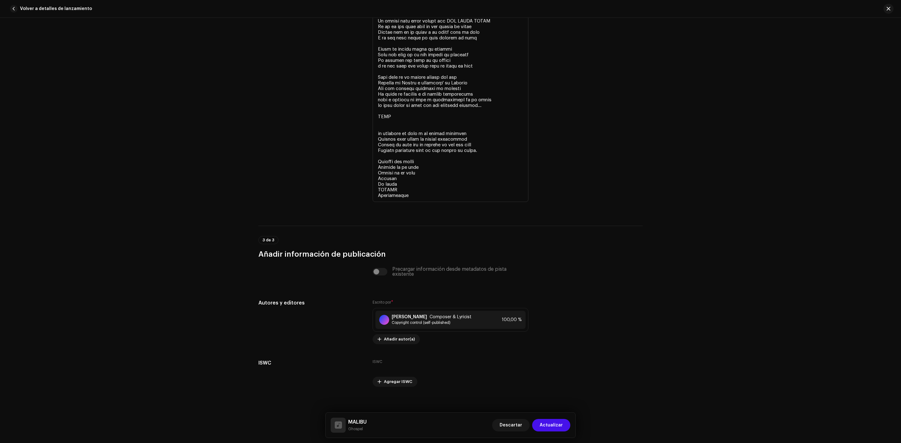
scroll to position [1324, 0]
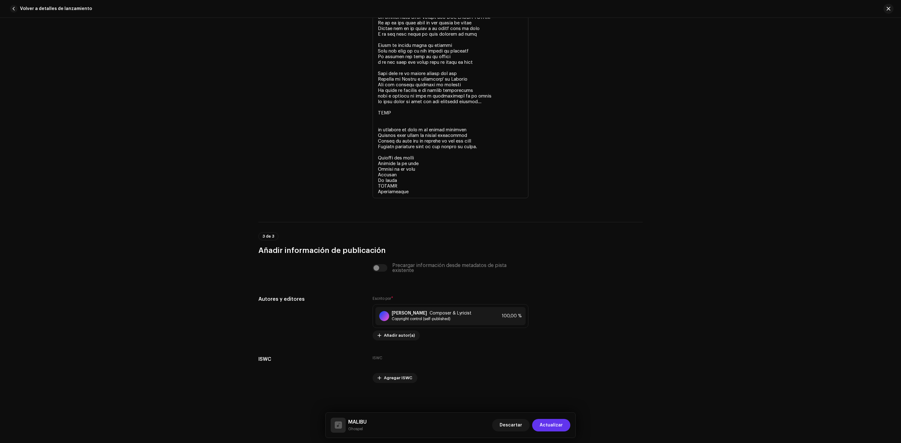
click at [547, 424] on span "Actualizar" at bounding box center [550, 425] width 23 height 13
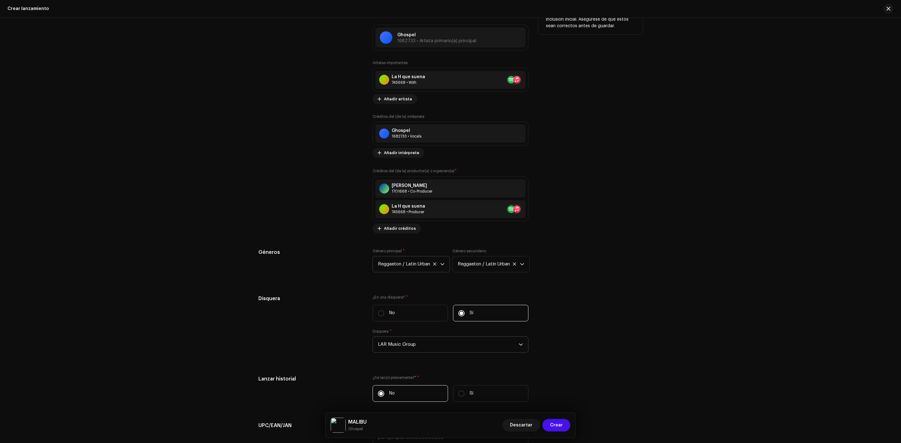
scroll to position [988, 0]
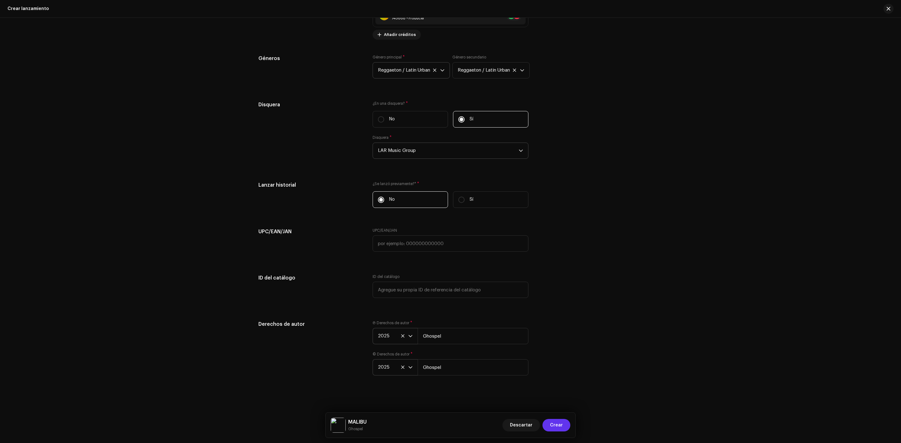
click at [559, 428] on span "Crear" at bounding box center [556, 425] width 13 height 13
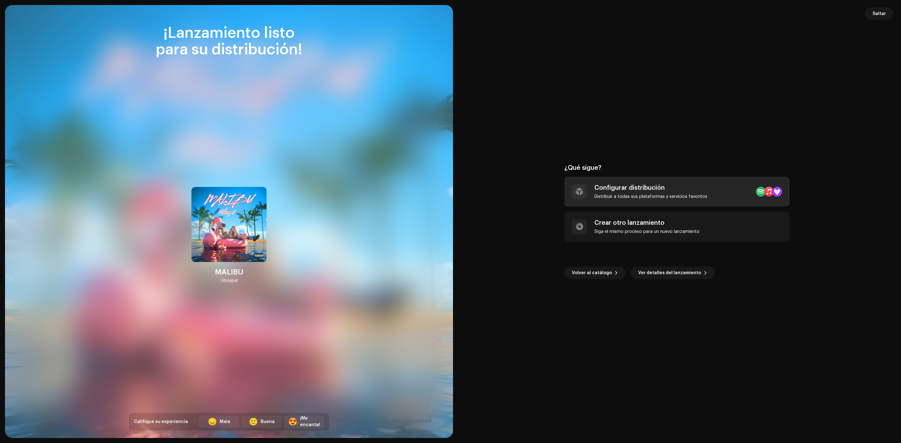
click at [651, 202] on div "Configurar distribución Distribuir a todas sus plataformas y servicios favoritos" at bounding box center [676, 192] width 225 height 30
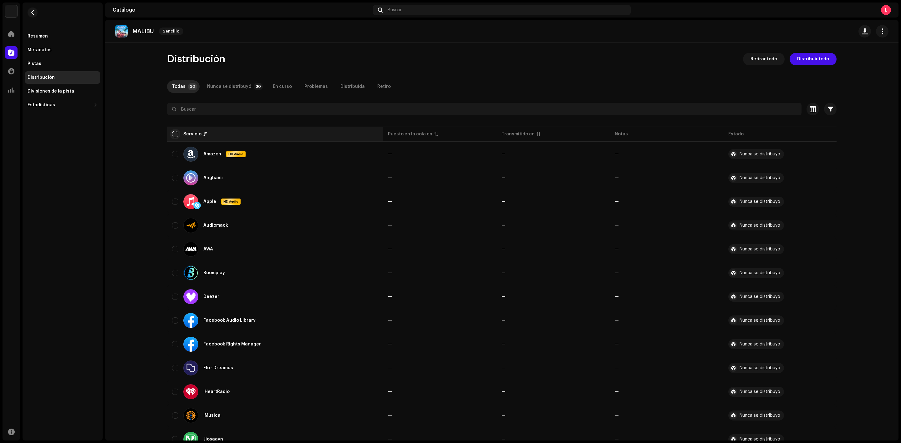
click at [172, 132] on input "checkbox" at bounding box center [175, 134] width 6 height 6
checkbox input "true"
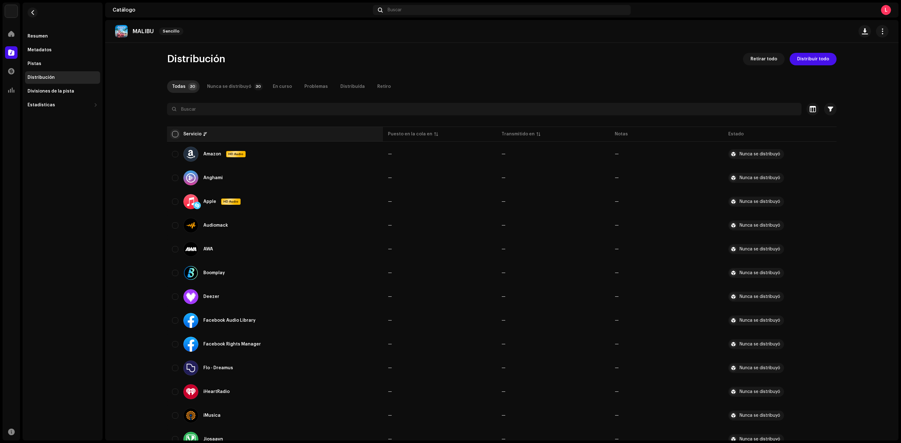
checkbox input "true"
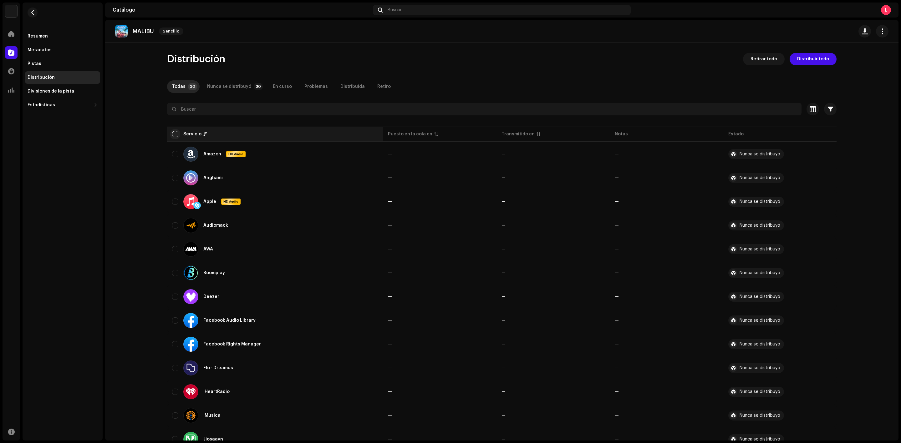
checkbox input "true"
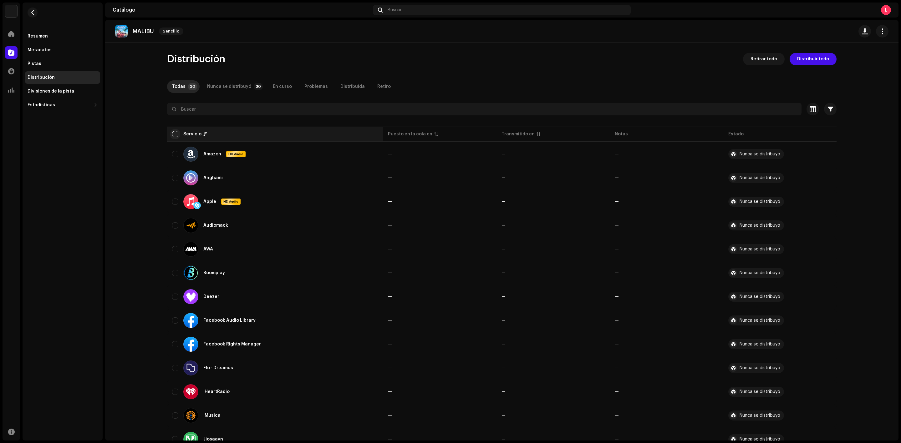
checkbox input "true"
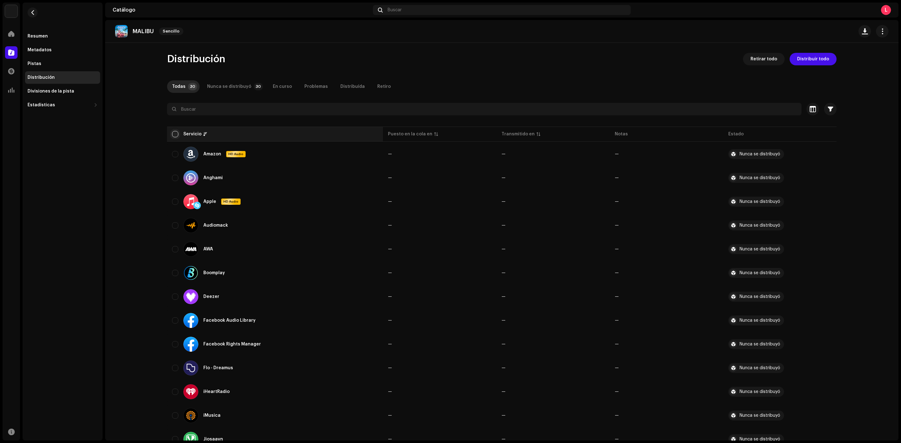
checkbox input "true"
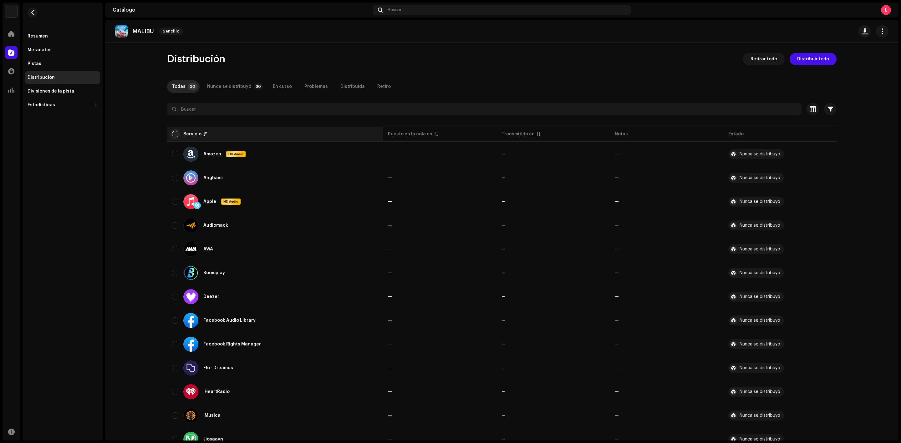
checkbox input "true"
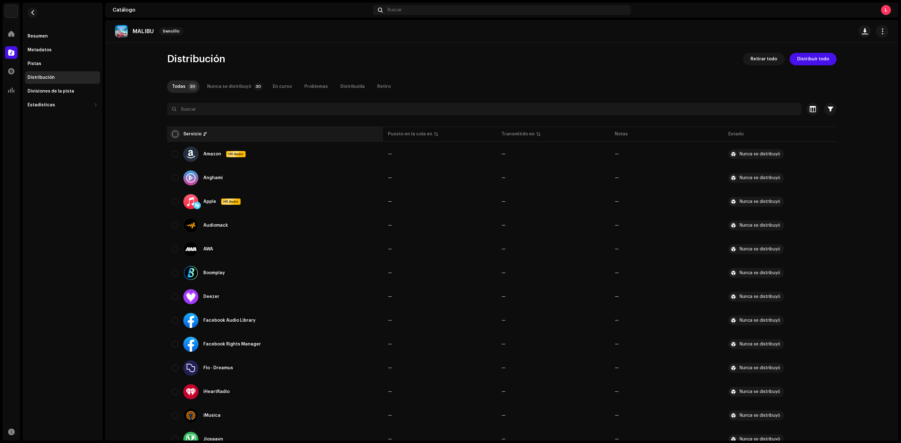
checkbox input "true"
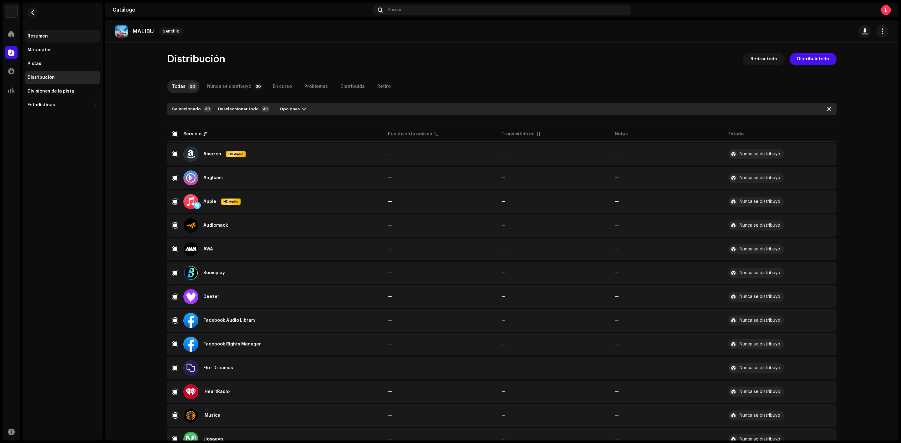
click at [43, 36] on div "Resumen" at bounding box center [38, 36] width 20 height 5
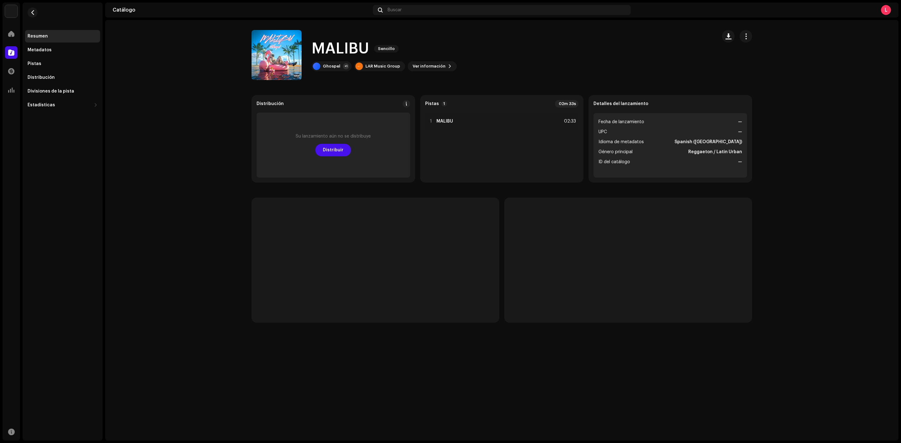
click at [616, 120] on span "Fecha de lanzamiento" at bounding box center [621, 122] width 46 height 8
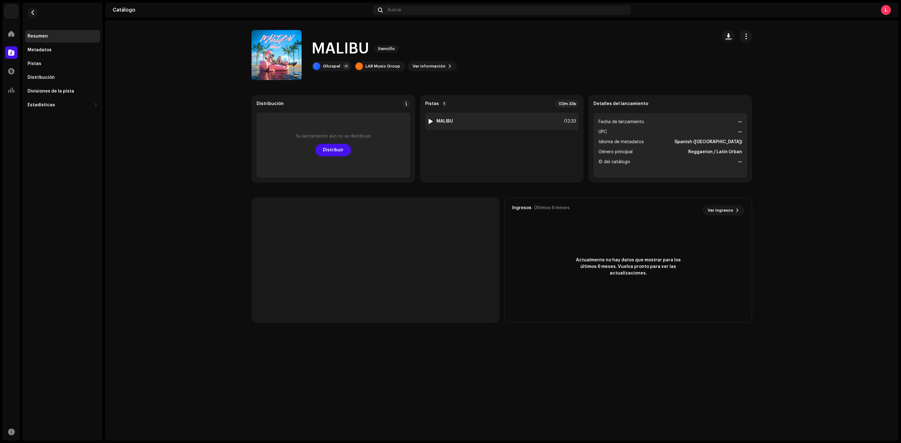
click at [456, 121] on div "1 MALIBU 02:33" at bounding box center [502, 122] width 154 height 18
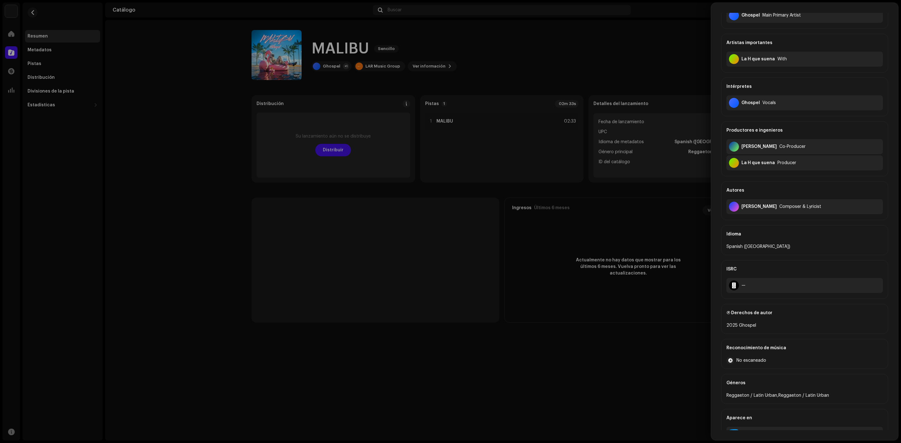
scroll to position [68, 0]
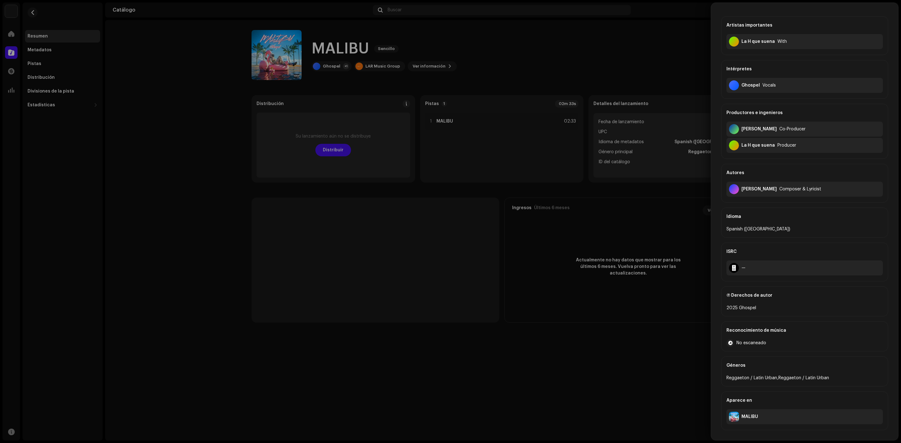
click at [584, 337] on div at bounding box center [450, 221] width 901 height 443
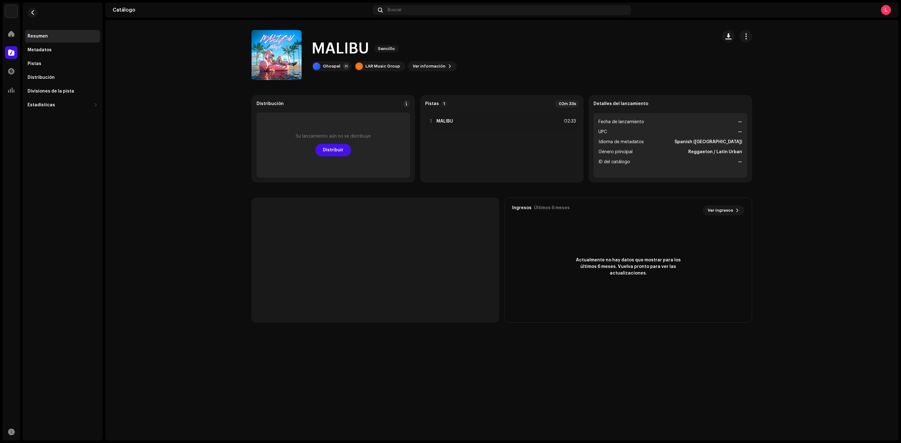
click at [655, 130] on li "UPC —" at bounding box center [670, 132] width 144 height 8
click at [701, 119] on li "Fecha de lanzamiento —" at bounding box center [670, 122] width 144 height 8
drag, startPoint x: 724, startPoint y: 108, endPoint x: 732, endPoint y: 103, distance: 9.8
click at [725, 108] on div "Detalles del lanzamiento Fecha de lanzamiento — UPC — Idioma de metadatos Spani…" at bounding box center [670, 139] width 164 height 88
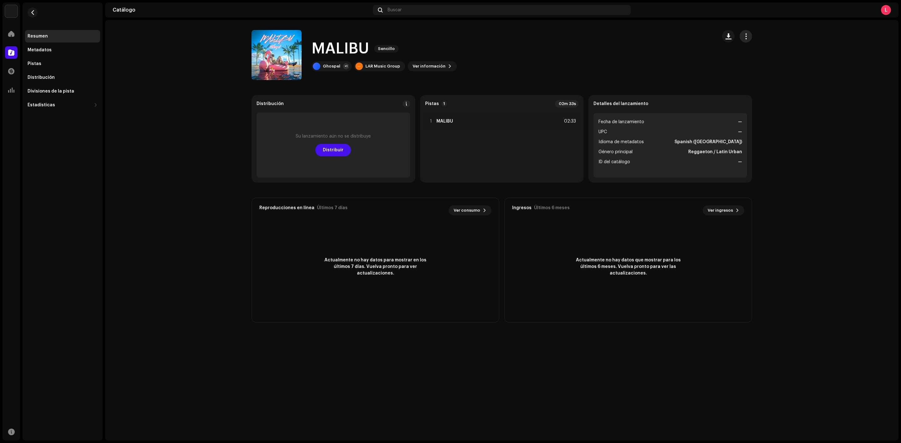
click at [740, 38] on button "button" at bounding box center [745, 36] width 13 height 13
click at [752, 65] on span "Editar" at bounding box center [751, 64] width 13 height 5
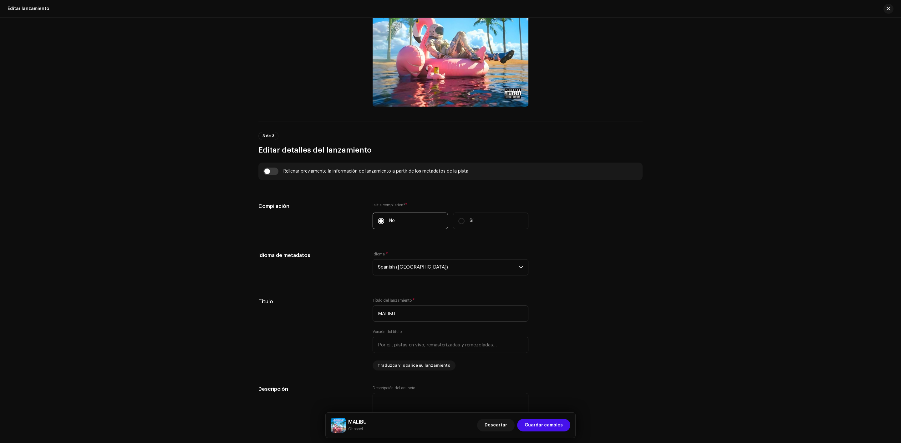
scroll to position [469, 0]
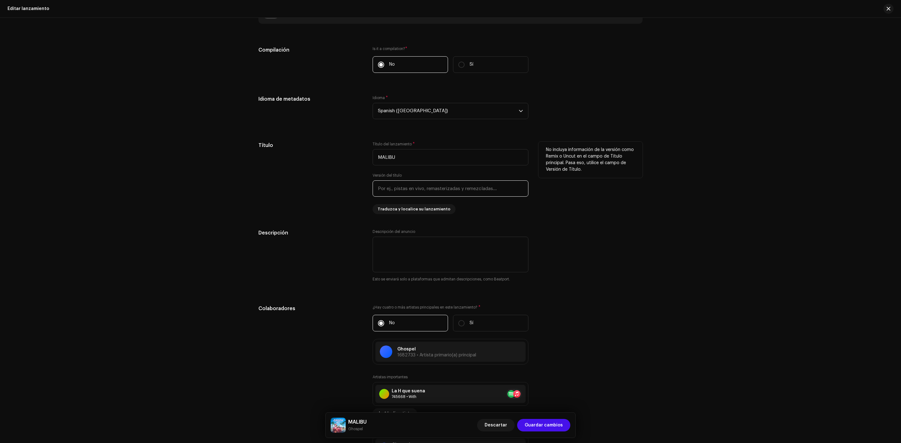
click at [452, 187] on input "text" at bounding box center [450, 188] width 156 height 16
click at [421, 208] on span "Traduzca y localice su lanzamiento" at bounding box center [413, 209] width 73 height 13
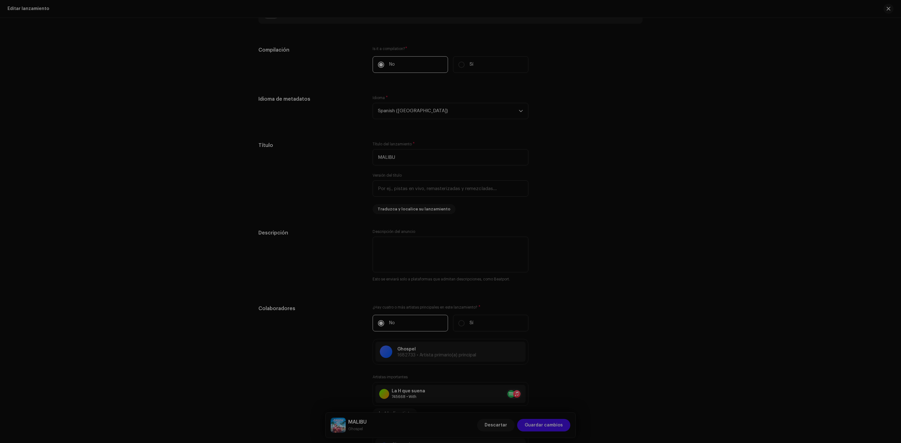
click at [718, 212] on div "Traduzca y localice su lanzamiento Idioma * Seleccionar idioma Título * Versión…" at bounding box center [450, 221] width 901 height 443
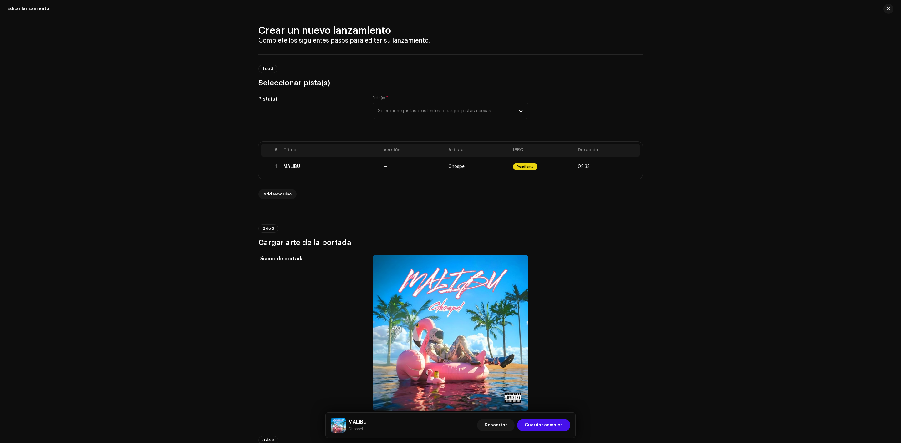
scroll to position [0, 0]
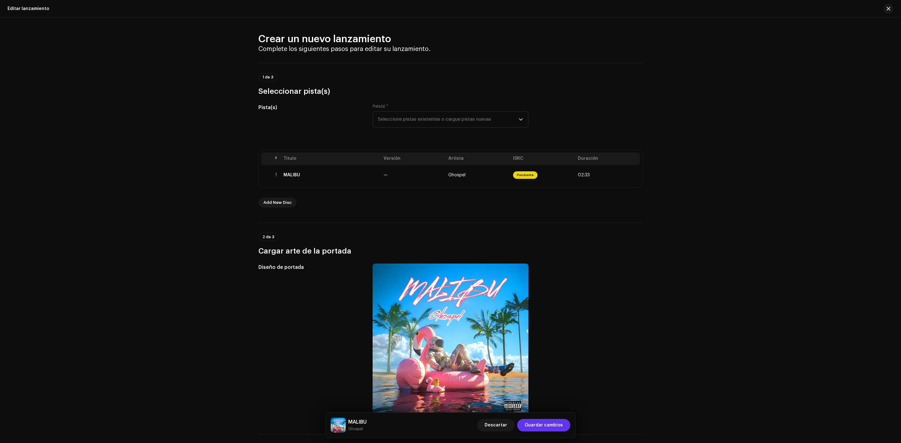
click at [544, 426] on span "Guardar cambios" at bounding box center [543, 425] width 38 height 13
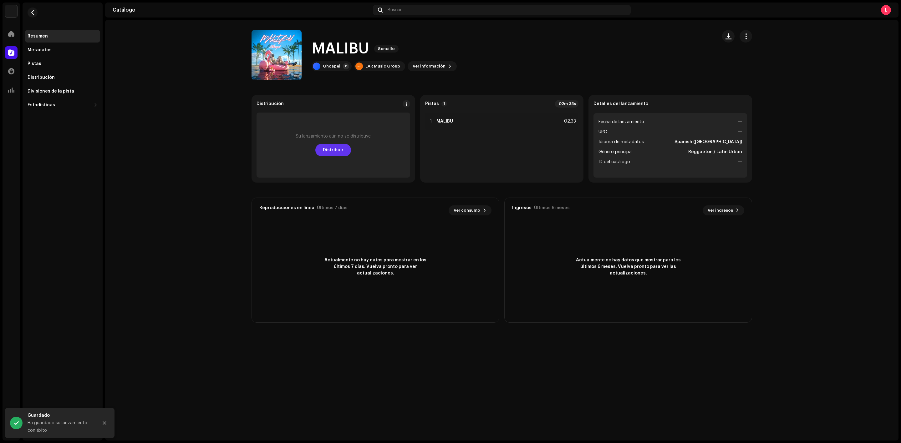
click at [334, 152] on span "Distribuir" at bounding box center [333, 150] width 21 height 13
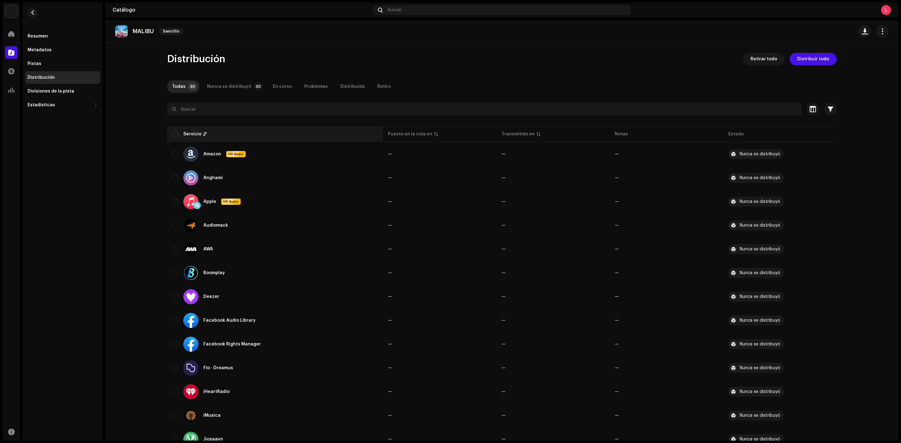
click at [169, 133] on th "Servicio" at bounding box center [275, 134] width 216 height 15
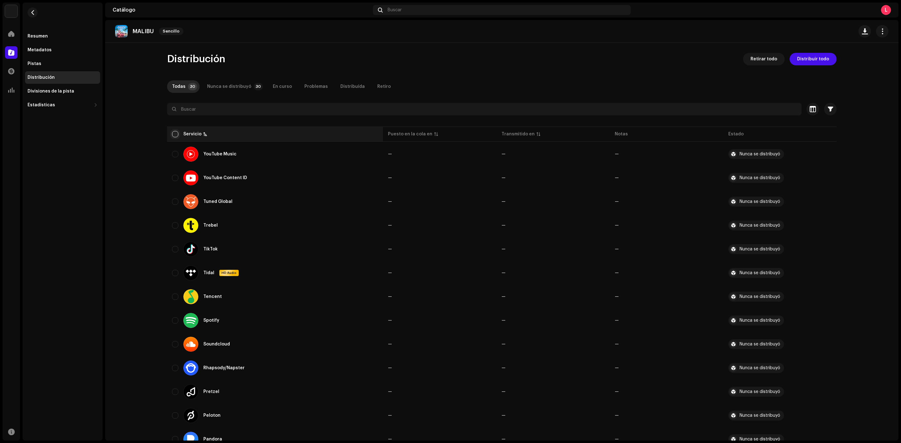
click at [175, 132] on input "checkbox" at bounding box center [175, 134] width 6 height 6
checkbox input "true"
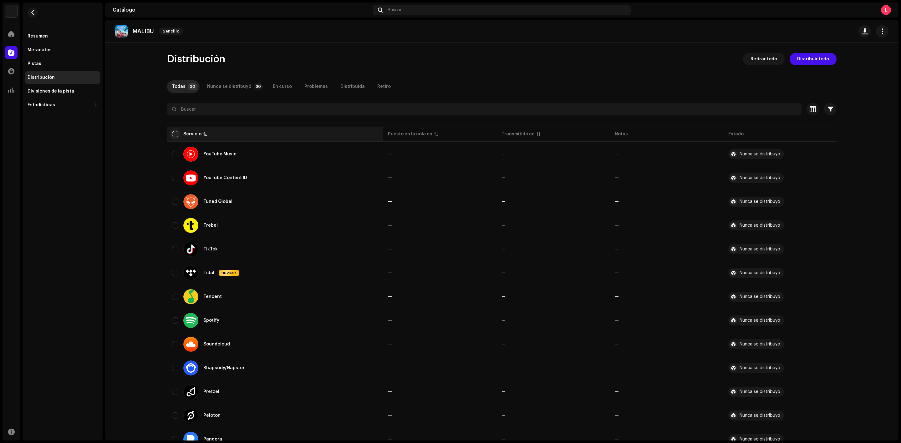
checkbox input "true"
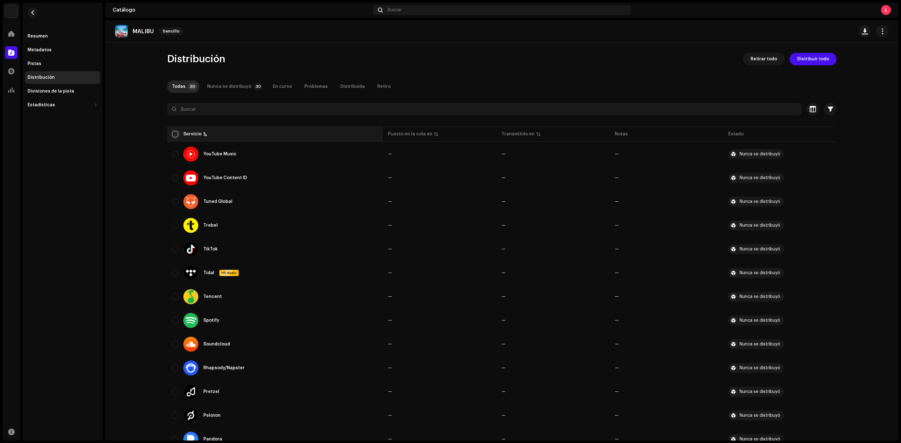
checkbox input "true"
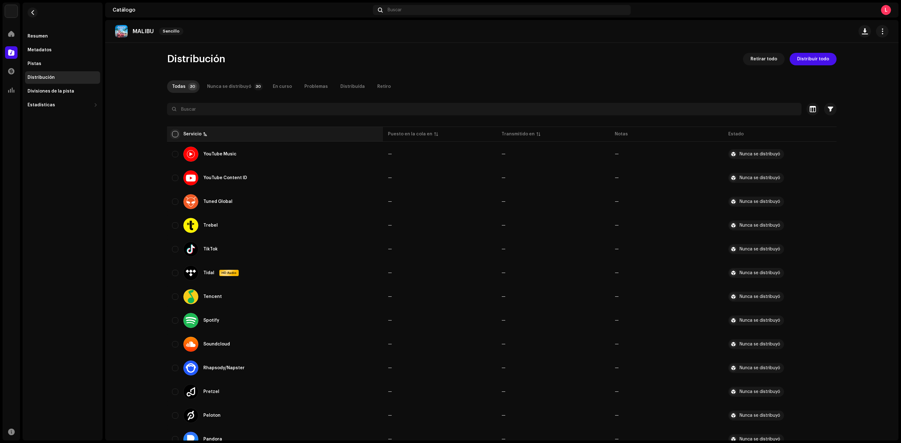
checkbox input "true"
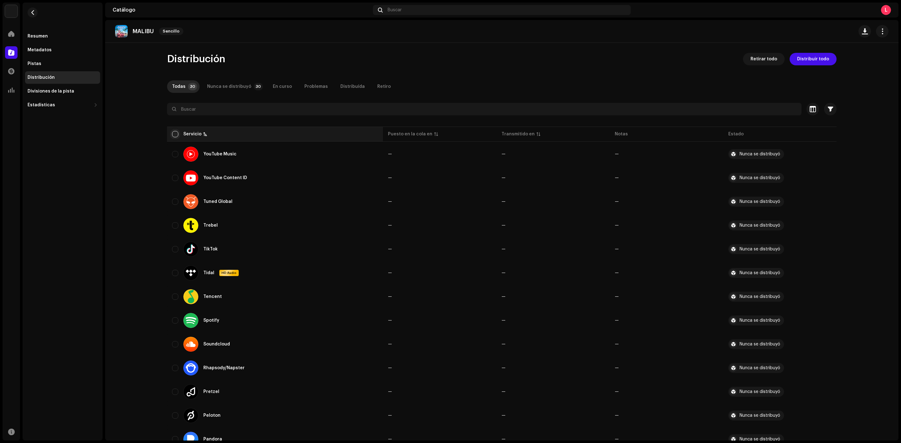
checkbox input "true"
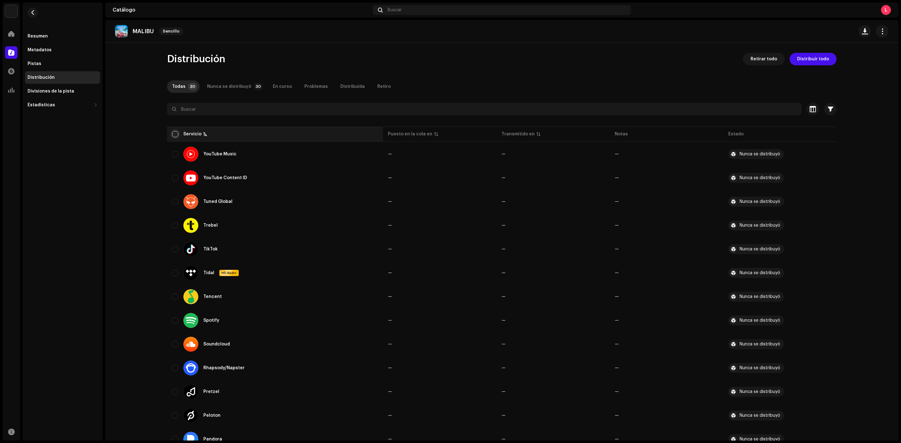
checkbox input "true"
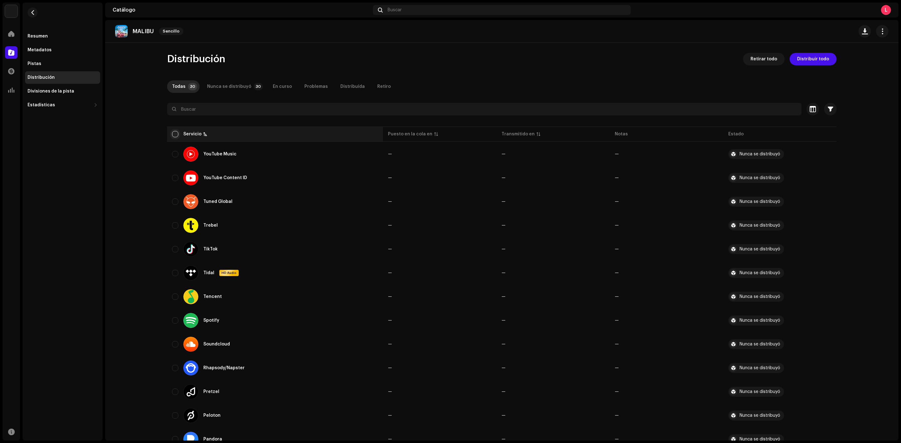
checkbox input "true"
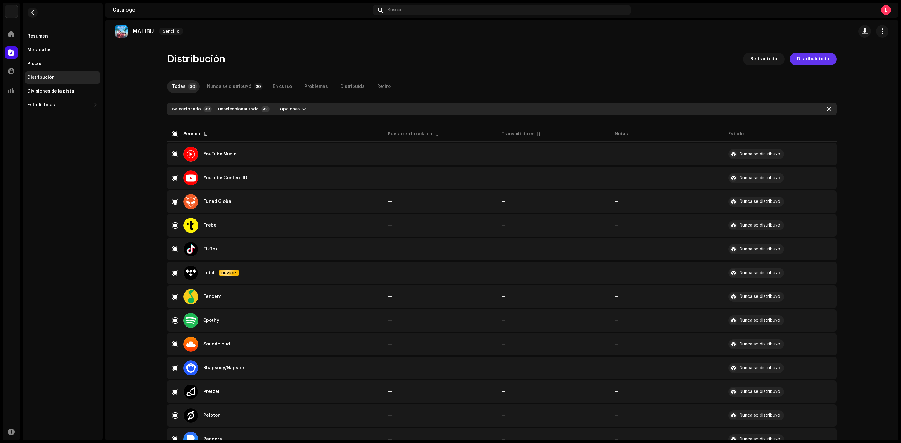
click at [803, 57] on span "Distribuir todo" at bounding box center [813, 59] width 32 height 13
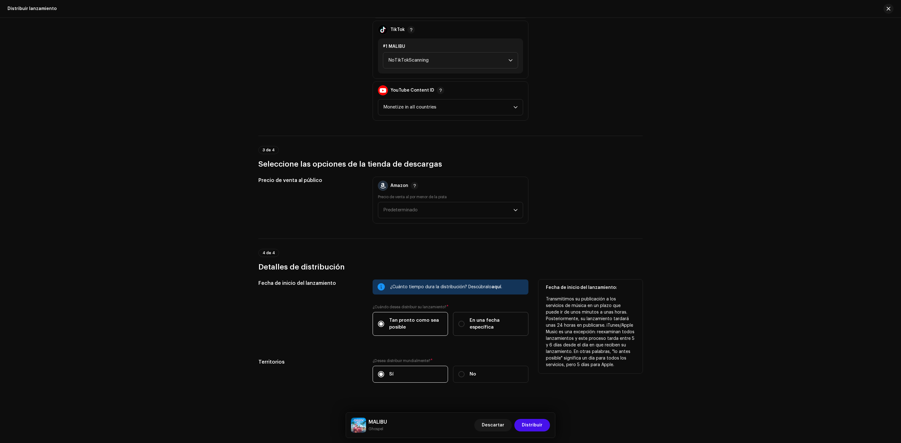
scroll to position [608, 0]
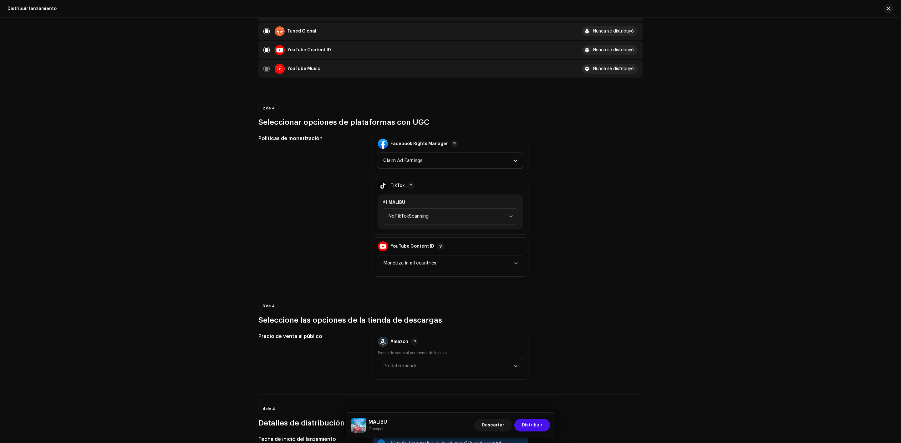
click at [484, 153] on span "Claim Ad Earnings" at bounding box center [448, 161] width 130 height 16
click at [488, 153] on span "Claim Ad Earnings" at bounding box center [448, 161] width 130 height 16
click at [491, 209] on span "NoTikTokScanning" at bounding box center [448, 217] width 120 height 16
click at [453, 253] on li "Monetize" at bounding box center [450, 259] width 129 height 13
click at [507, 246] on div "YouTube Content ID" at bounding box center [450, 247] width 145 height 18
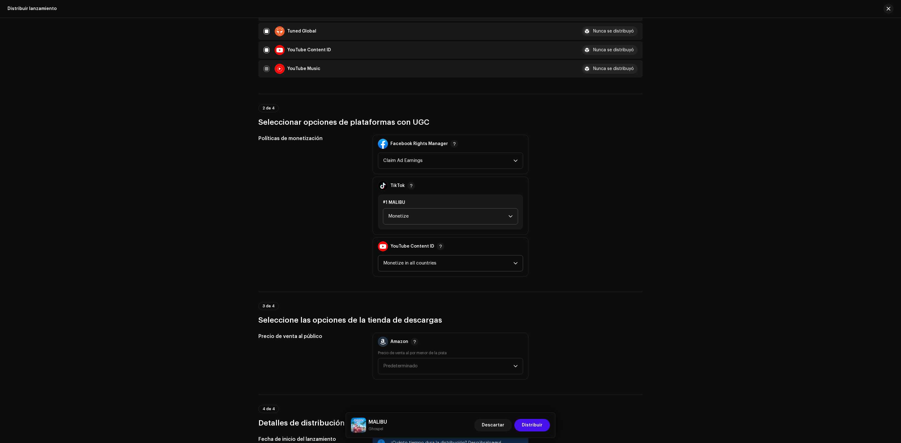
click at [506, 256] on span "Monetize in all countries" at bounding box center [448, 264] width 130 height 16
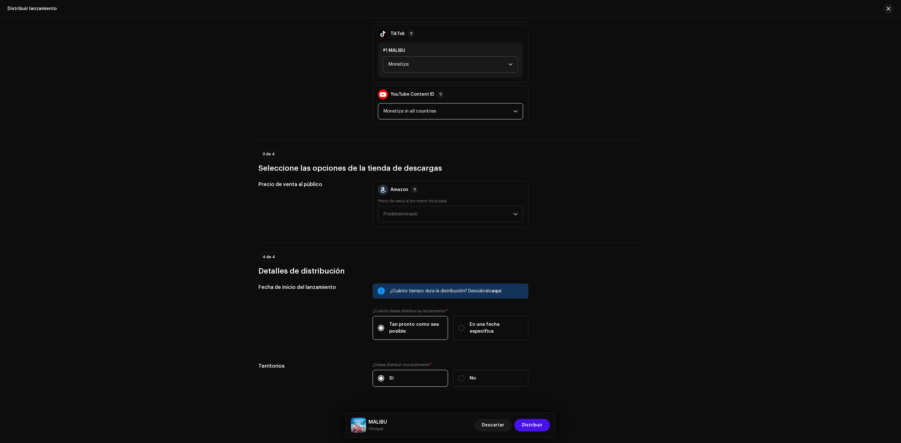
scroll to position [764, 0]
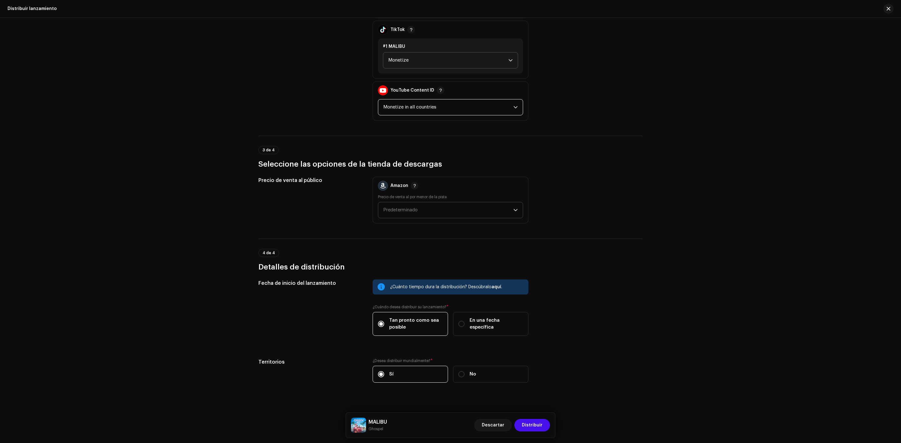
click at [476, 203] on span "Predeterminado" at bounding box center [448, 210] width 130 height 16
click at [413, 237] on div "0,99 US$ Mid" at bounding box center [450, 240] width 134 height 6
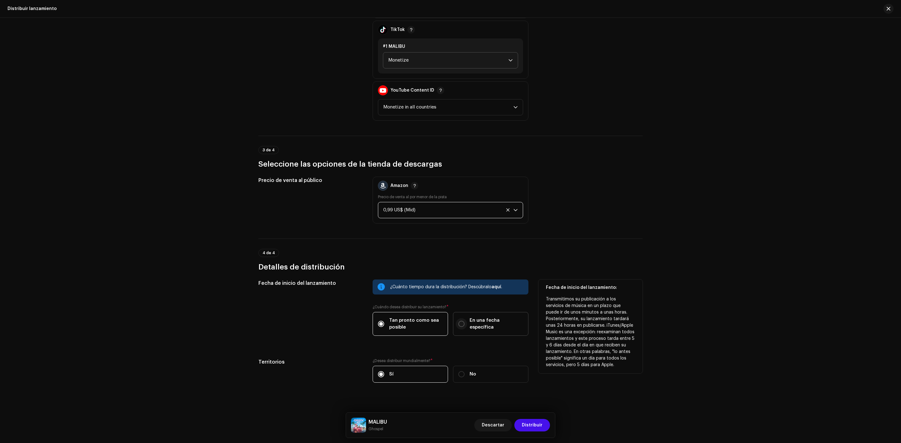
click at [460, 321] on input "En una fecha específica" at bounding box center [461, 324] width 6 height 6
radio input "true"
click at [421, 351] on input "text" at bounding box center [450, 359] width 156 height 16
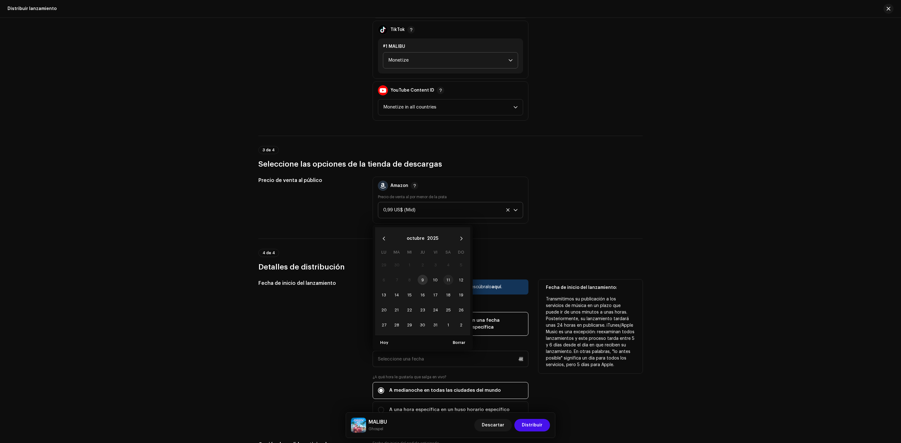
click at [446, 275] on span "11" at bounding box center [448, 280] width 10 height 10
type input "11/10/2025"
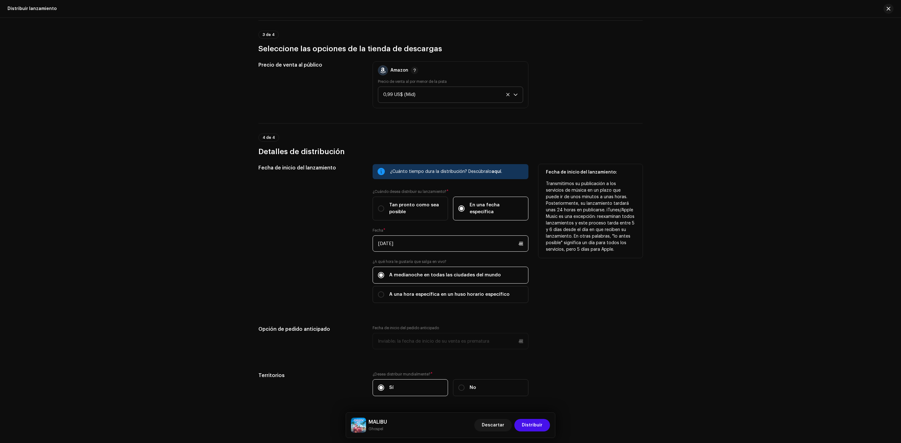
scroll to position [893, 0]
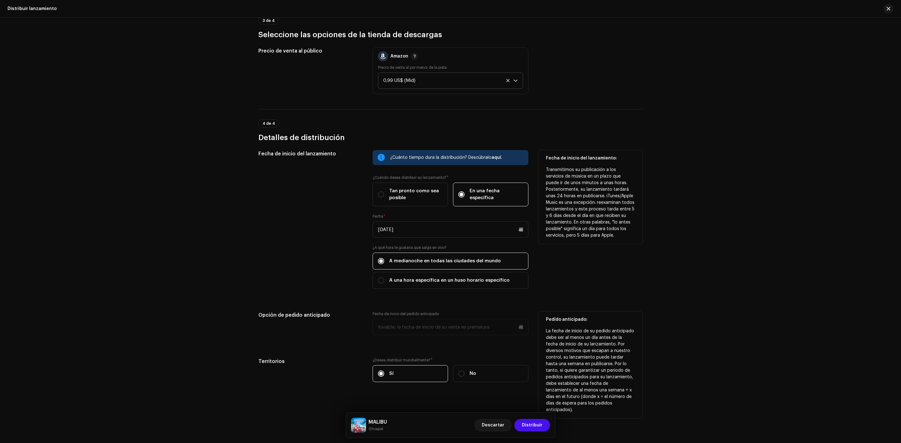
click at [468, 320] on p-datepicker at bounding box center [450, 327] width 156 height 16
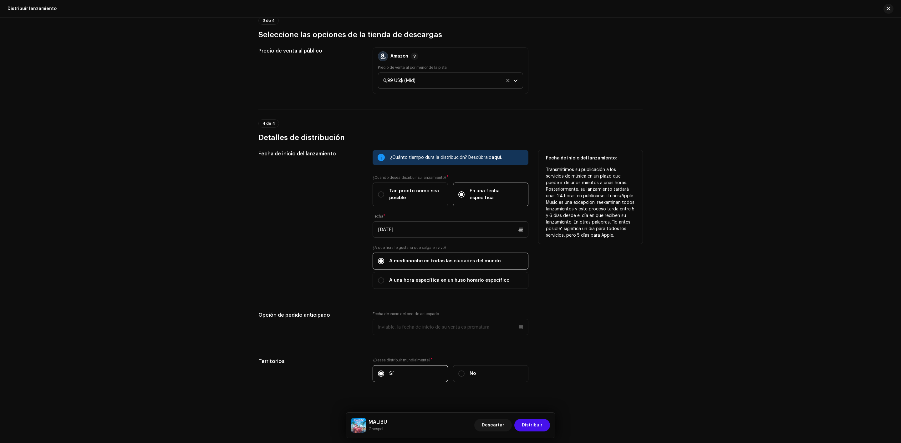
click at [378, 188] on div "Tan pronto como sea posible" at bounding box center [410, 195] width 65 height 14
click at [378, 191] on input "Tan pronto como sea posible" at bounding box center [381, 194] width 6 height 6
radio input "true"
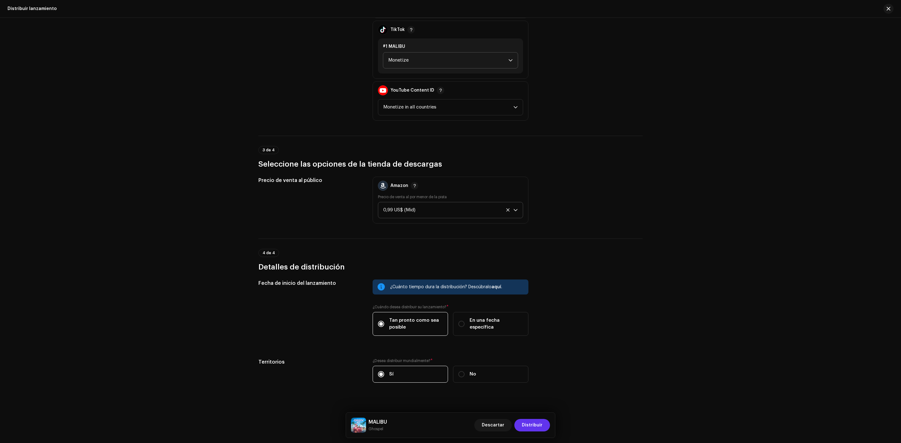
click at [532, 423] on span "Distribuir" at bounding box center [532, 425] width 21 height 13
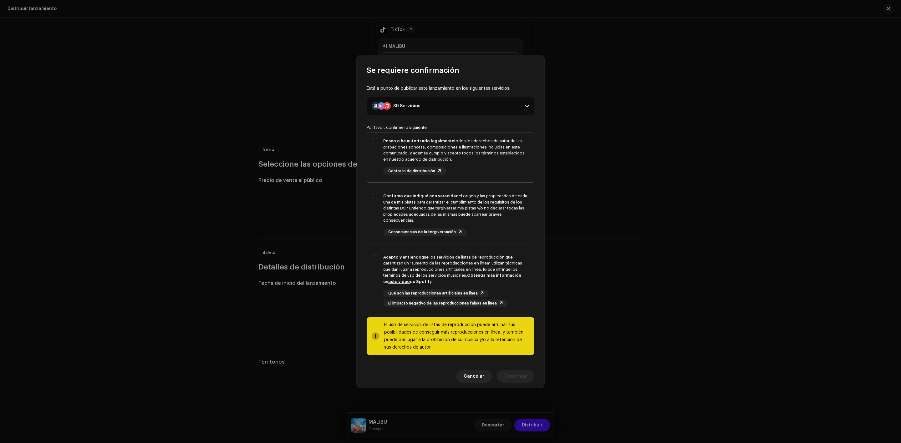
click at [373, 144] on div "Poseo o he autorizado legalmente todos los derechos de autor de las grabaciones…" at bounding box center [450, 156] width 167 height 47
checkbox input "true"
click at [373, 192] on div "Confirmo que indiqué con veracidad el origen y las propiedades de cada una de m…" at bounding box center [450, 214] width 167 height 53
checkbox input "true"
click at [377, 261] on div "Acepto y entiendo que los servicios de listas de reproducción que garantizan un…" at bounding box center [450, 280] width 167 height 63
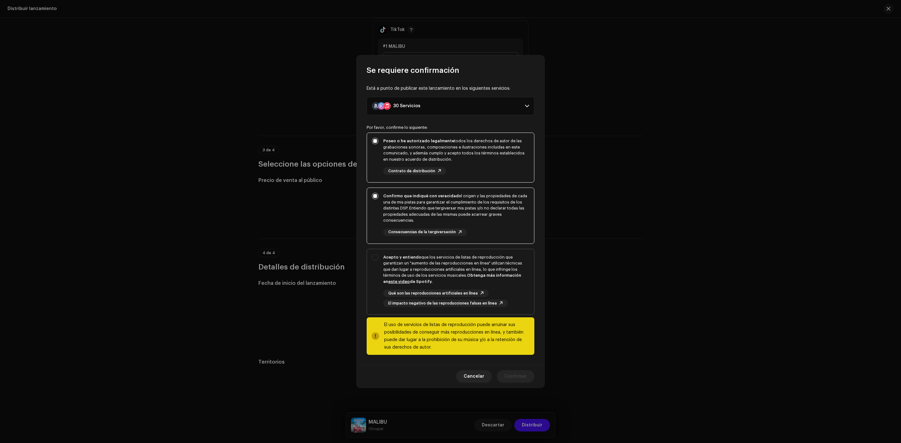
checkbox input "true"
click at [525, 379] on span "Confirmar" at bounding box center [515, 376] width 23 height 13
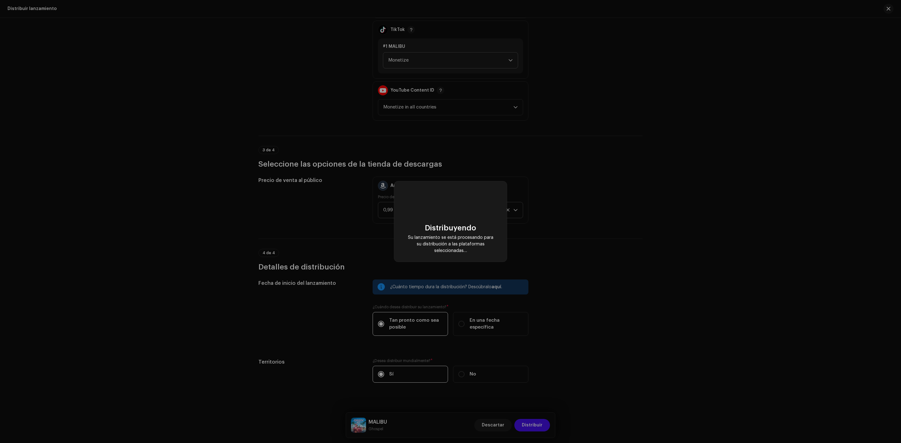
checkbox input "false"
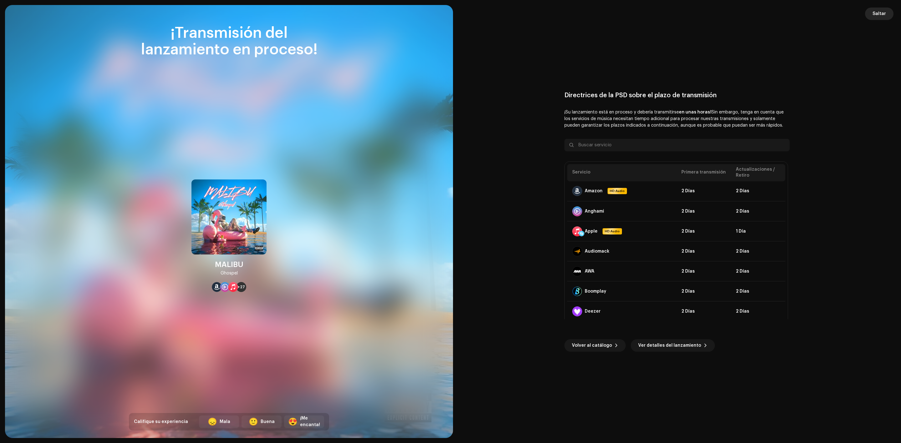
click at [880, 8] on span "Saltar" at bounding box center [878, 14] width 13 height 13
